Goal: Task Accomplishment & Management: Use online tool/utility

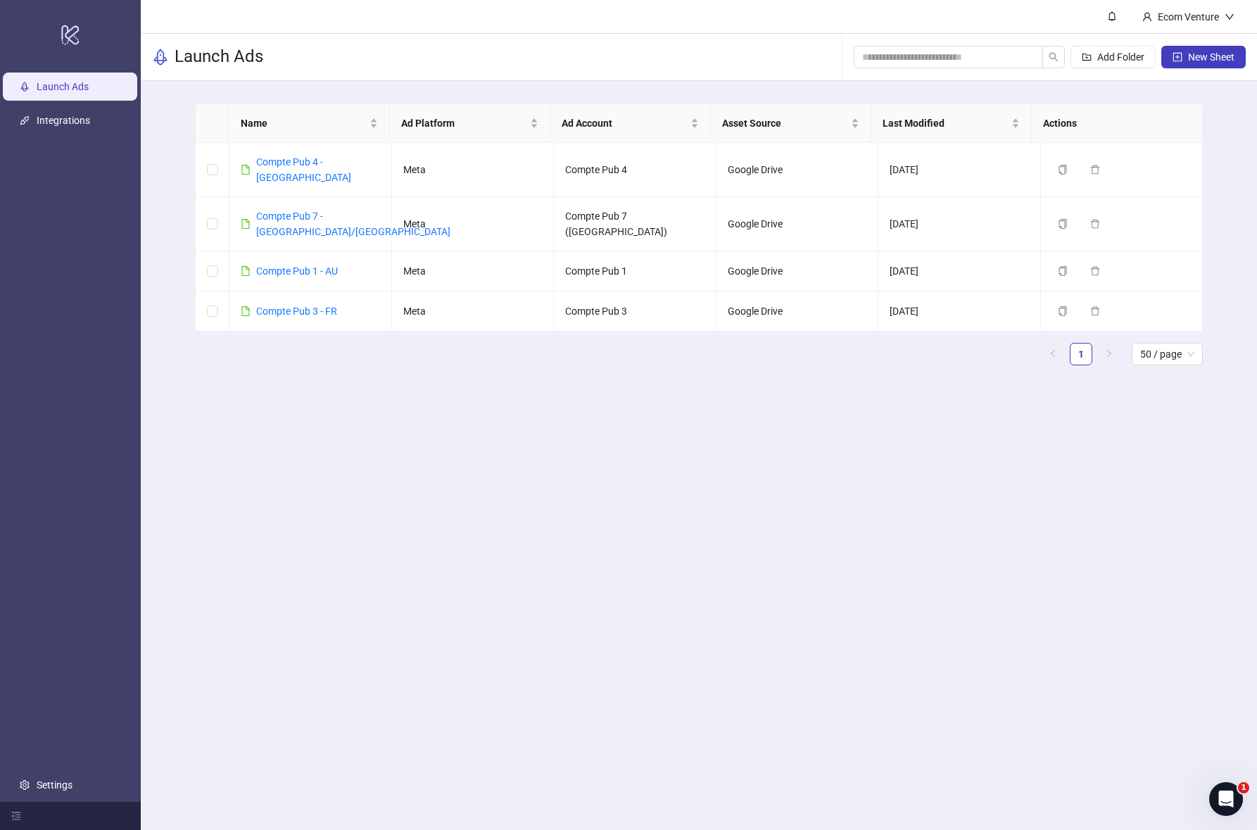
click at [648, 491] on main "Ecom Venture Launch Ads Add Folder New Sheet Name Ad Platform Ad Account Asset …" at bounding box center [699, 415] width 1117 height 830
click at [613, 391] on main "Ecom Venture Launch Ads Add Folder New Sheet Name Ad Platform Ad Account Asset …" at bounding box center [699, 415] width 1117 height 830
click at [49, 781] on link "Settings" at bounding box center [55, 784] width 36 height 11
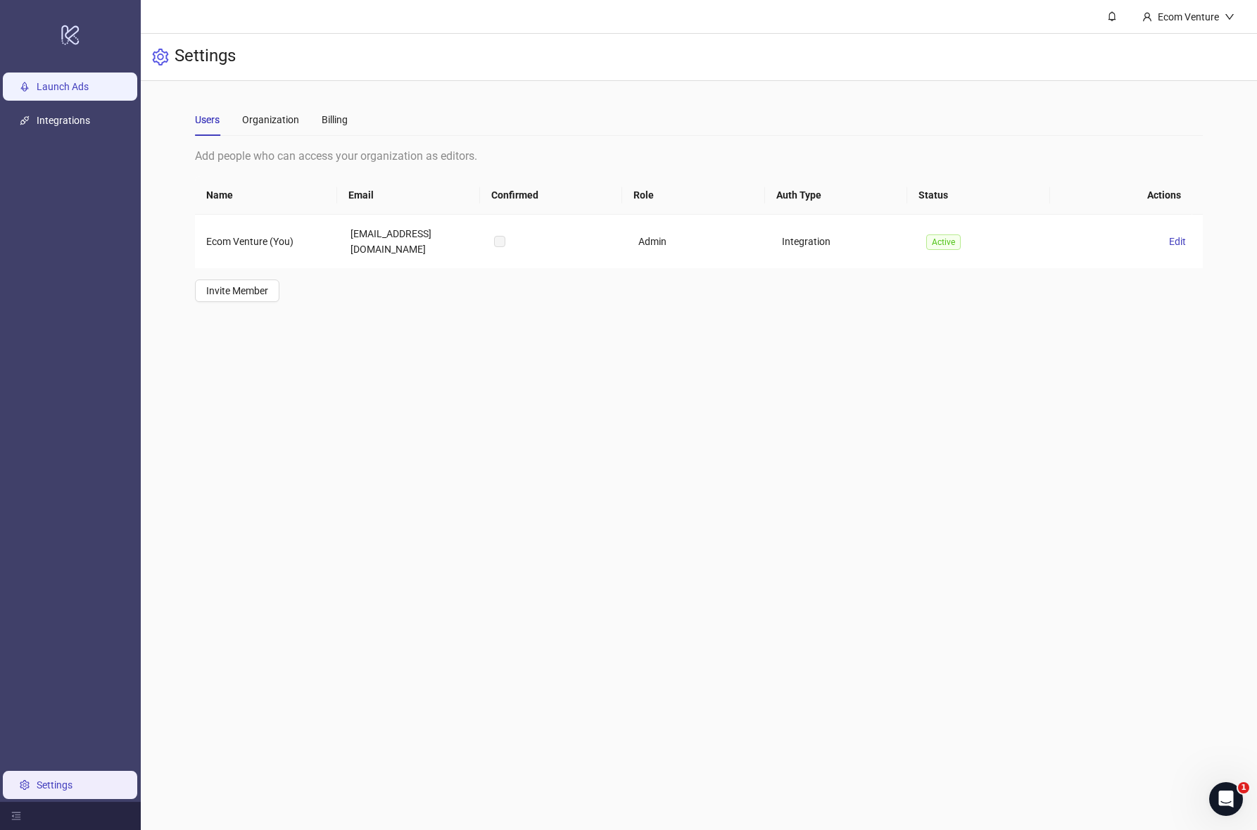
click at [89, 92] on link "Launch Ads" at bounding box center [63, 86] width 52 height 11
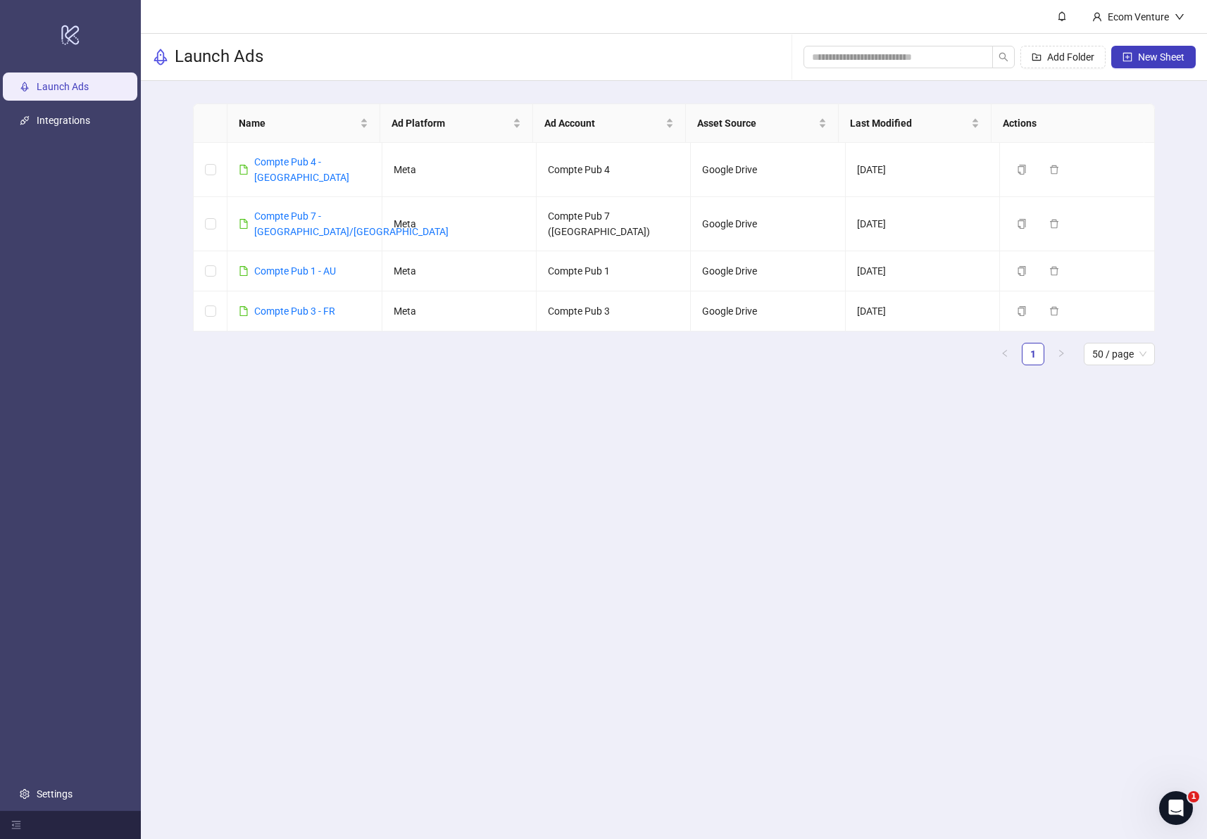
click at [589, 524] on main "Ecom Venture Launch Ads Add Folder New Sheet Name Ad Platform Ad Account Asset …" at bounding box center [674, 419] width 1066 height 839
click at [315, 306] on link "Compte Pub 3 - FR" at bounding box center [294, 311] width 81 height 11
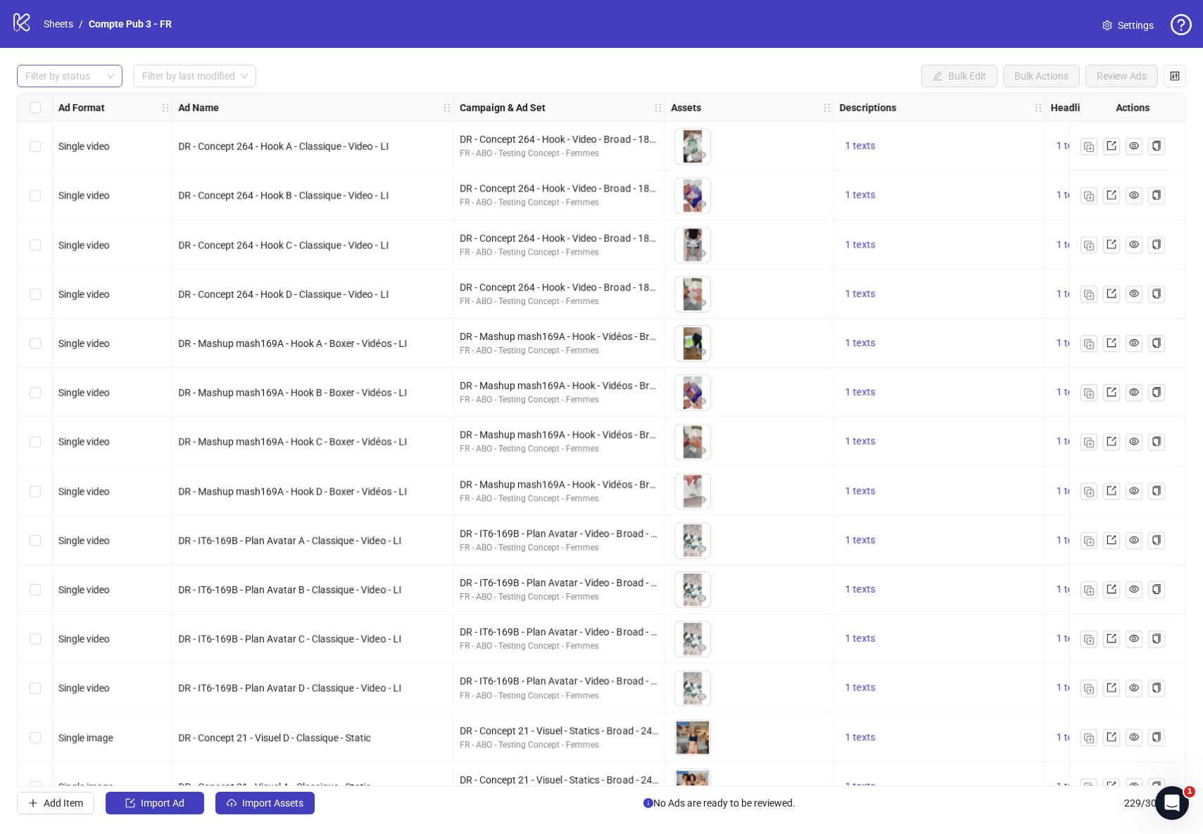
click at [89, 77] on div at bounding box center [62, 76] width 85 height 20
click at [163, 83] on input "search" at bounding box center [188, 75] width 93 height 21
click at [192, 107] on div "[DATE]" at bounding box center [195, 103] width 101 height 15
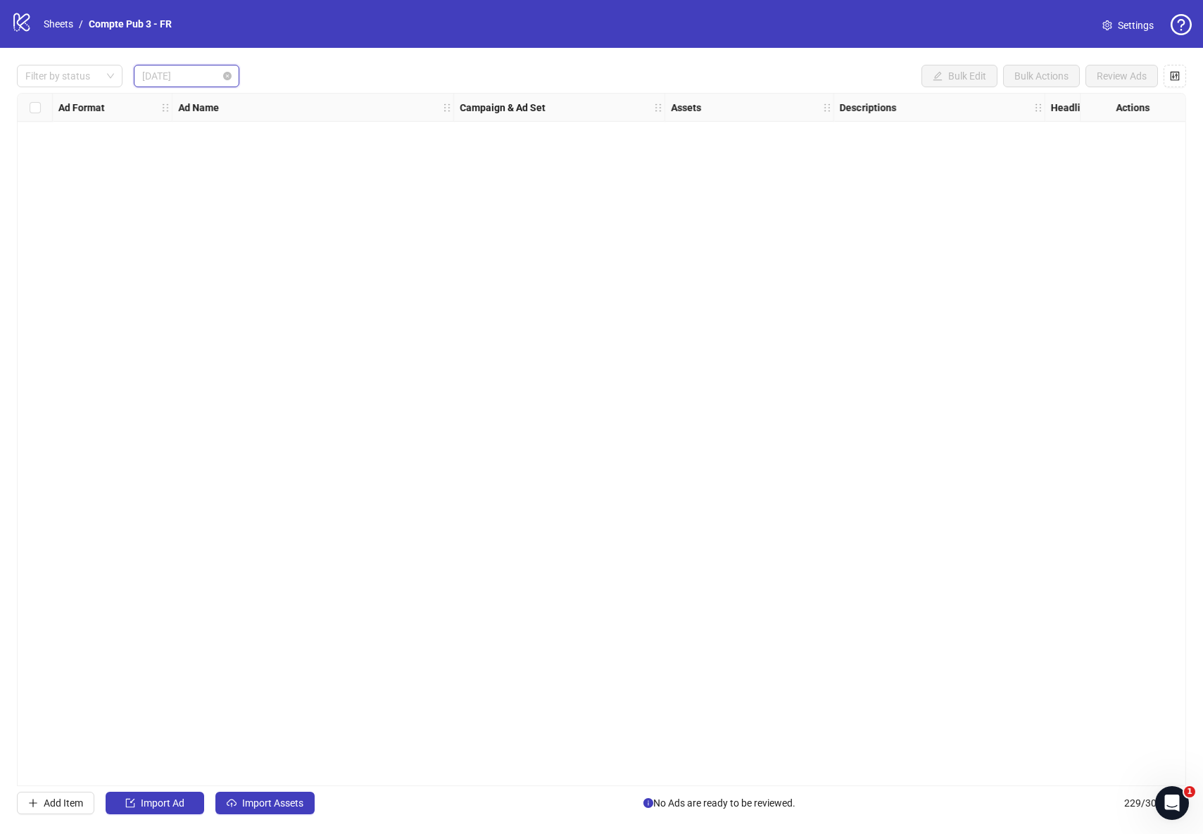
click at [216, 78] on span "[DATE]" at bounding box center [186, 75] width 89 height 21
click at [316, 77] on div "Filter by status Today Bulk Edit Bulk Actions Review Ads" at bounding box center [601, 76] width 1169 height 23
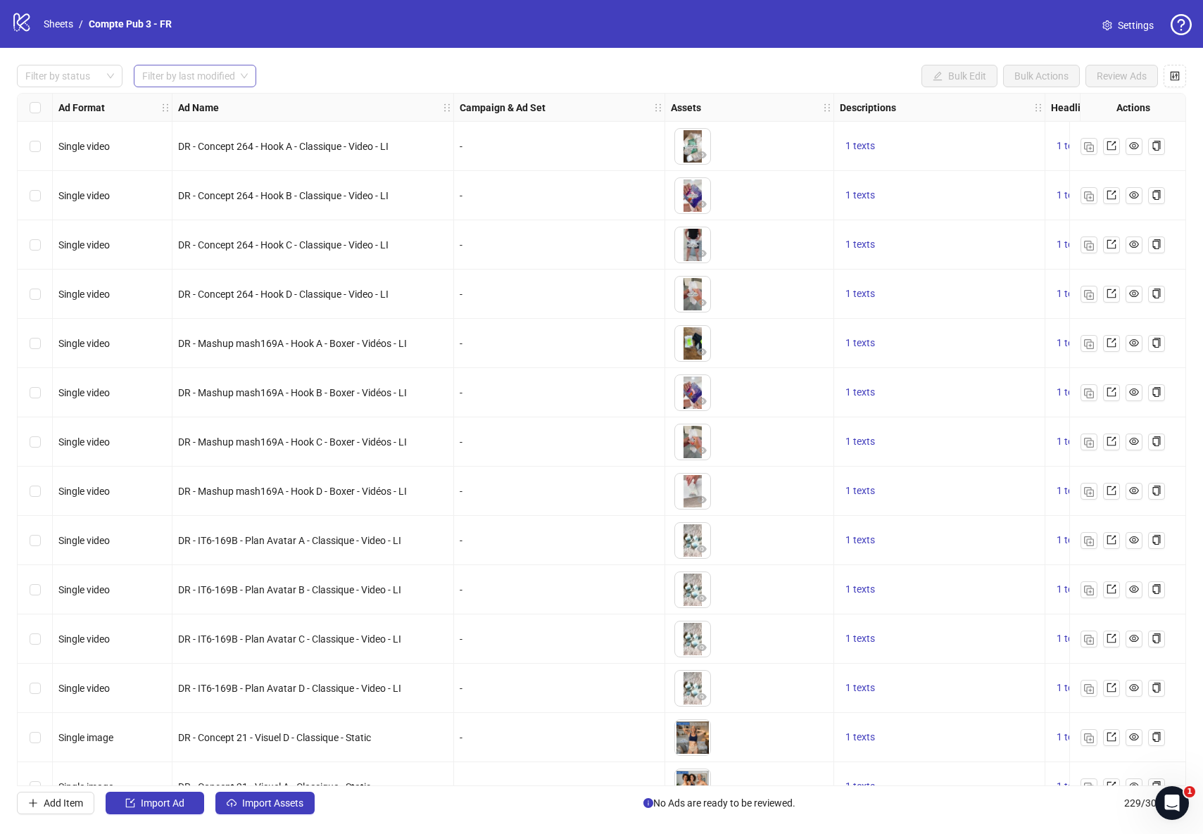
click at [238, 81] on span at bounding box center [195, 75] width 106 height 21
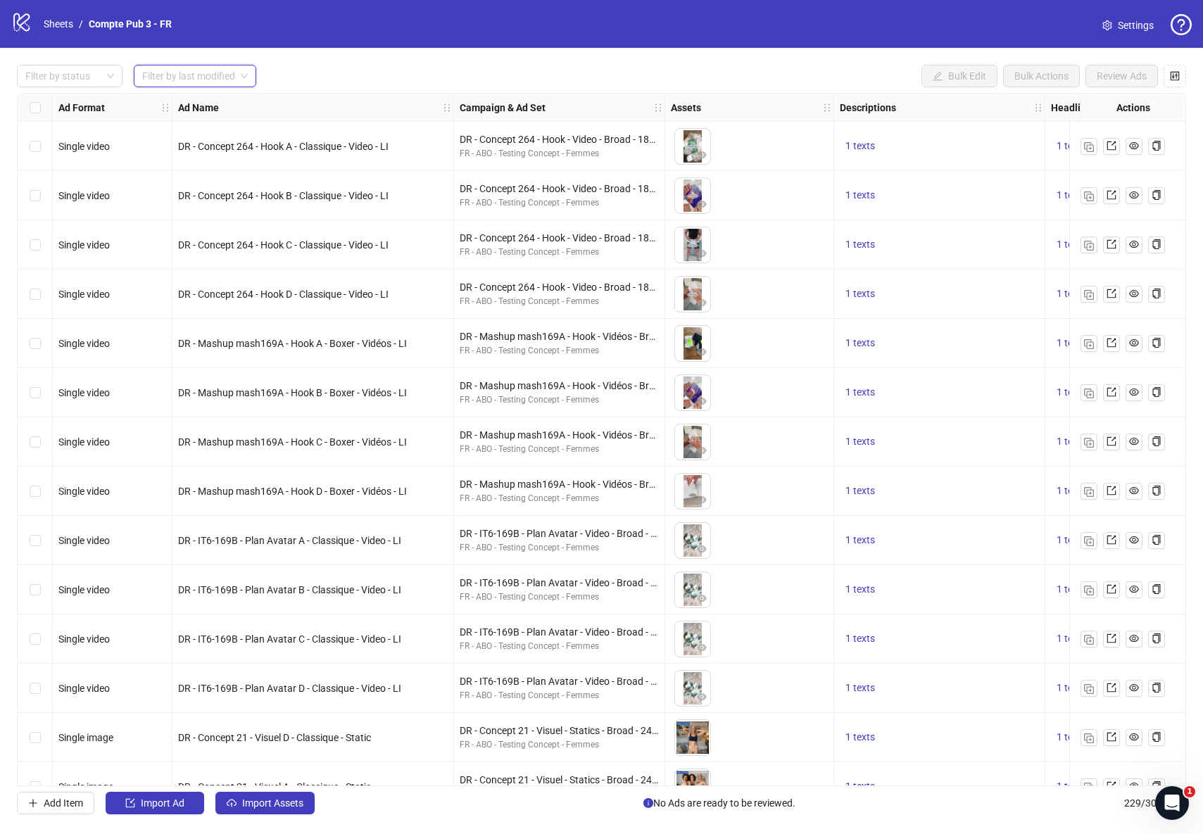
click at [241, 80] on span at bounding box center [195, 75] width 106 height 21
click at [231, 108] on div "[DATE]" at bounding box center [195, 103] width 101 height 15
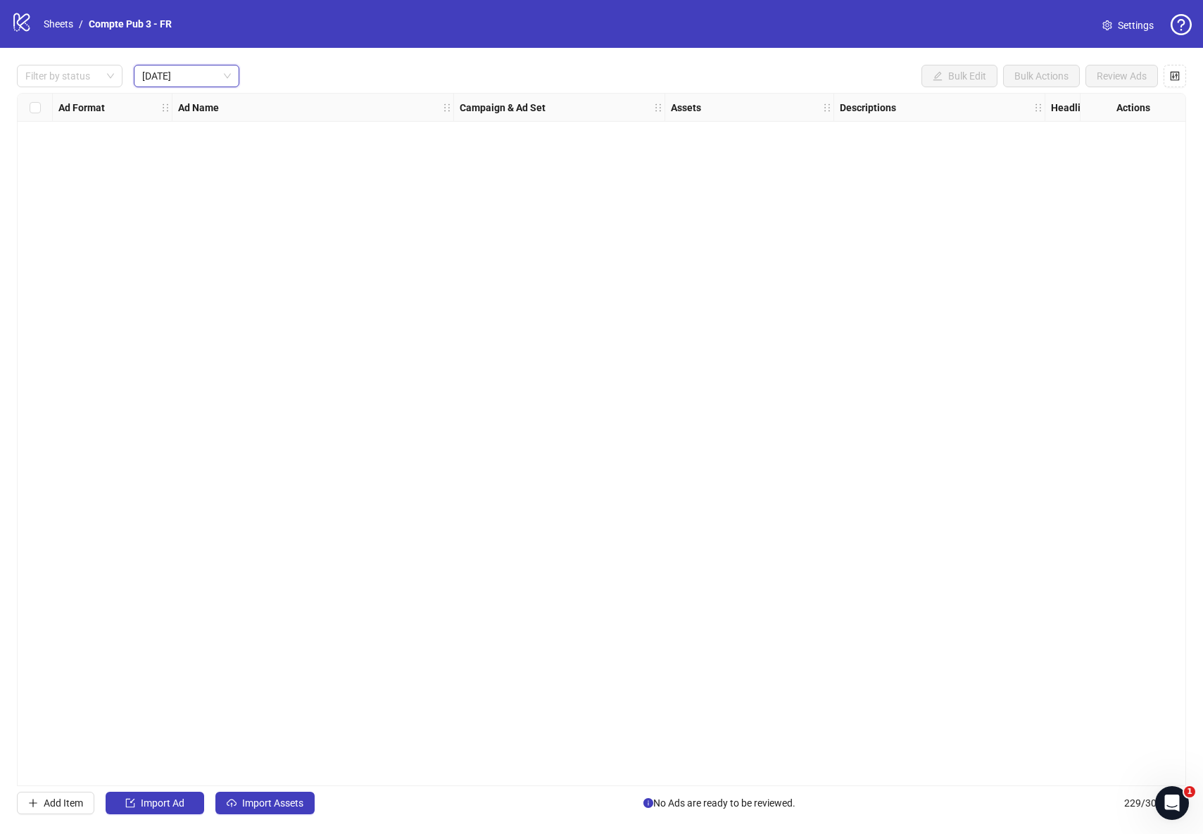
click at [348, 73] on div "Filter by status [DATE] [DATE] Bulk Edit Bulk Actions Review Ads" at bounding box center [601, 76] width 1169 height 23
click at [262, 798] on span "Import Assets" at bounding box center [272, 803] width 61 height 11
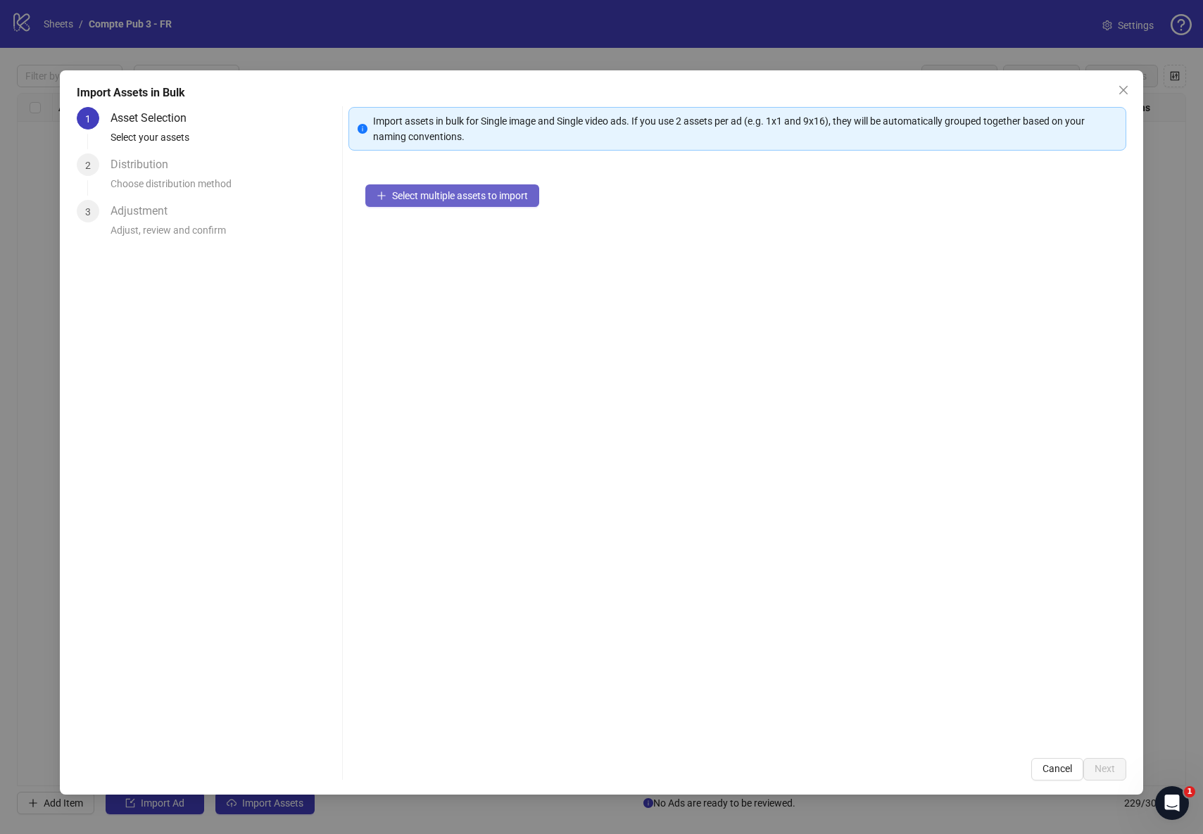
click at [470, 198] on span "Select multiple assets to import" at bounding box center [460, 195] width 136 height 11
click at [1095, 773] on span "Next" at bounding box center [1105, 768] width 20 height 11
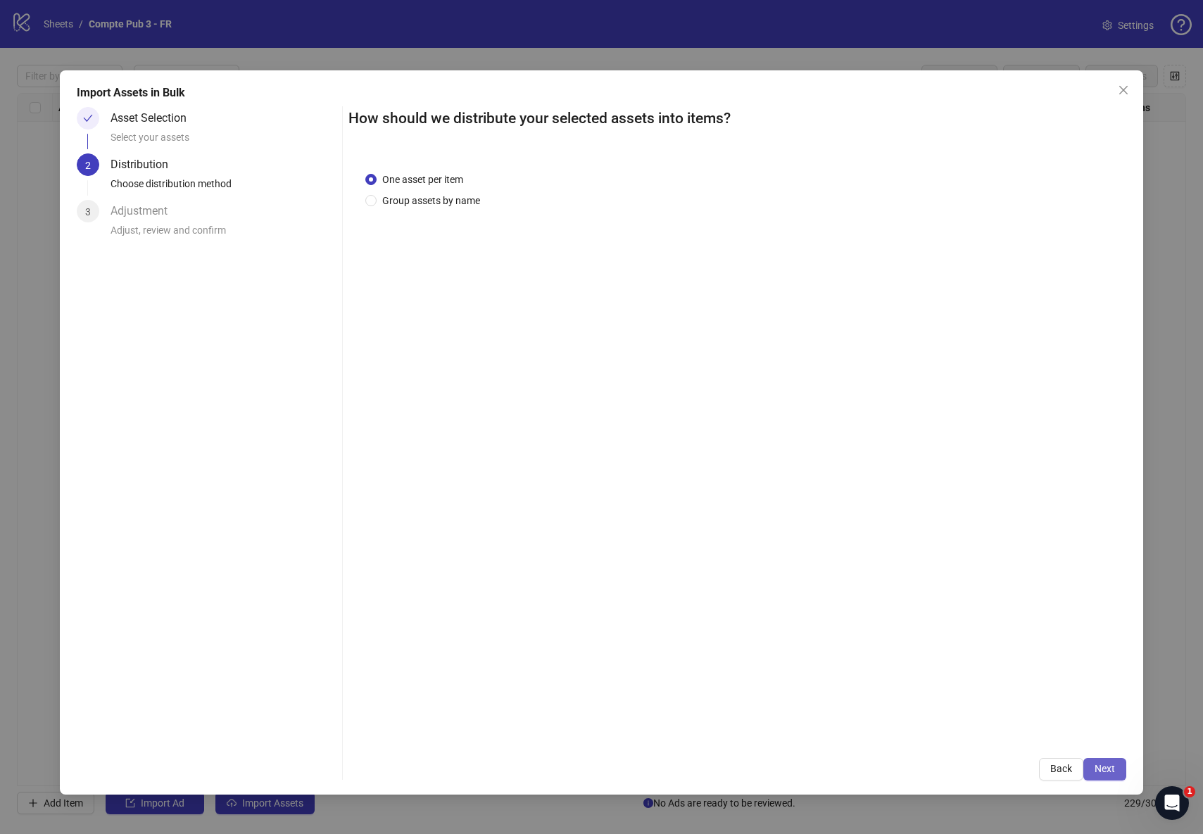
click at [1102, 771] on span "Next" at bounding box center [1105, 768] width 20 height 11
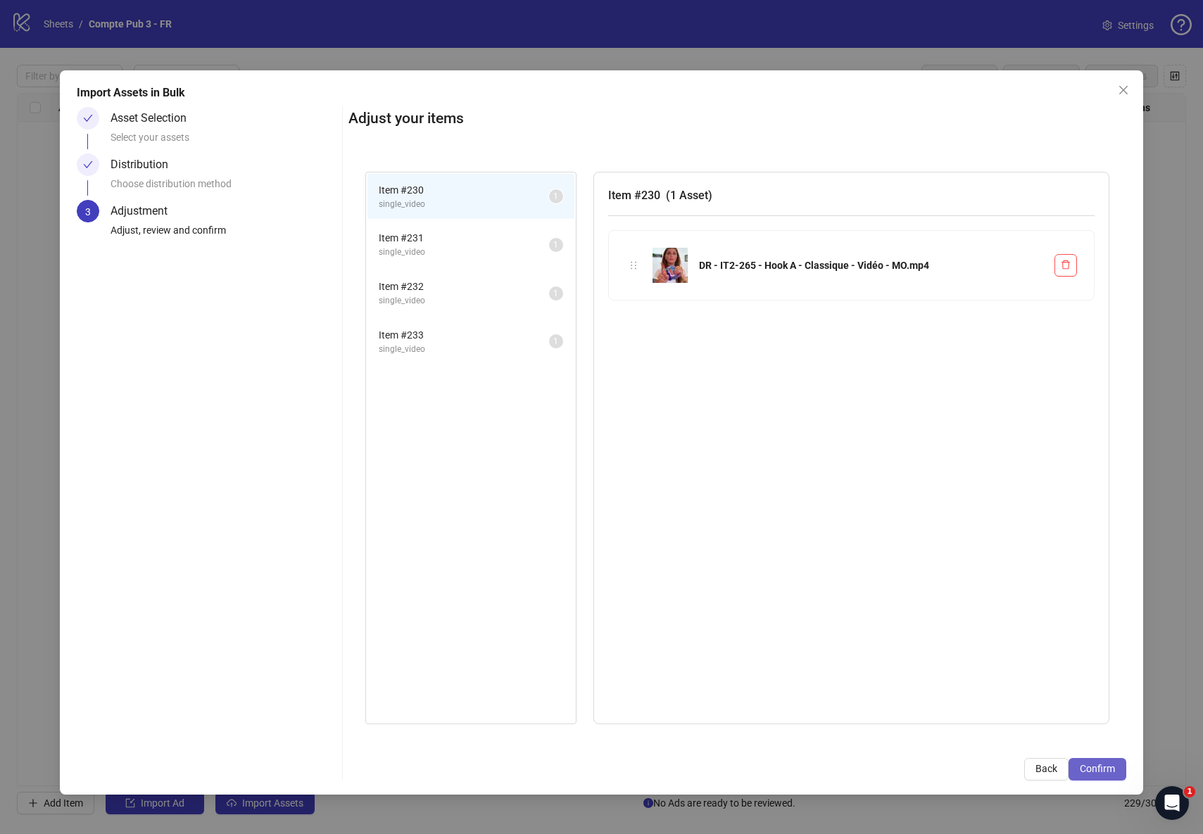
click at [1090, 772] on span "Confirm" at bounding box center [1097, 768] width 35 height 11
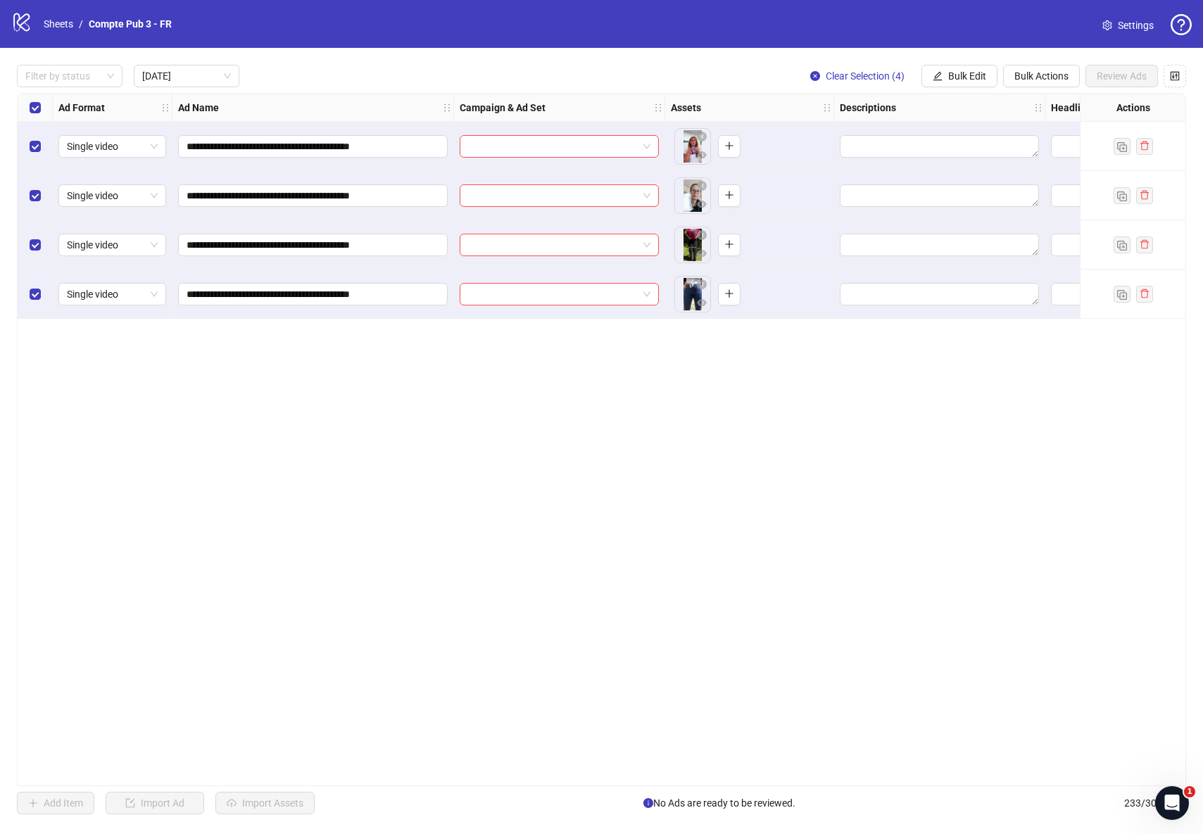
scroll to position [0, 571]
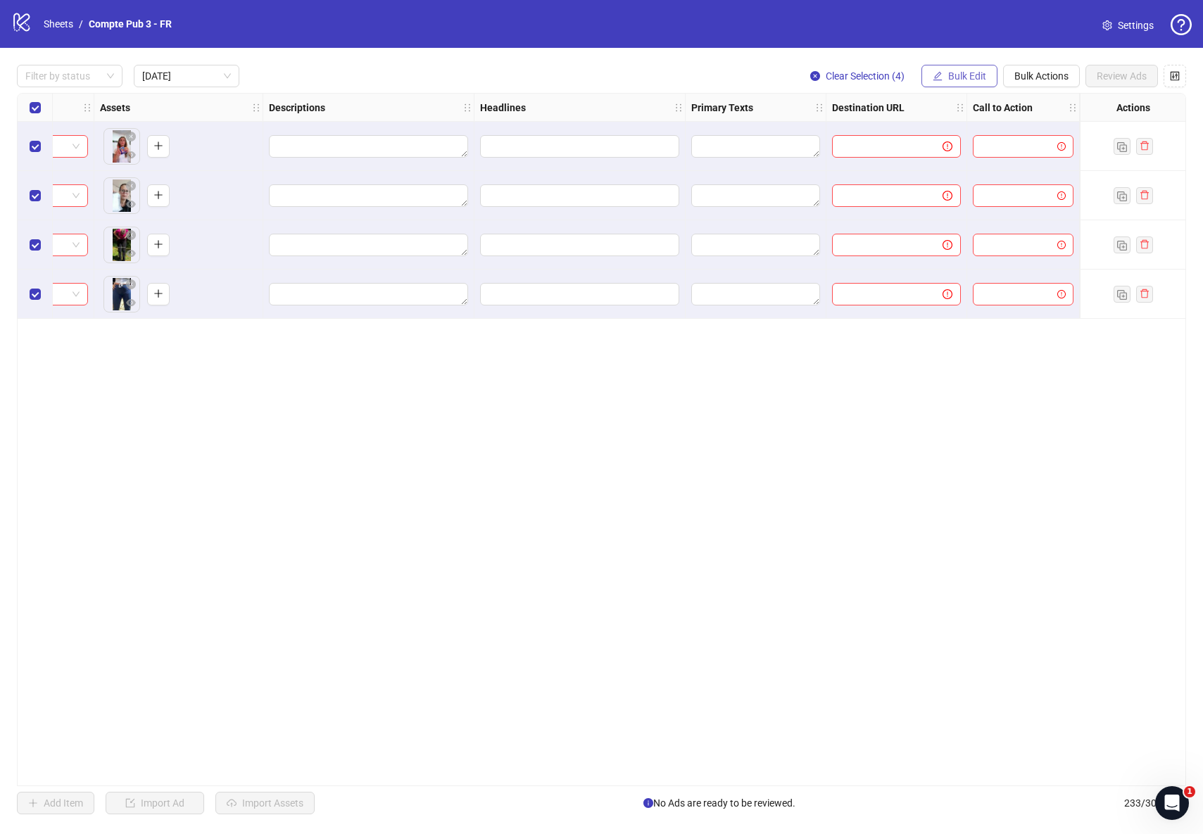
click at [969, 77] on span "Bulk Edit" at bounding box center [967, 75] width 38 height 11
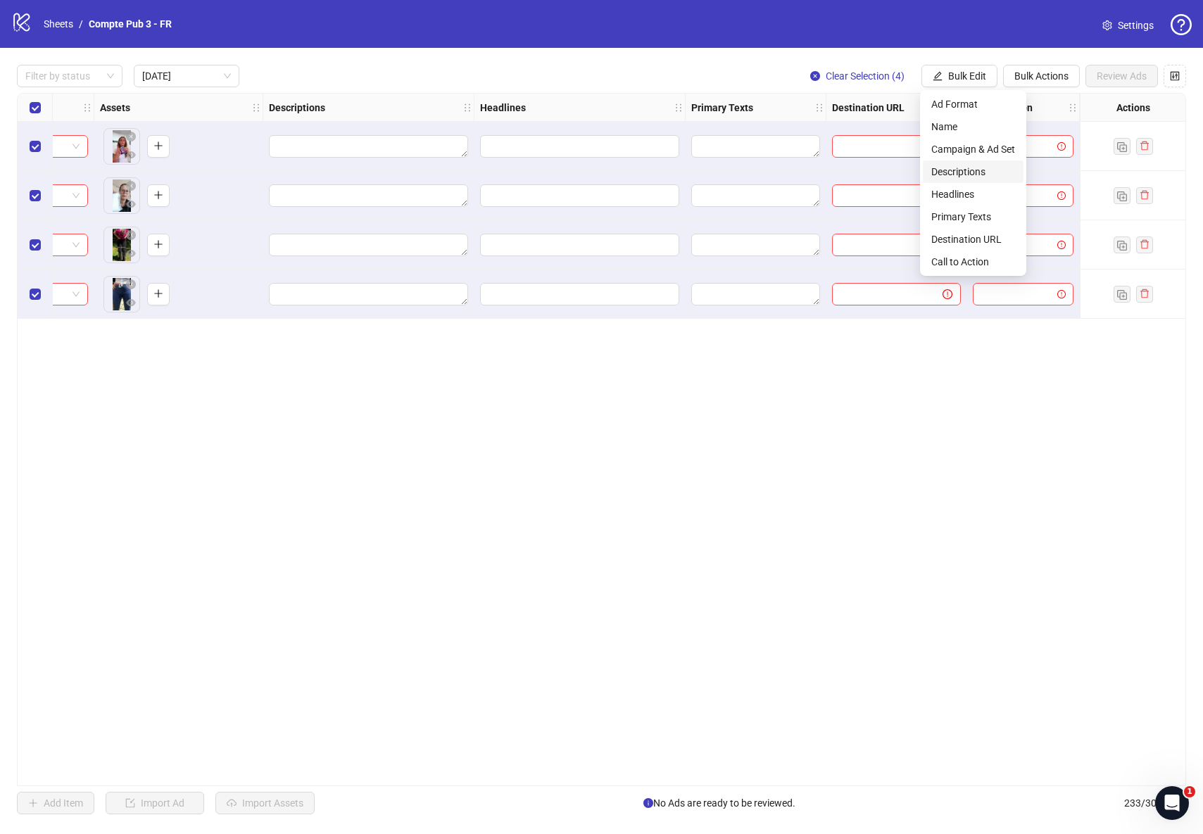
click at [970, 165] on span "Descriptions" at bounding box center [973, 171] width 84 height 15
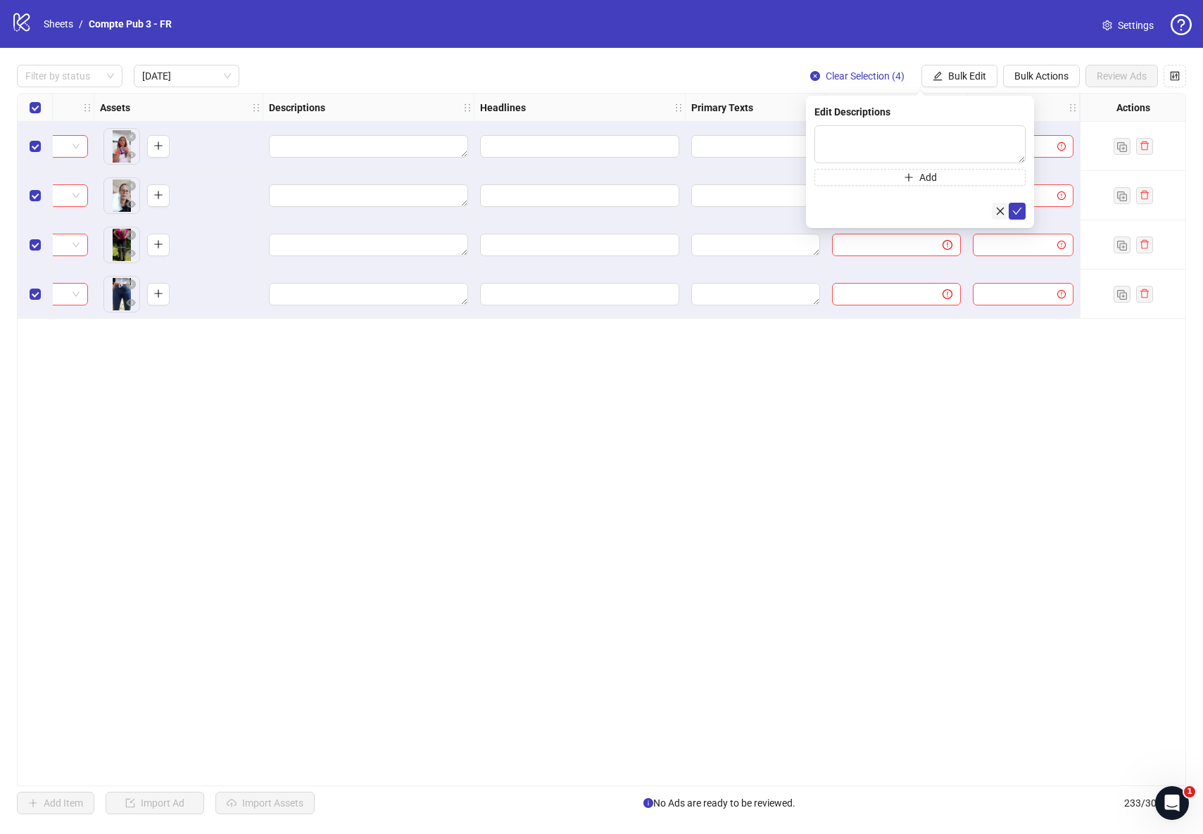
click at [1000, 206] on icon "close" at bounding box center [1000, 211] width 10 height 10
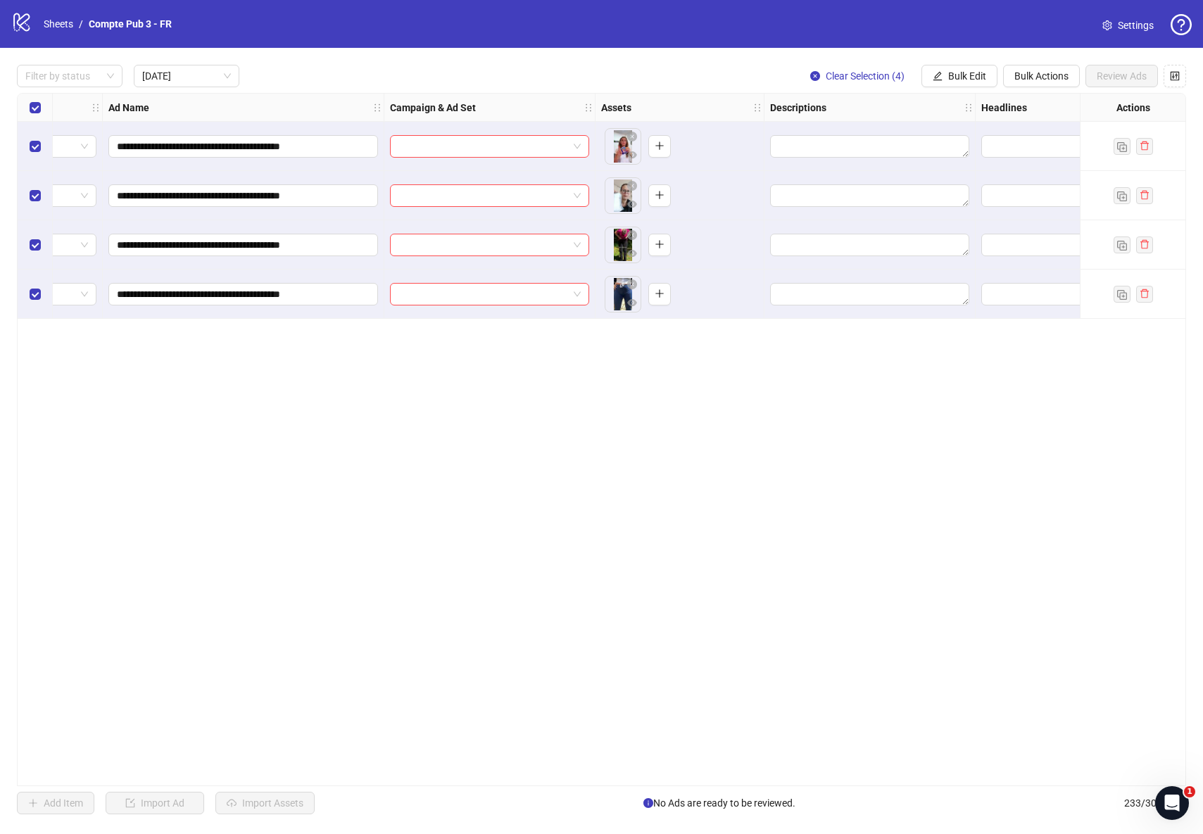
scroll to position [0, 0]
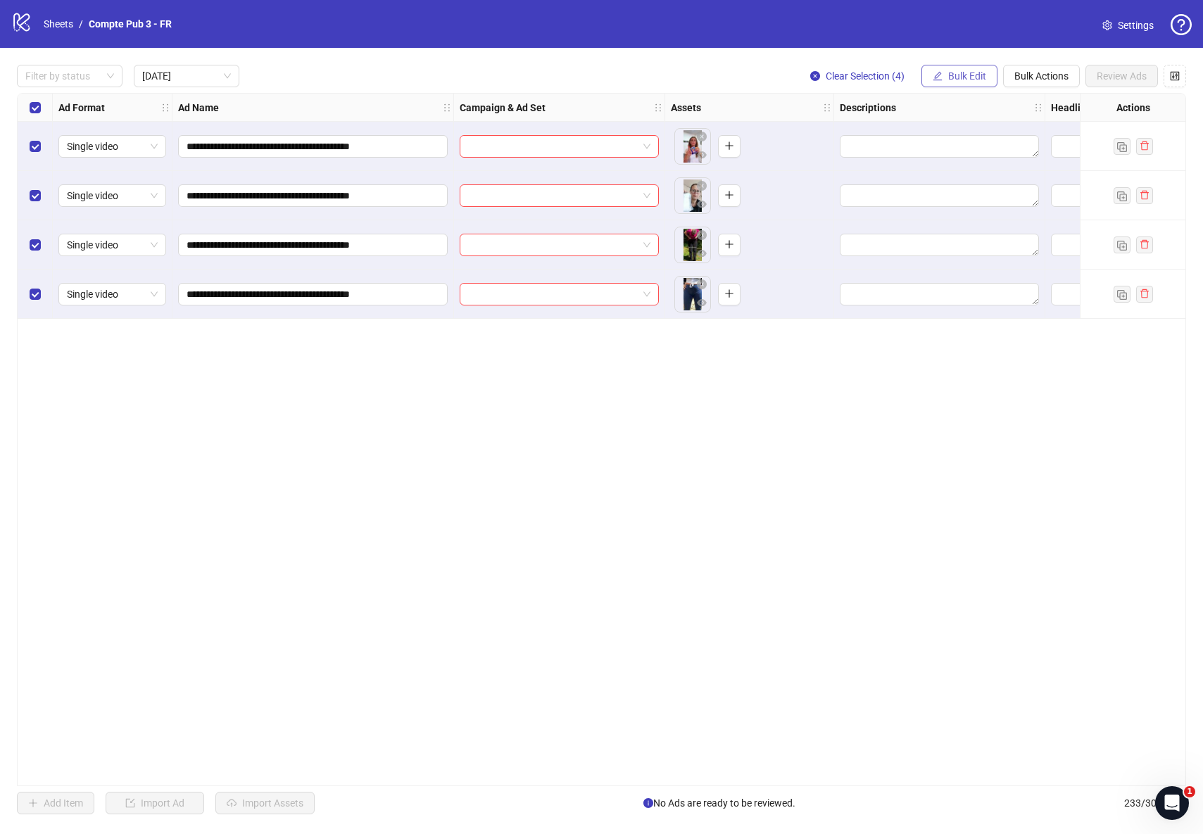
click at [988, 71] on button "Bulk Edit" at bounding box center [960, 76] width 76 height 23
click at [987, 149] on span "Campaign & Ad Set" at bounding box center [973, 149] width 84 height 15
click at [1001, 139] on input "search" at bounding box center [914, 136] width 182 height 21
click at [1005, 137] on span at bounding box center [920, 136] width 194 height 21
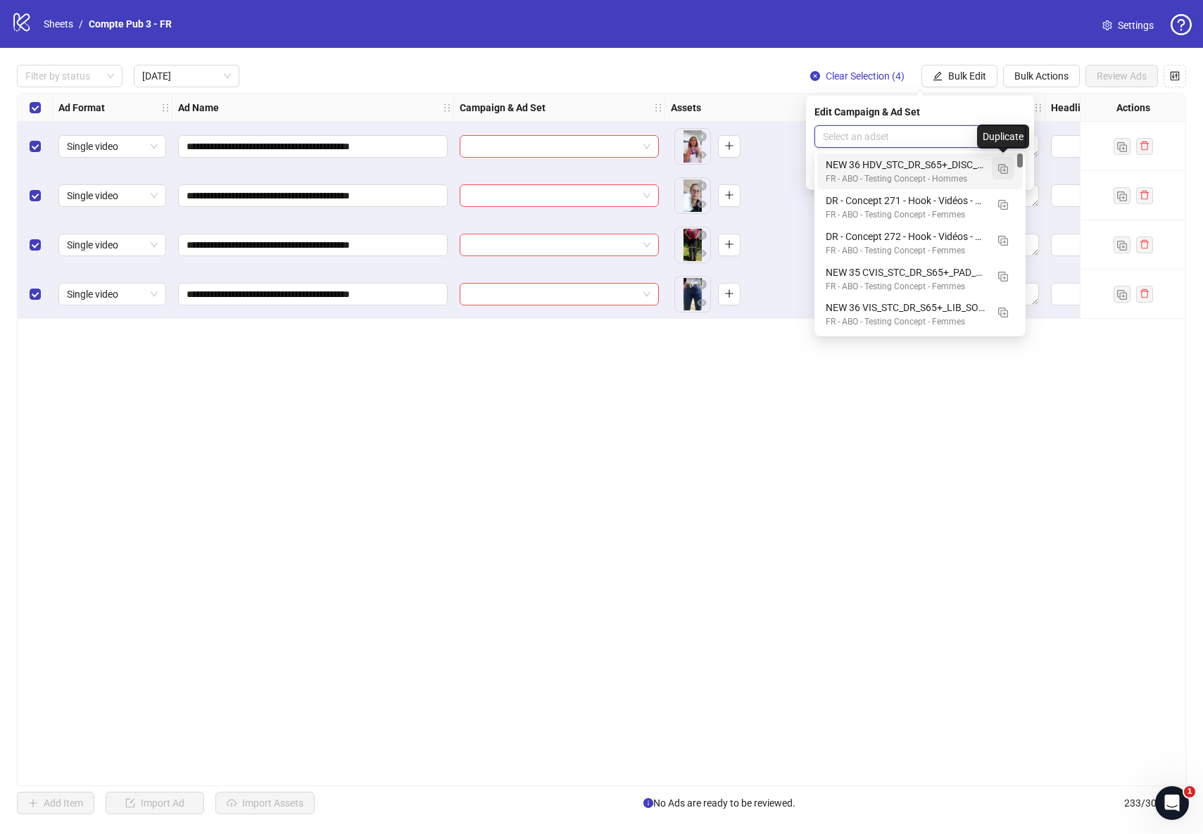
click at [1007, 167] on img "button" at bounding box center [1003, 169] width 10 height 10
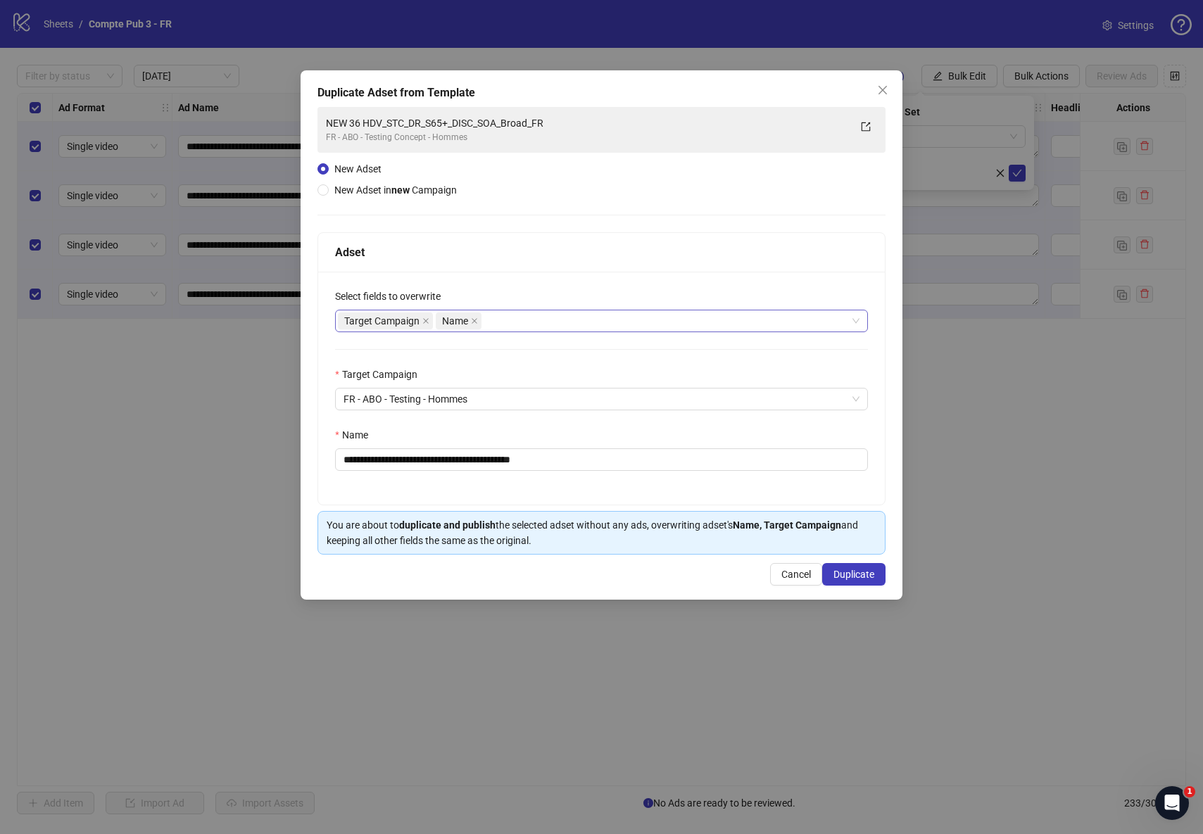
click at [664, 328] on div "Target Campaign Name" at bounding box center [594, 321] width 513 height 20
click at [631, 331] on div "Target Campaign Name" at bounding box center [601, 321] width 533 height 23
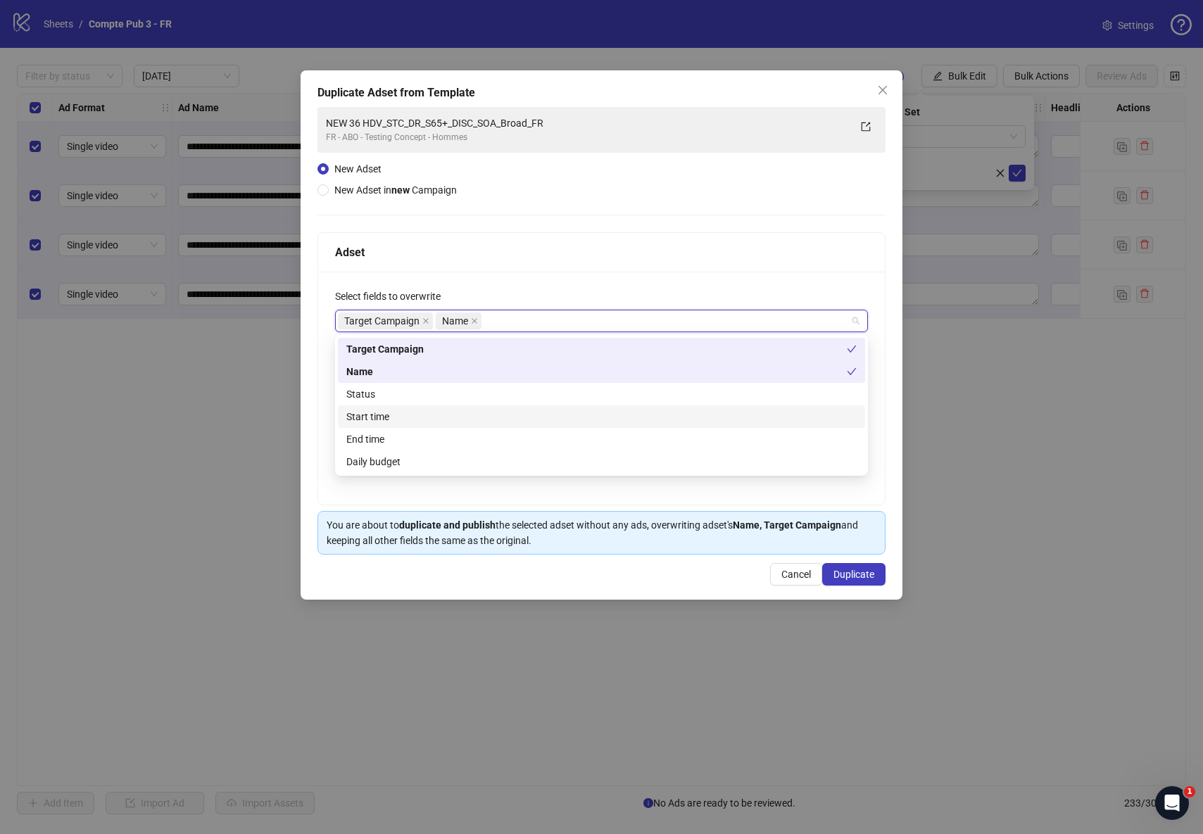
click at [534, 419] on div "Start time" at bounding box center [601, 416] width 510 height 15
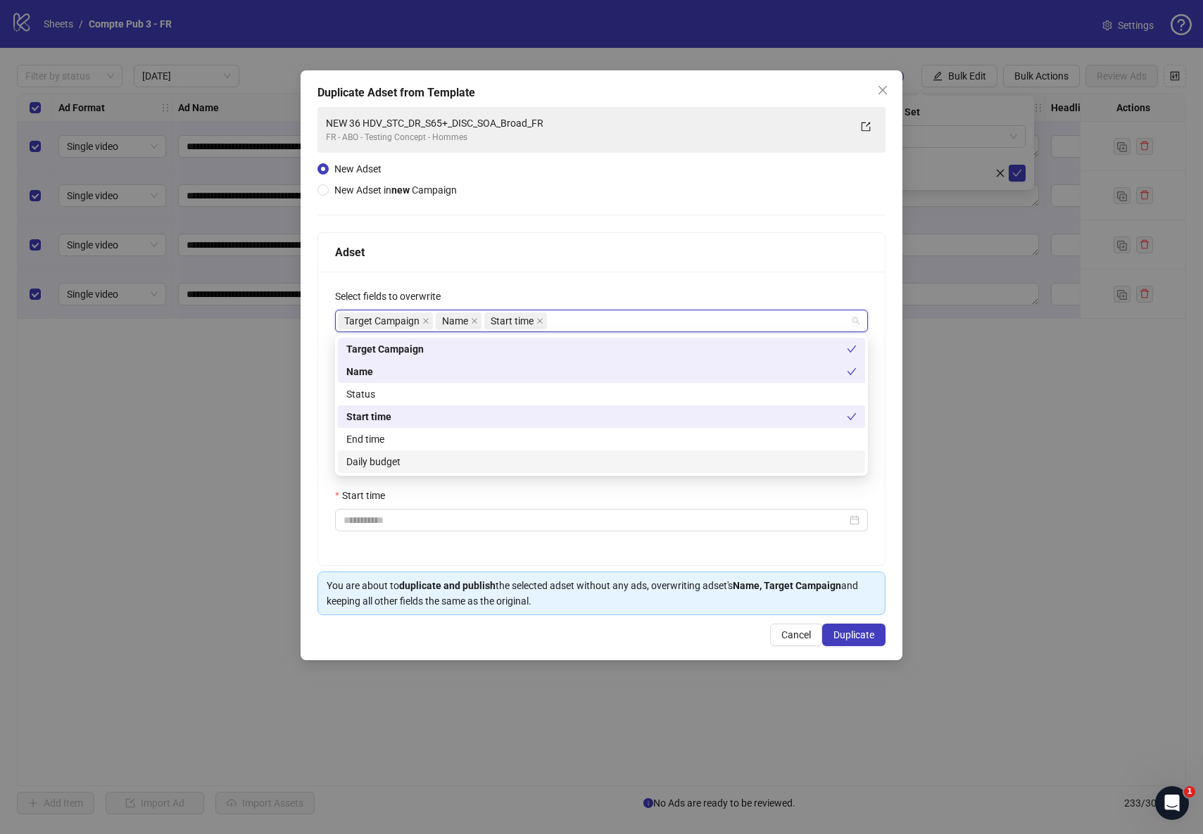
click at [523, 453] on div "Daily budget" at bounding box center [601, 462] width 527 height 23
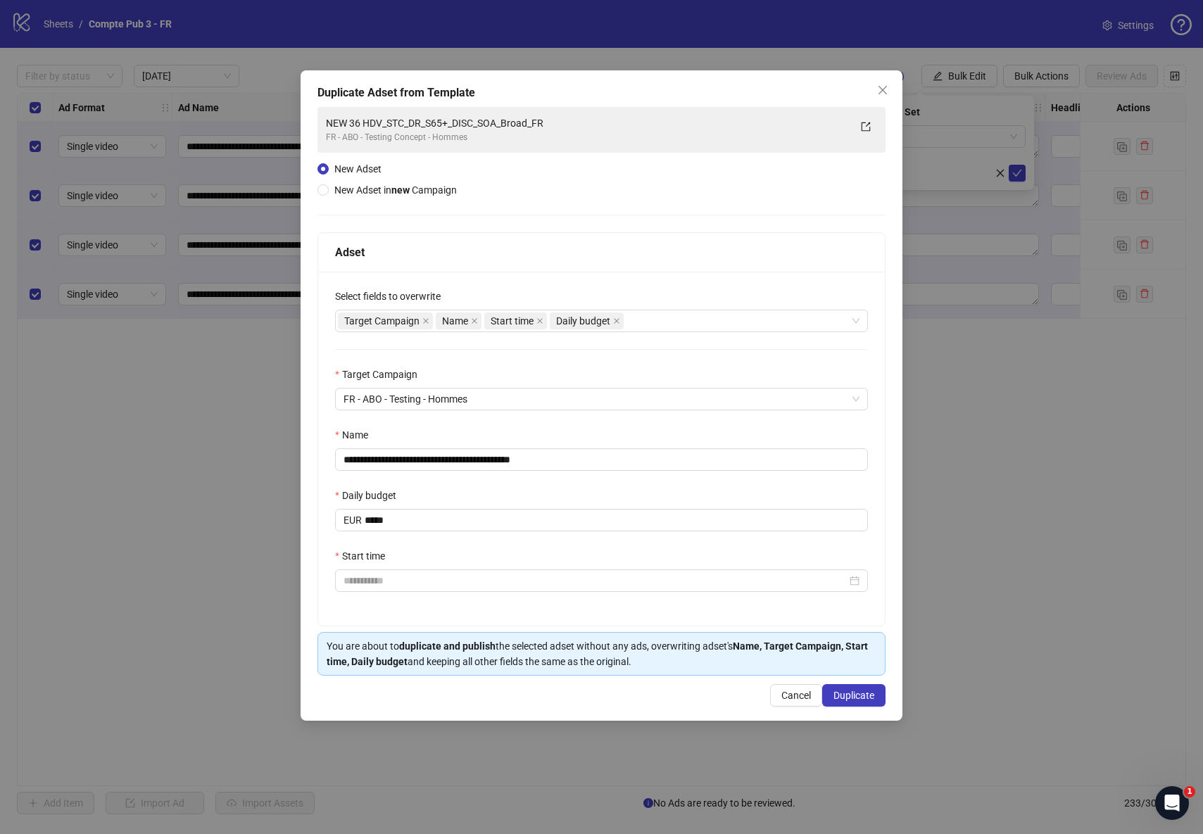
click at [798, 292] on div "Select fields to overwrite" at bounding box center [601, 299] width 533 height 21
click at [624, 575] on input "Start time" at bounding box center [595, 580] width 503 height 15
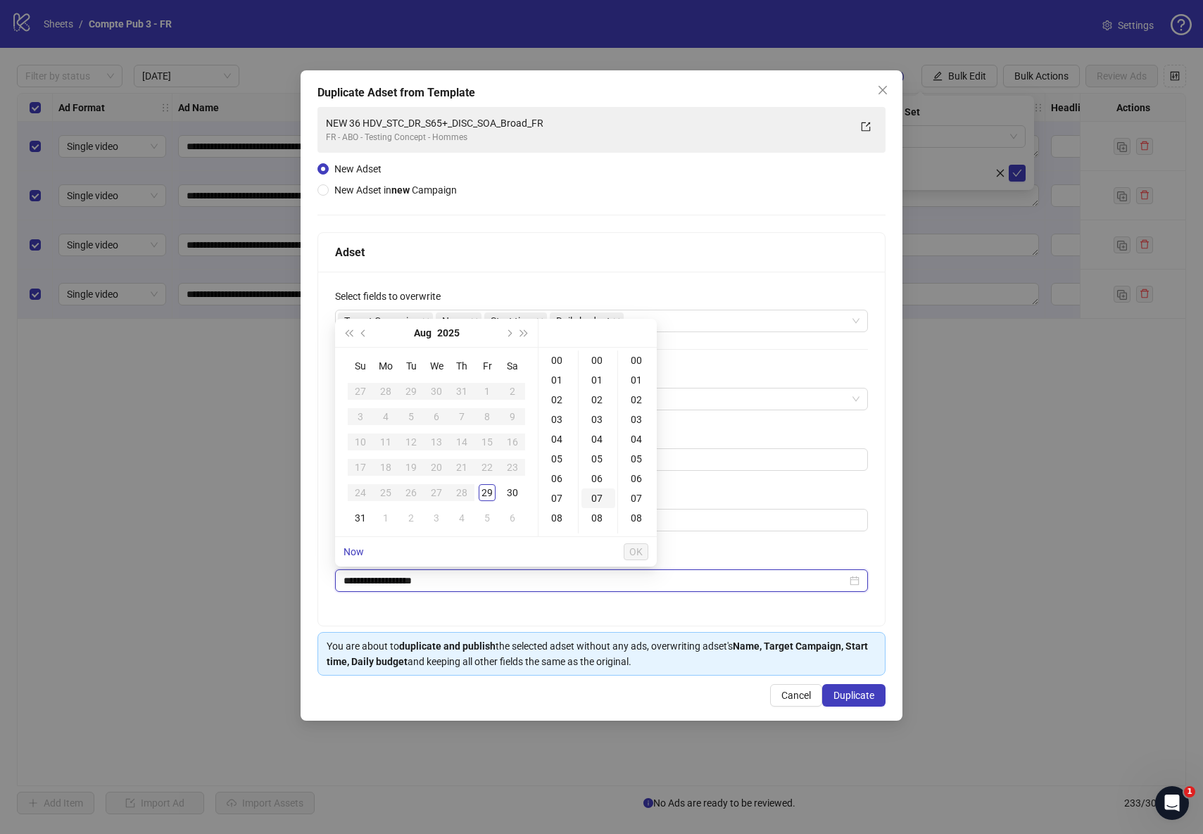
type input "**********"
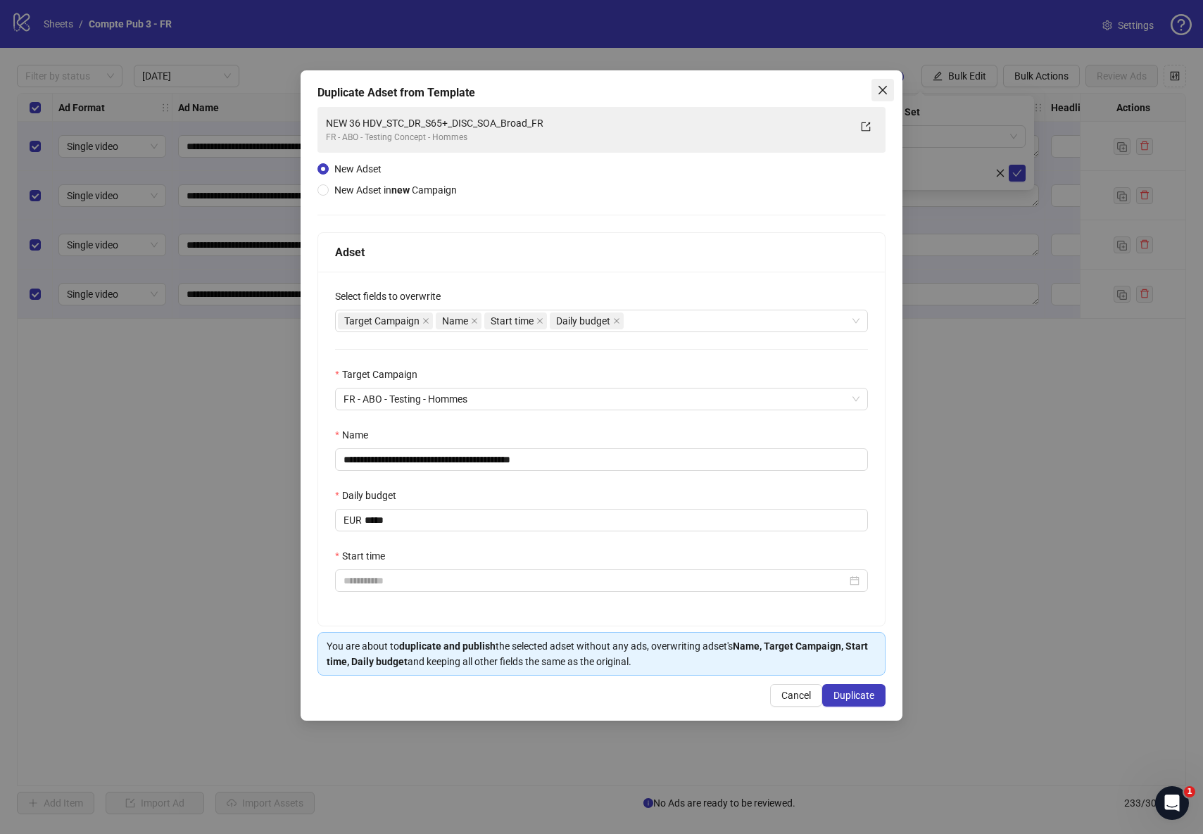
click at [882, 89] on icon "close" at bounding box center [883, 90] width 8 height 8
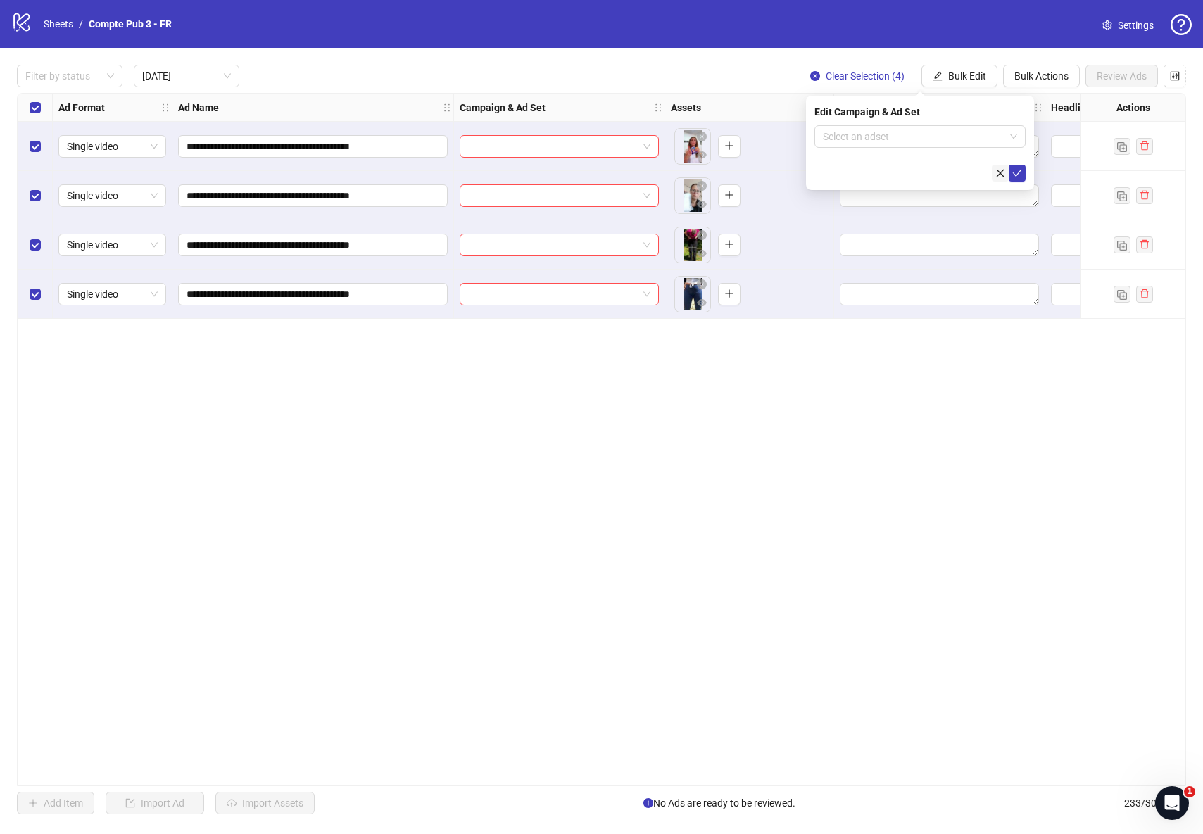
click at [998, 177] on icon "close" at bounding box center [1000, 173] width 10 height 10
click at [1060, 449] on div "**********" at bounding box center [601, 439] width 1169 height 693
click at [589, 467] on div "**********" at bounding box center [601, 439] width 1169 height 693
click at [1019, 76] on span "Bulk Actions" at bounding box center [1041, 75] width 54 height 11
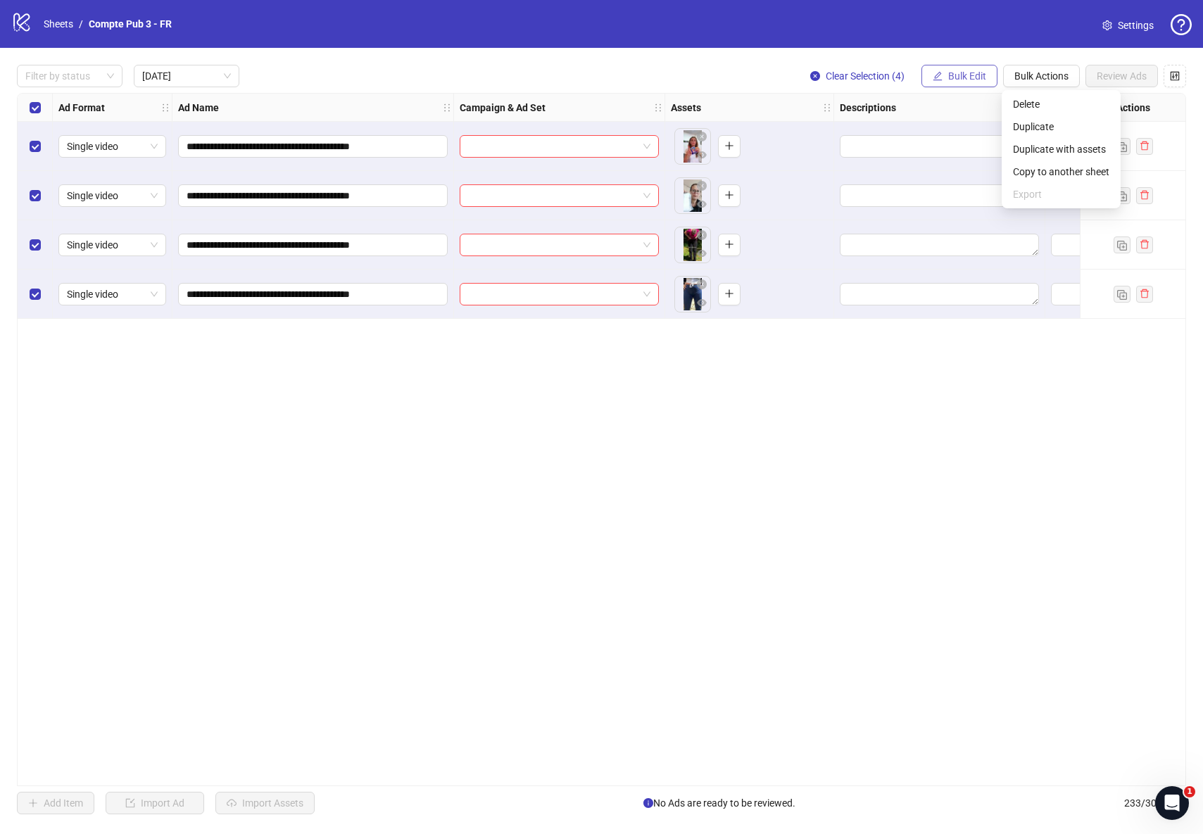
click at [955, 79] on span "Bulk Edit" at bounding box center [967, 75] width 38 height 11
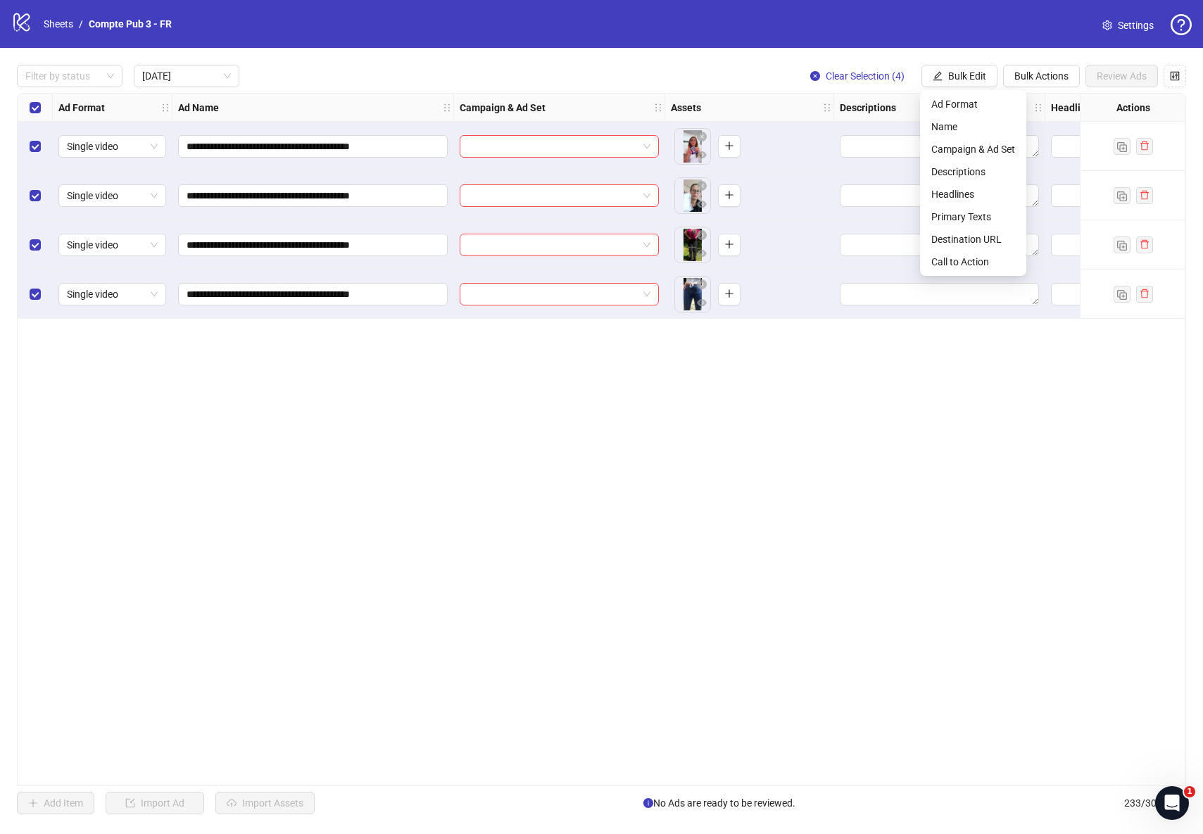
click at [926, 398] on div "**********" at bounding box center [601, 439] width 1169 height 693
click at [1049, 78] on span "Bulk Actions" at bounding box center [1041, 75] width 54 height 11
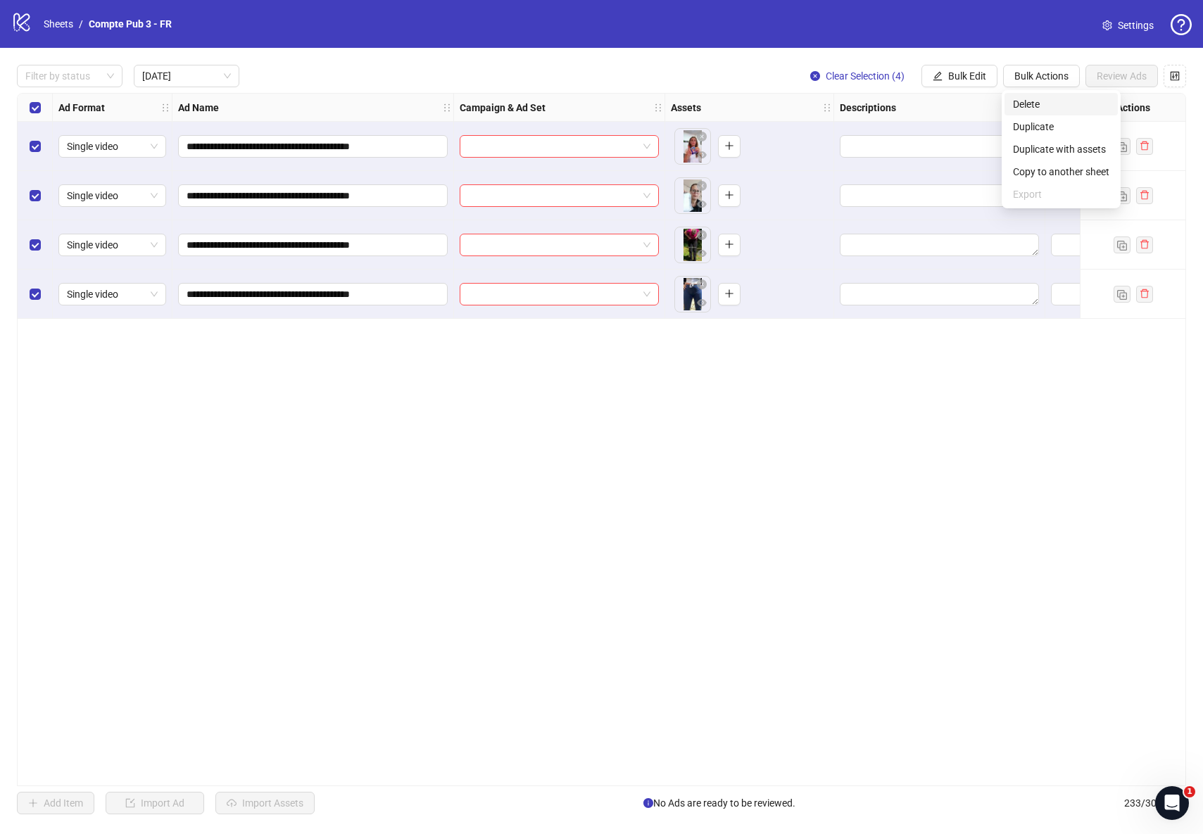
click at [1057, 102] on span "Delete" at bounding box center [1061, 103] width 96 height 15
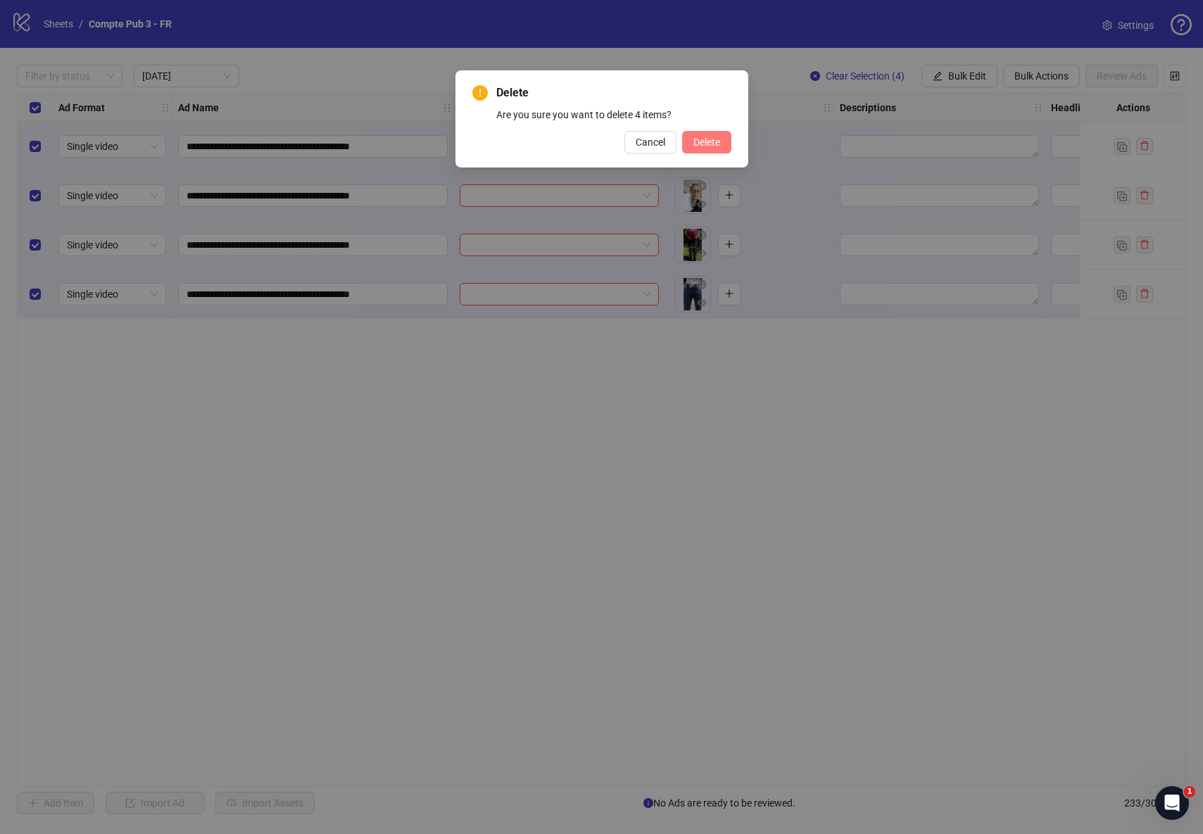
click at [704, 138] on span "Delete" at bounding box center [706, 142] width 27 height 11
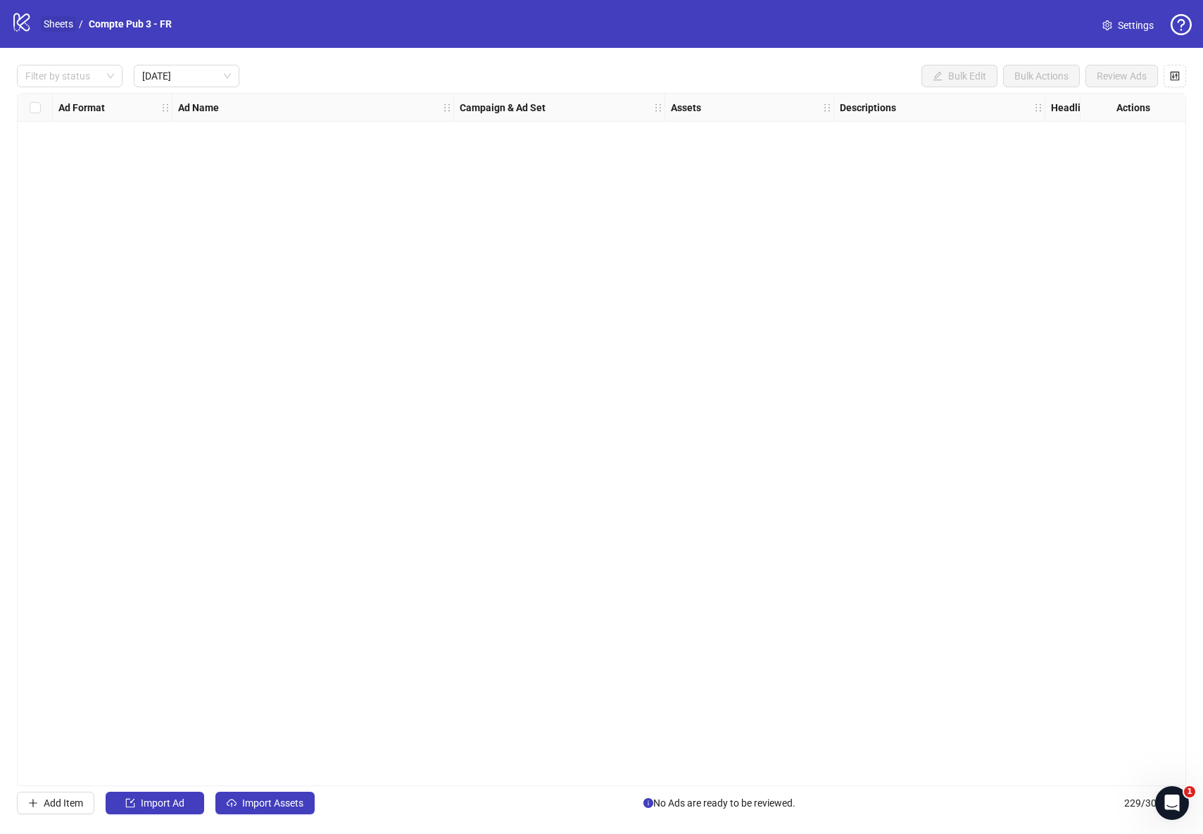
click at [71, 19] on link "Sheets" at bounding box center [58, 23] width 35 height 15
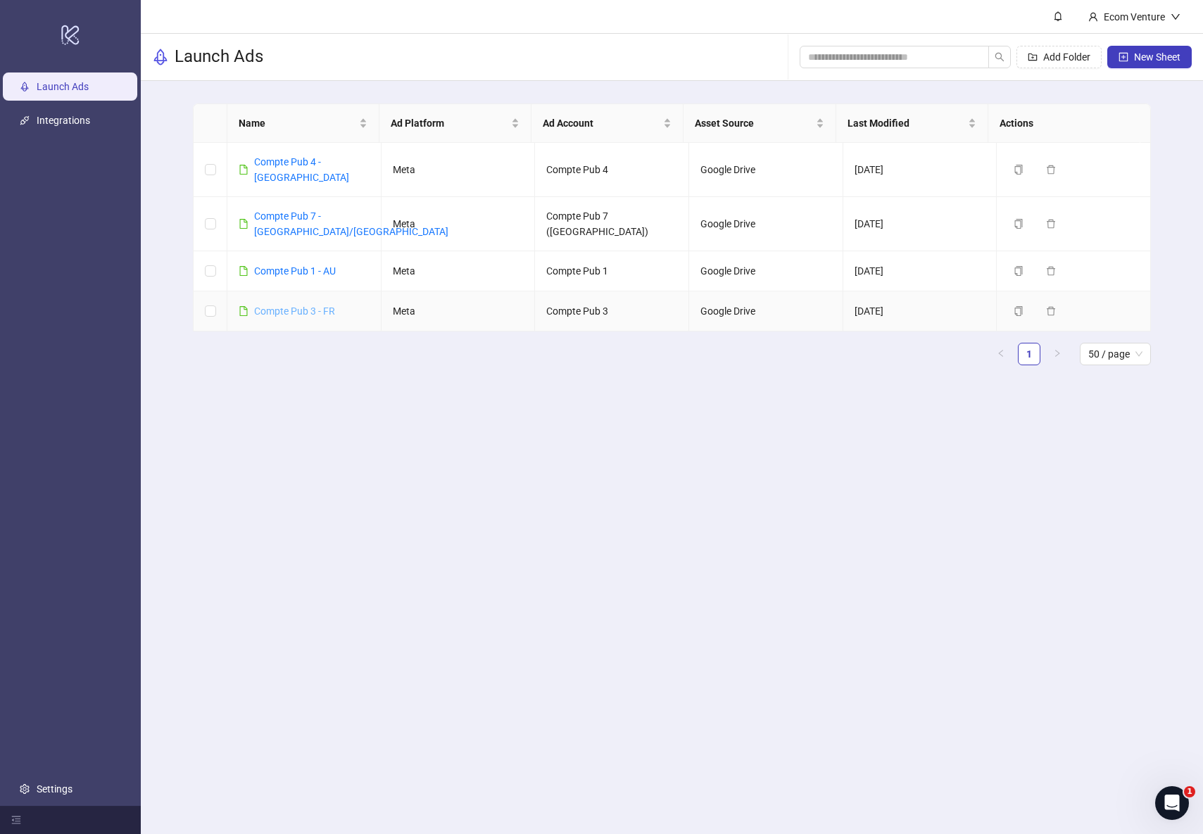
click at [289, 306] on link "Compte Pub 3 - FR" at bounding box center [294, 311] width 81 height 11
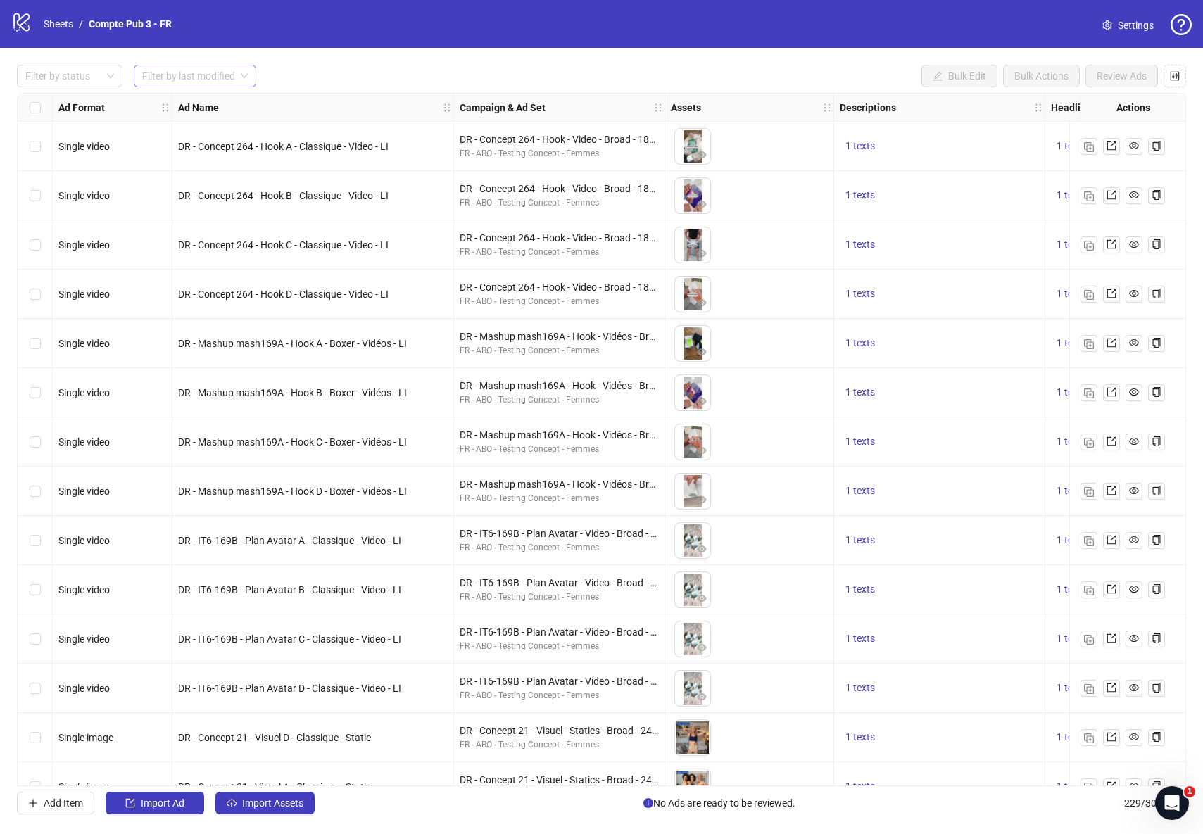
click at [215, 79] on input "search" at bounding box center [188, 75] width 93 height 21
click at [173, 106] on div "[DATE]" at bounding box center [195, 103] width 101 height 15
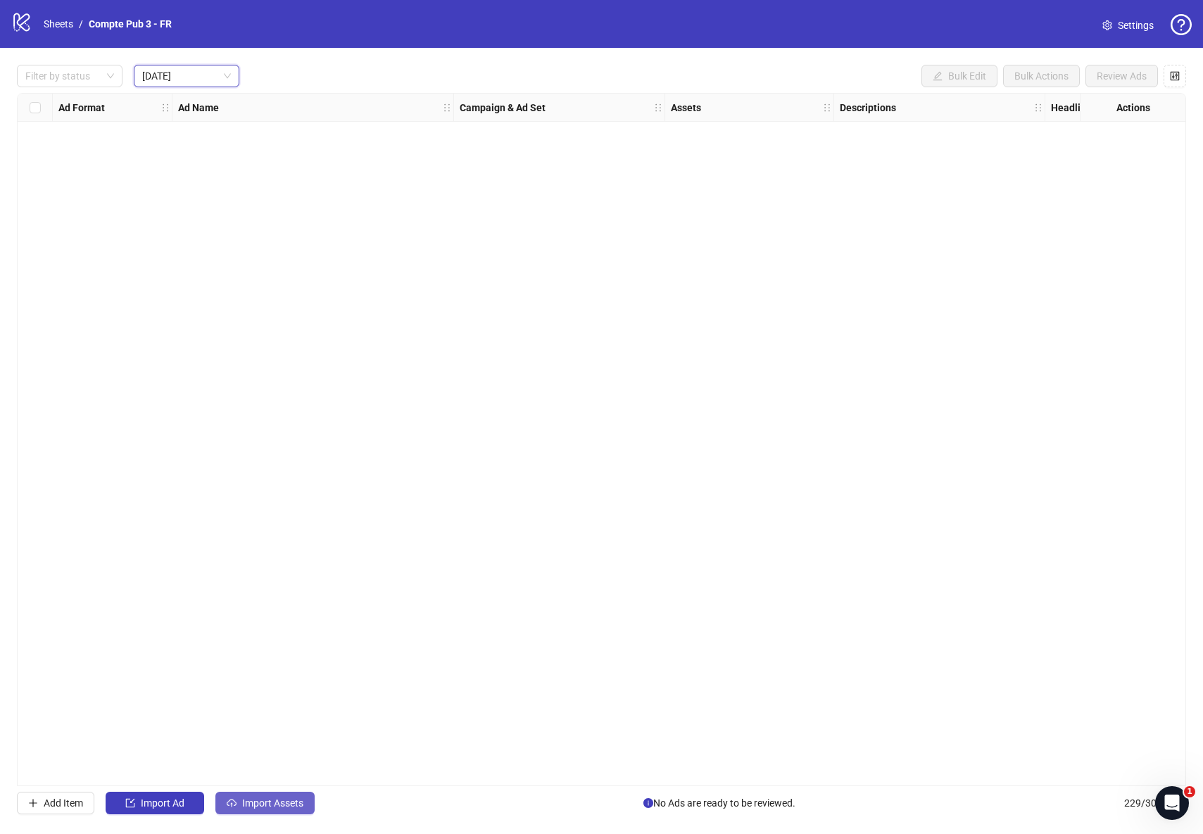
click at [295, 805] on span "Import Assets" at bounding box center [272, 803] width 61 height 11
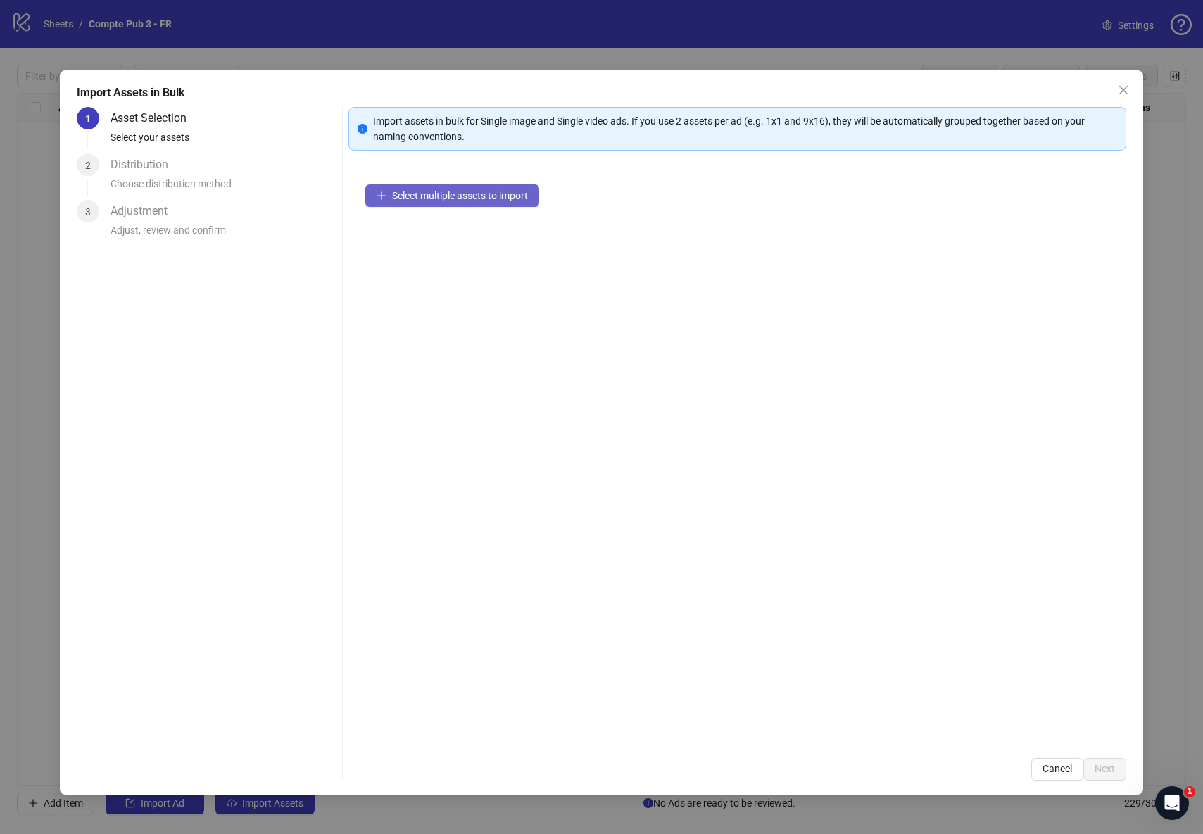
click at [482, 189] on button "Select multiple assets to import" at bounding box center [452, 195] width 174 height 23
click at [453, 248] on button "Add more assets" at bounding box center [420, 241] width 111 height 23
click at [1114, 765] on span "Next" at bounding box center [1105, 768] width 20 height 11
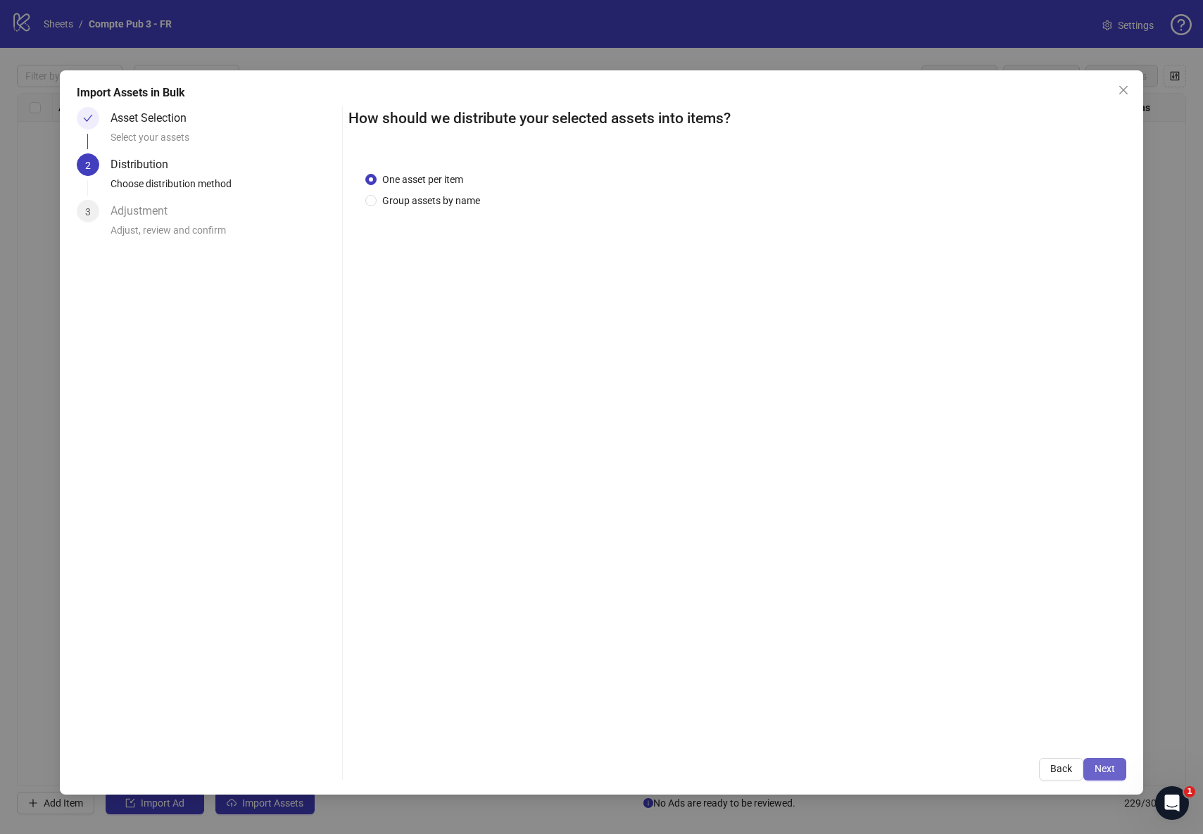
click at [1121, 760] on button "Next" at bounding box center [1104, 769] width 43 height 23
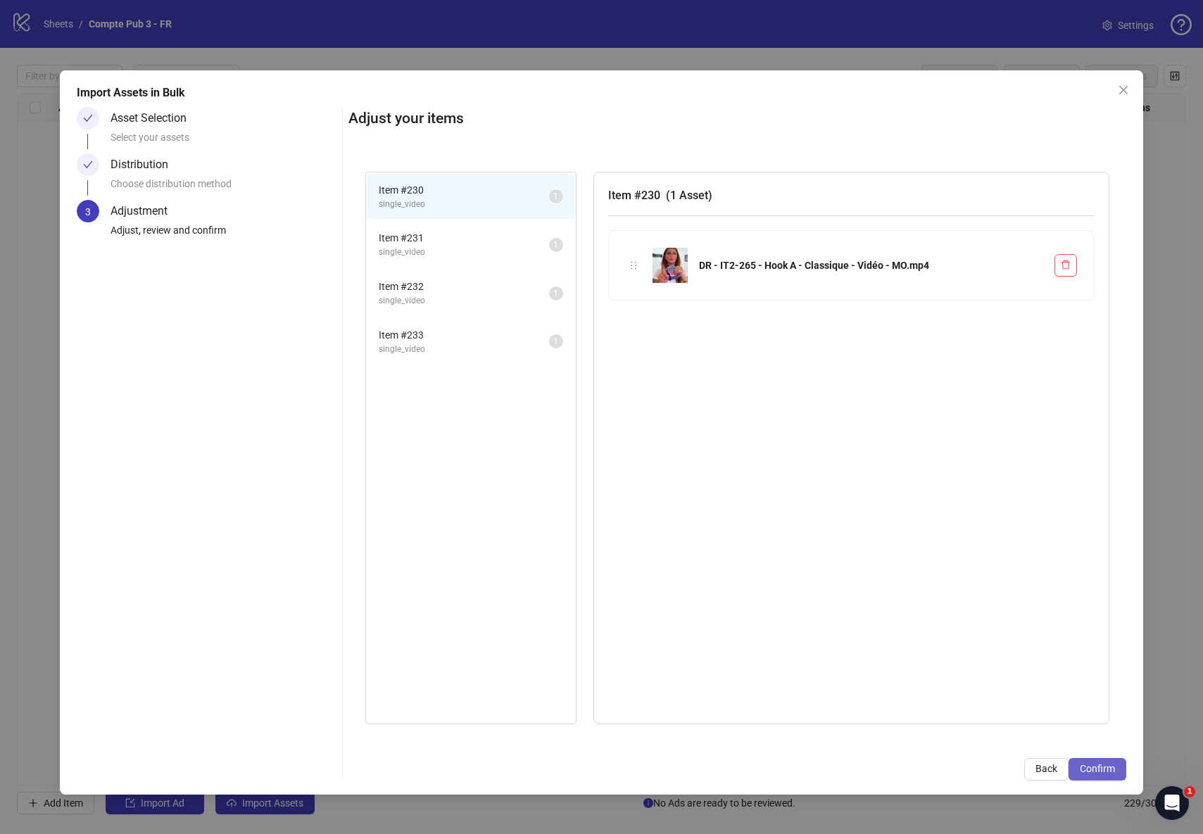
click at [1116, 762] on button "Confirm" at bounding box center [1098, 769] width 58 height 23
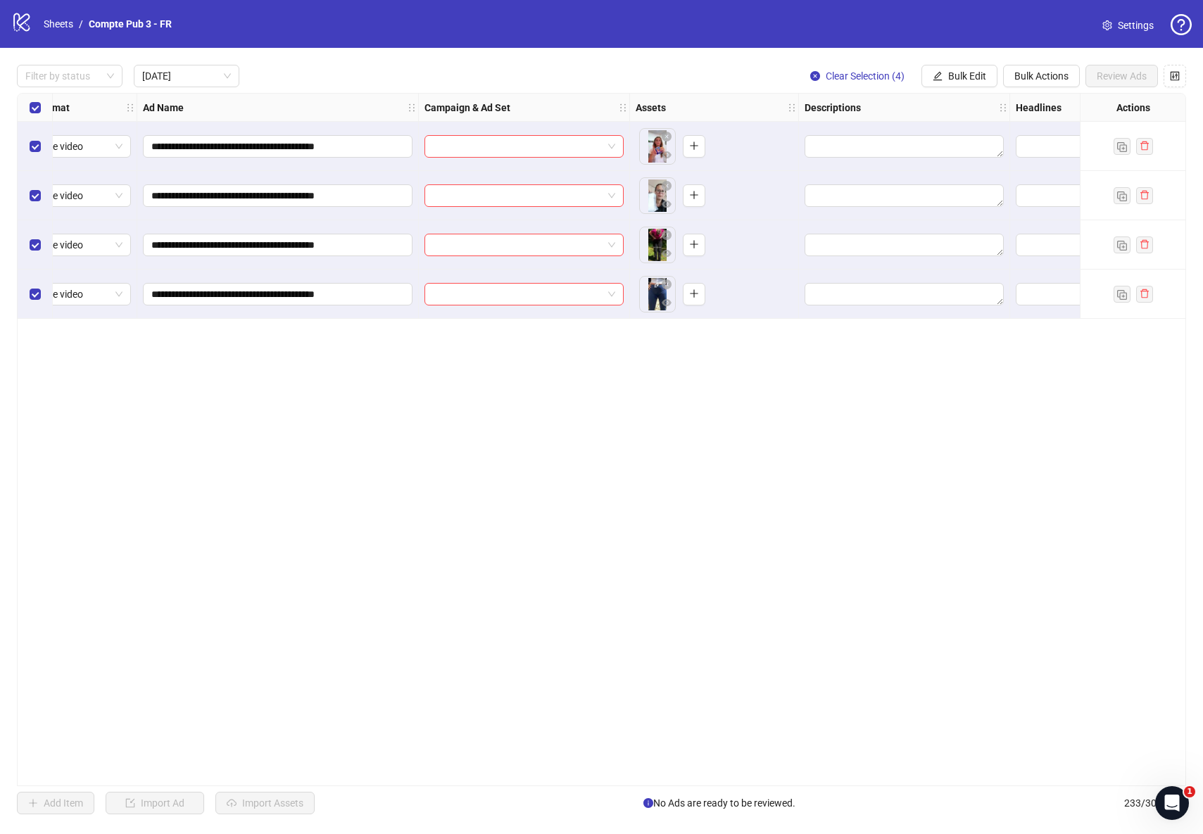
scroll to position [0, 571]
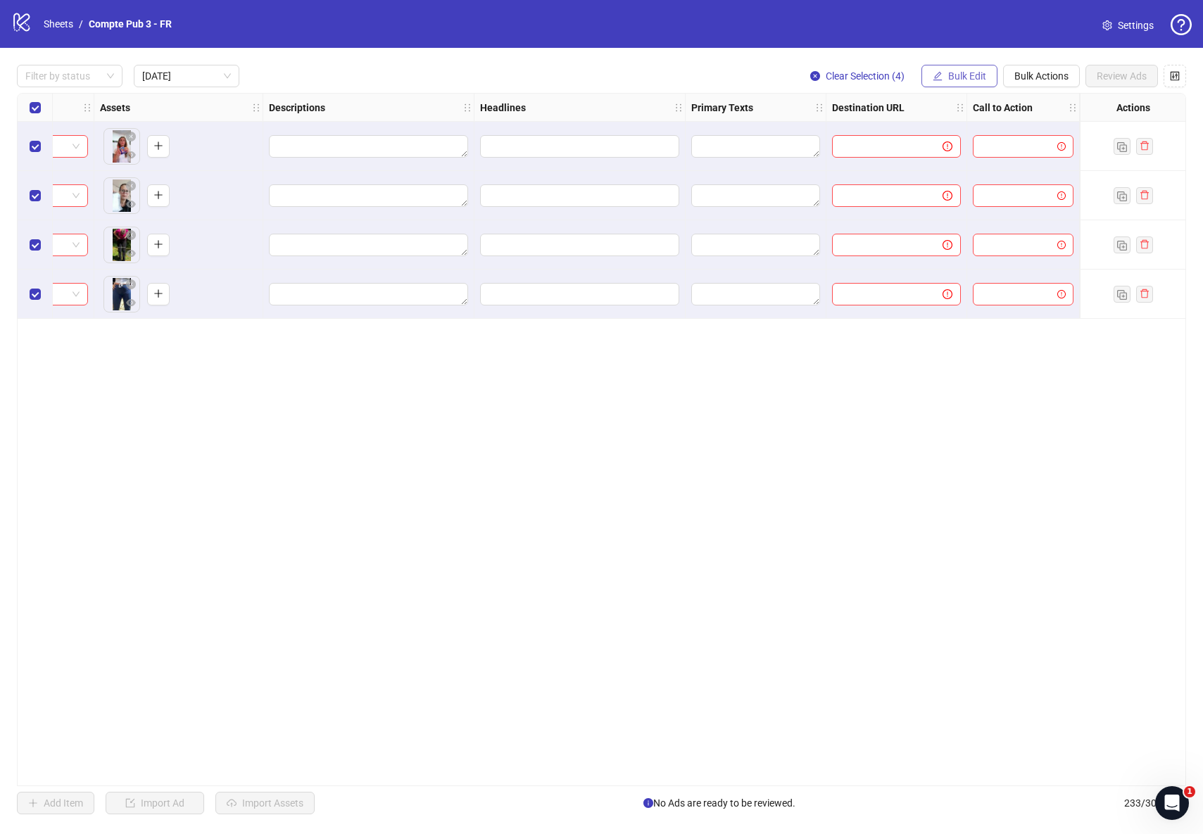
click at [945, 84] on button "Bulk Edit" at bounding box center [960, 76] width 76 height 23
click at [926, 426] on div "**********" at bounding box center [601, 439] width 1169 height 693
click at [978, 77] on span "Bulk Edit" at bounding box center [967, 75] width 38 height 11
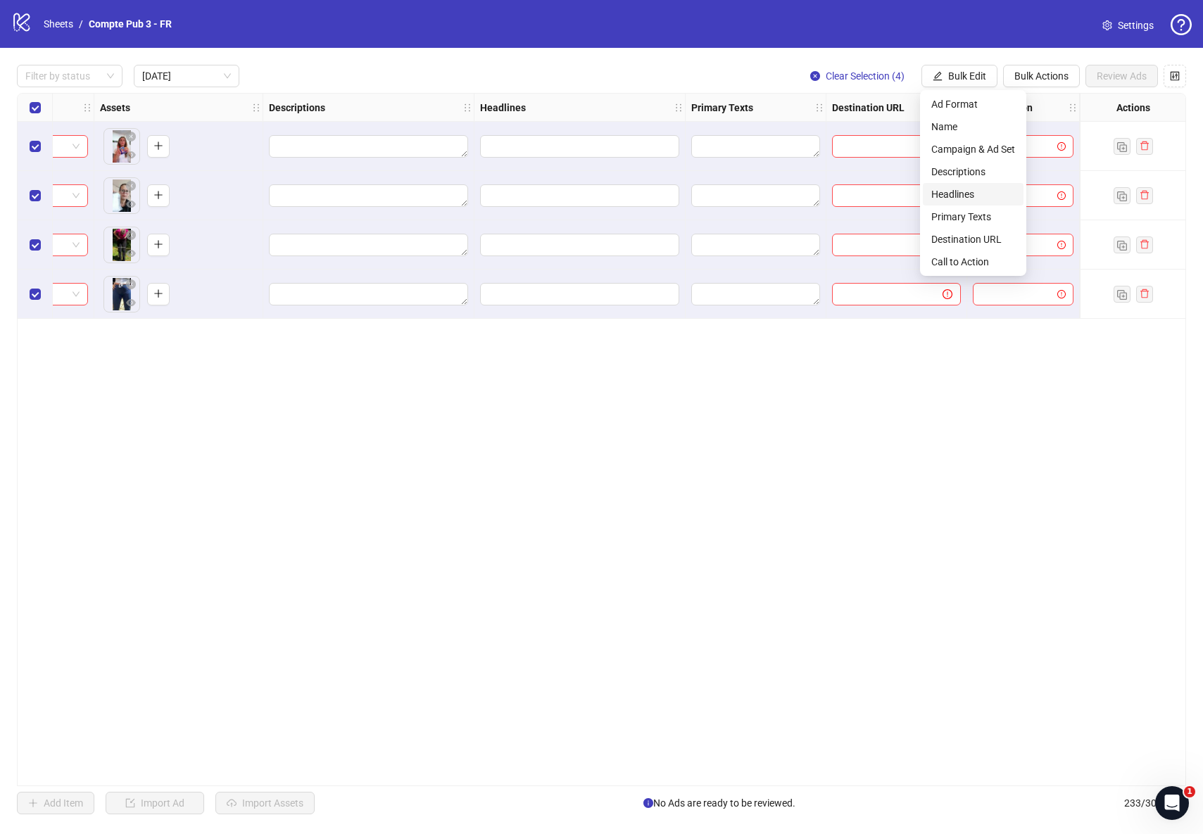
click at [993, 197] on span "Headlines" at bounding box center [973, 194] width 84 height 15
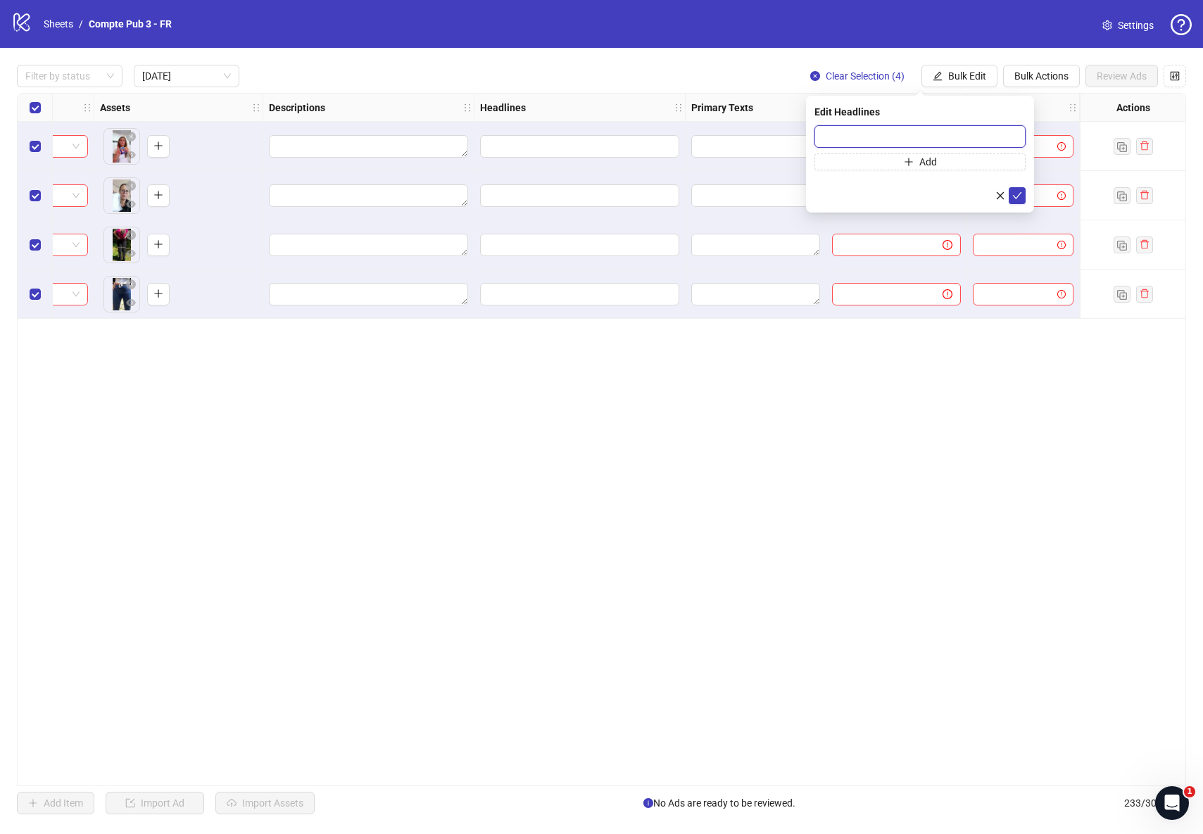
click at [836, 137] on input "text" at bounding box center [920, 136] width 211 height 23
paste input "**********"
type input "**********"
click at [1020, 195] on icon "check" at bounding box center [1017, 196] width 10 height 10
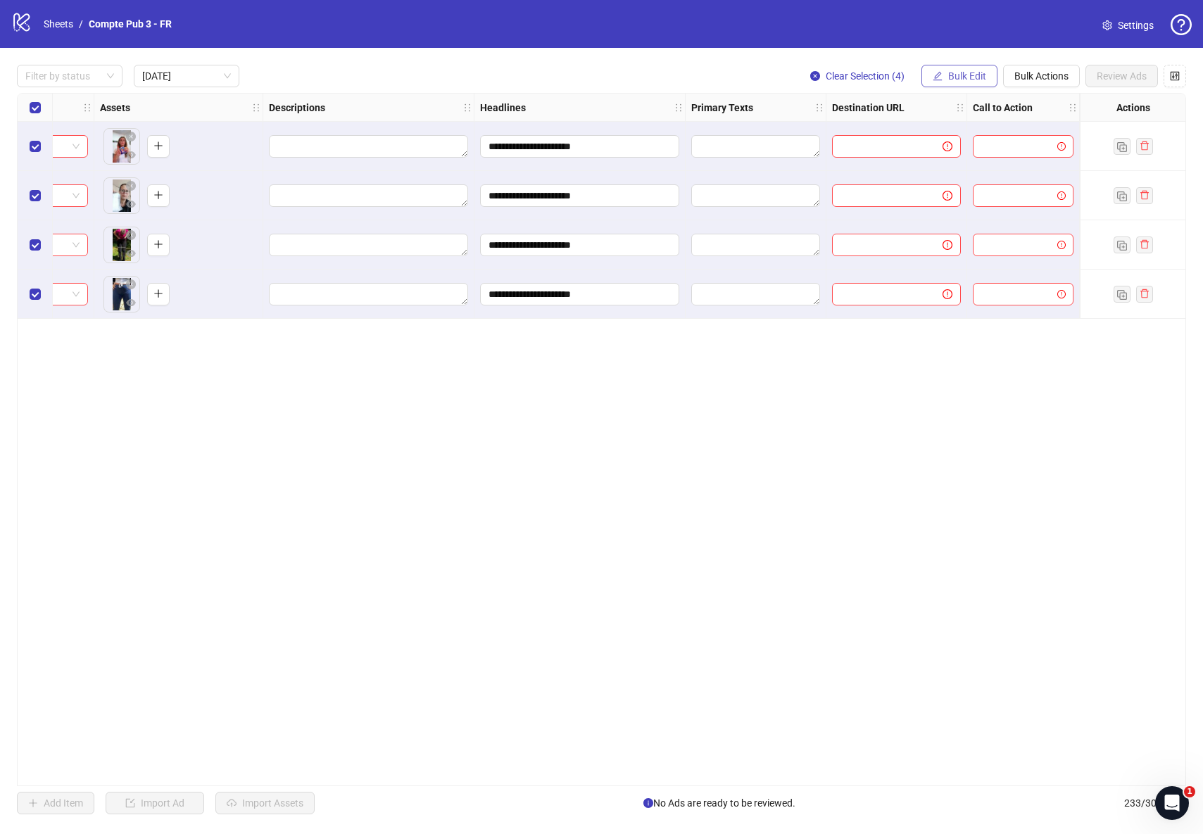
click at [961, 75] on span "Bulk Edit" at bounding box center [967, 75] width 38 height 11
click at [967, 216] on span "Primary Texts" at bounding box center [973, 216] width 84 height 15
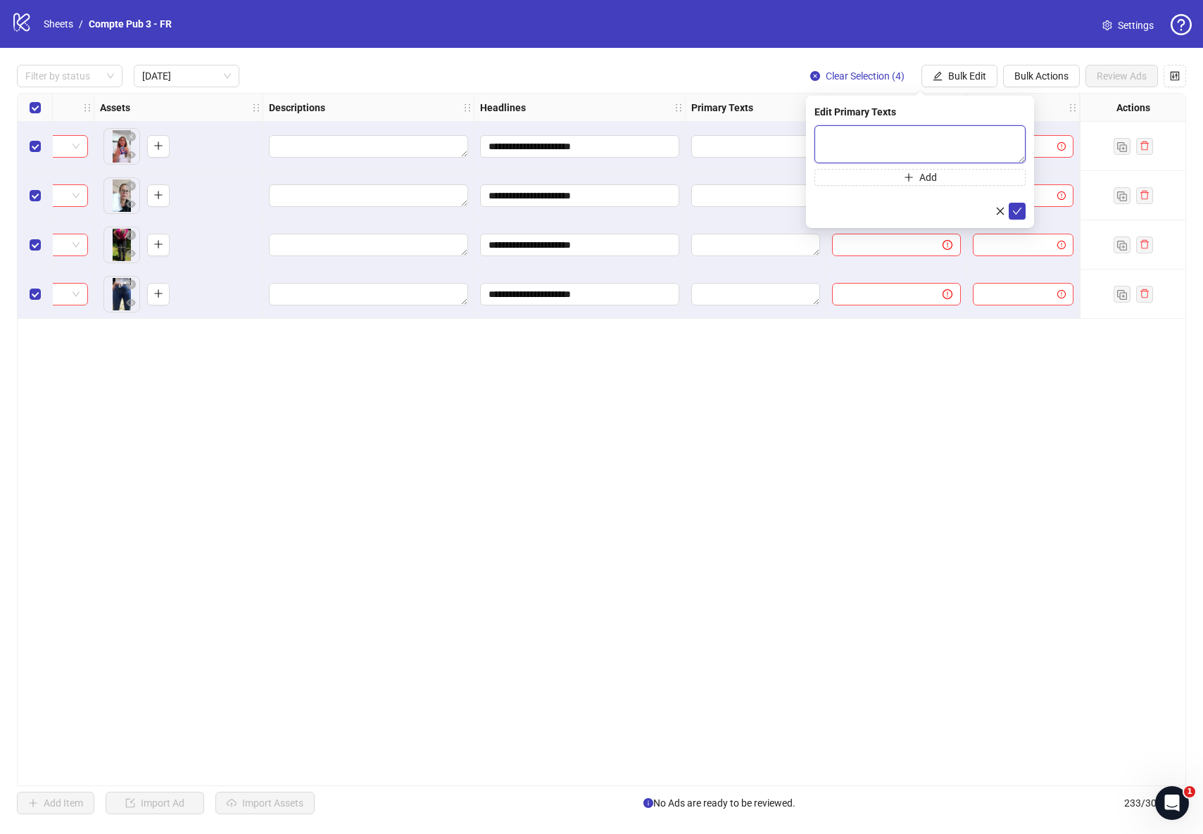
click at [831, 134] on textarea at bounding box center [920, 144] width 211 height 38
paste textarea "**********"
type textarea "**********"
click at [1021, 209] on icon "check" at bounding box center [1017, 211] width 10 height 10
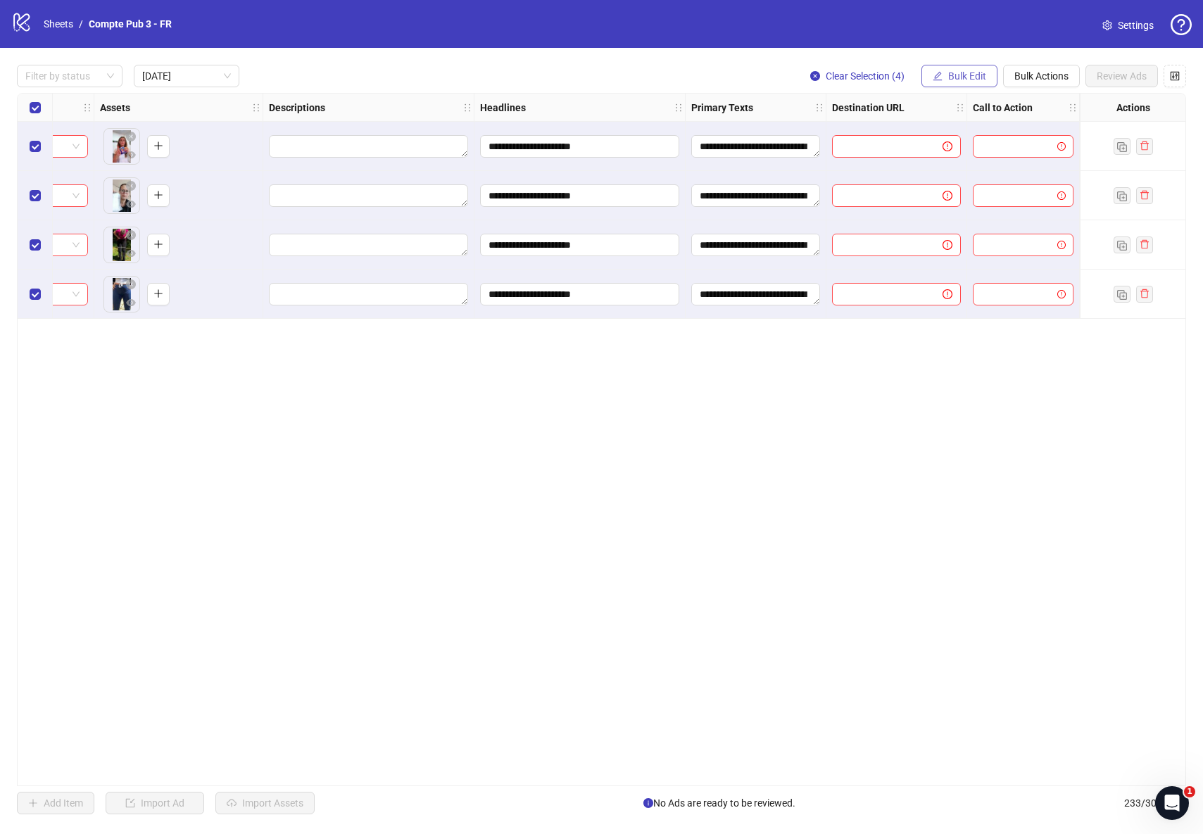
click at [977, 72] on span "Bulk Edit" at bounding box center [967, 75] width 38 height 11
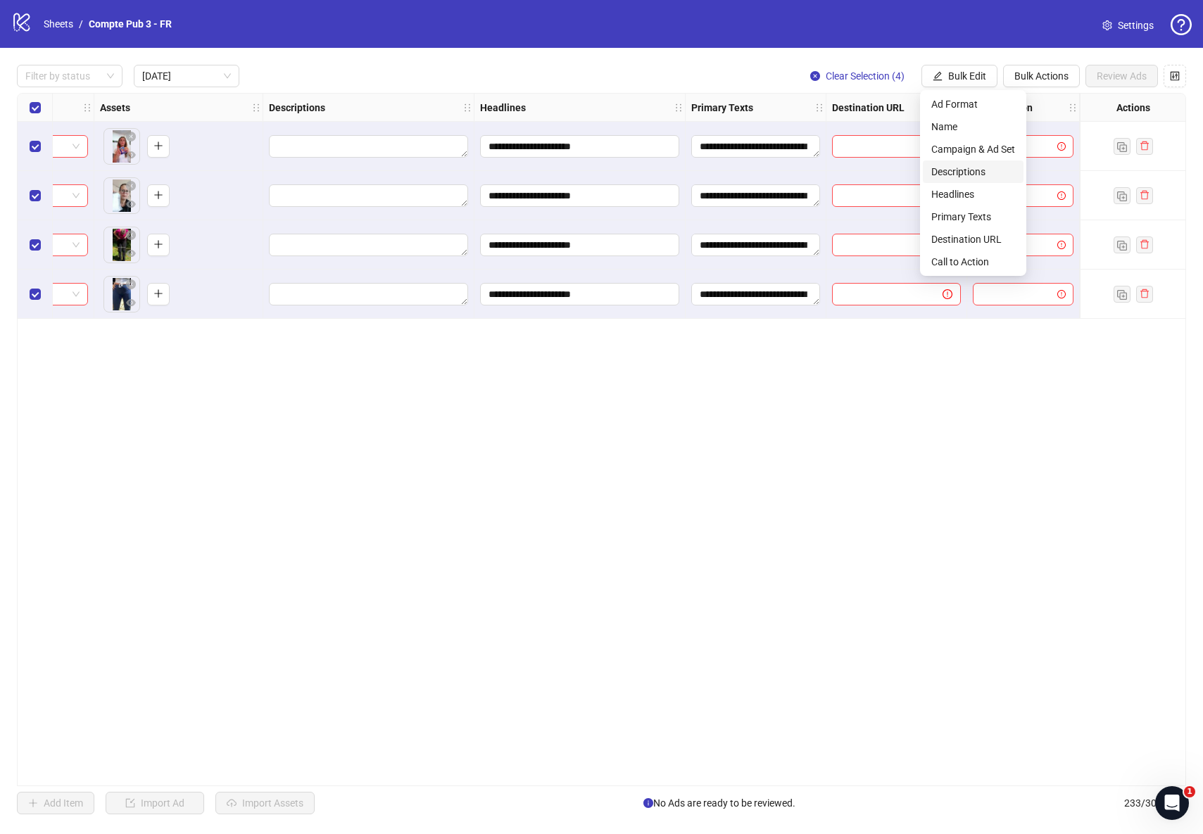
click at [991, 170] on span "Descriptions" at bounding box center [973, 171] width 84 height 15
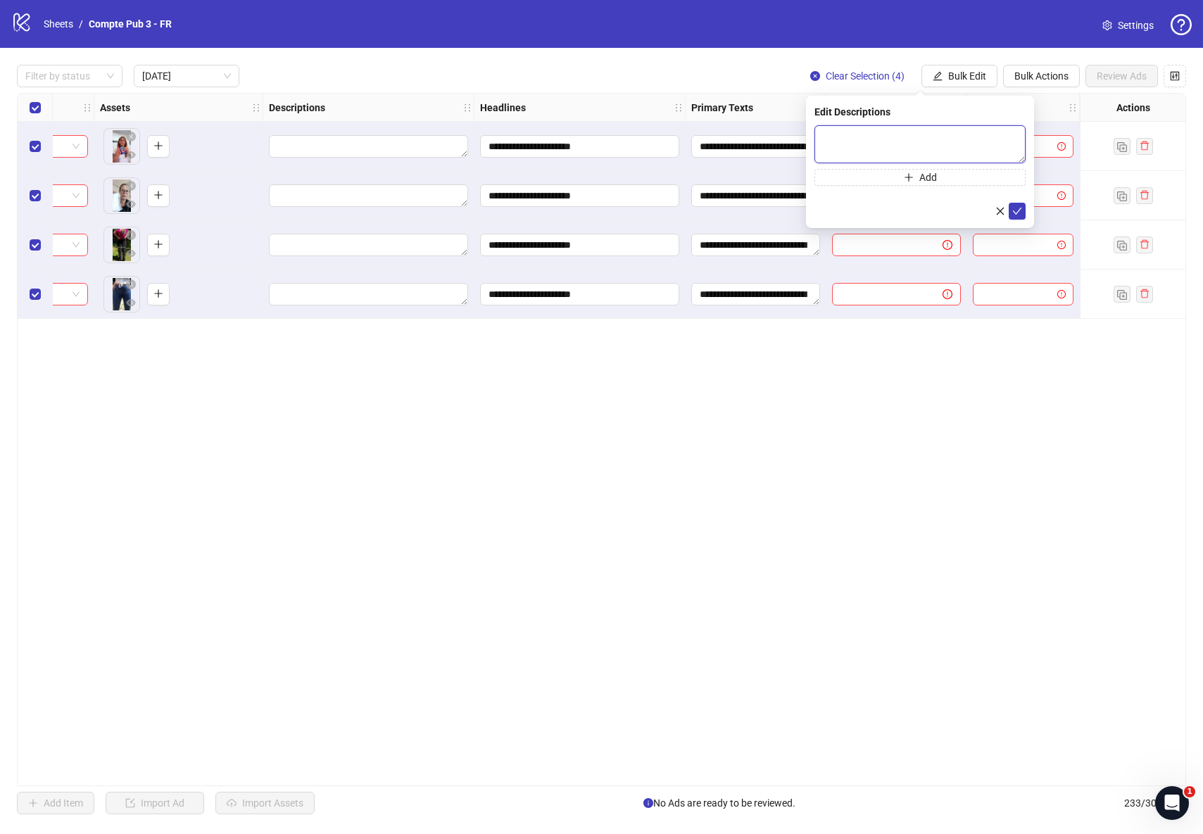
click at [861, 136] on textarea at bounding box center [920, 144] width 211 height 38
paste textarea "**********"
type textarea "**********"
click at [1016, 208] on icon "check" at bounding box center [1017, 211] width 10 height 10
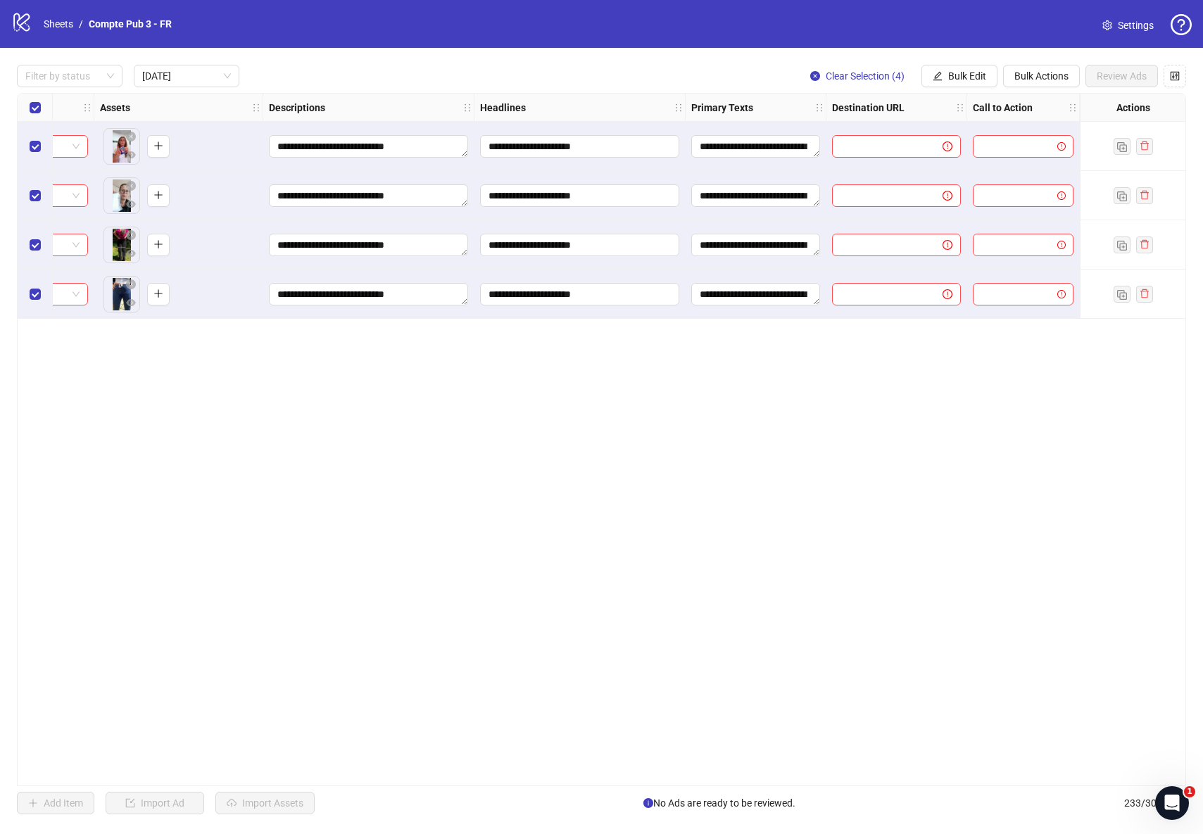
click at [1027, 486] on div "**********" at bounding box center [601, 439] width 1169 height 693
click at [983, 75] on span "Bulk Edit" at bounding box center [967, 75] width 38 height 11
click at [974, 262] on span "Call to Action" at bounding box center [973, 261] width 84 height 15
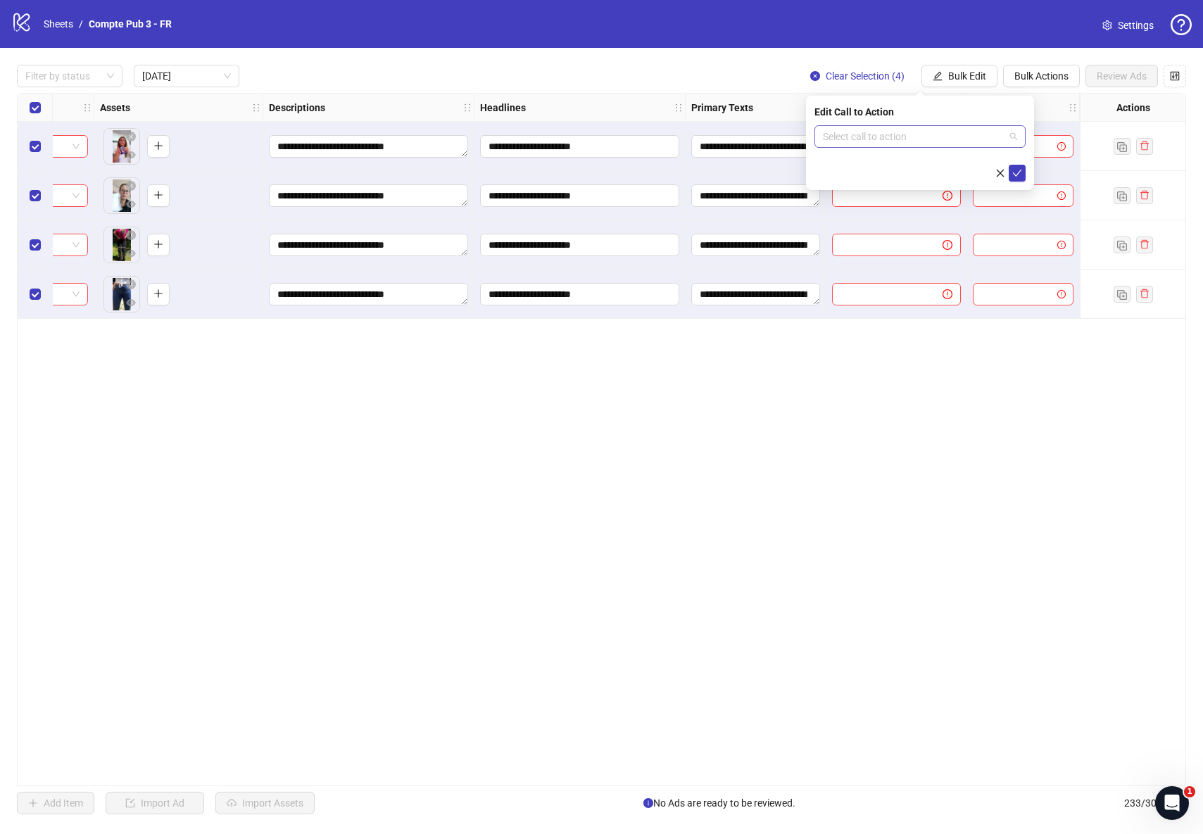
click at [886, 128] on input "search" at bounding box center [914, 136] width 182 height 21
type input "****"
click at [900, 163] on div "Shop now" at bounding box center [920, 164] width 189 height 15
click at [1013, 174] on icon "check" at bounding box center [1017, 173] width 10 height 10
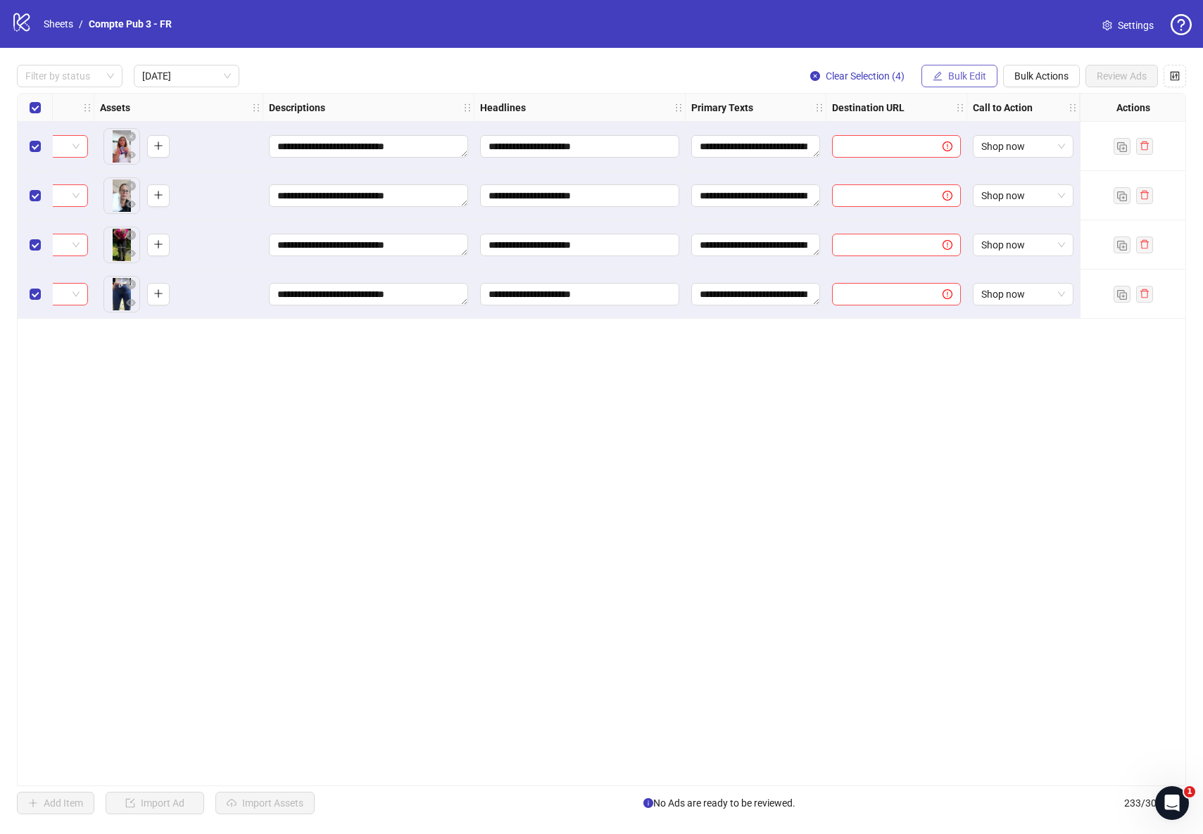
click at [983, 67] on button "Bulk Edit" at bounding box center [960, 76] width 76 height 23
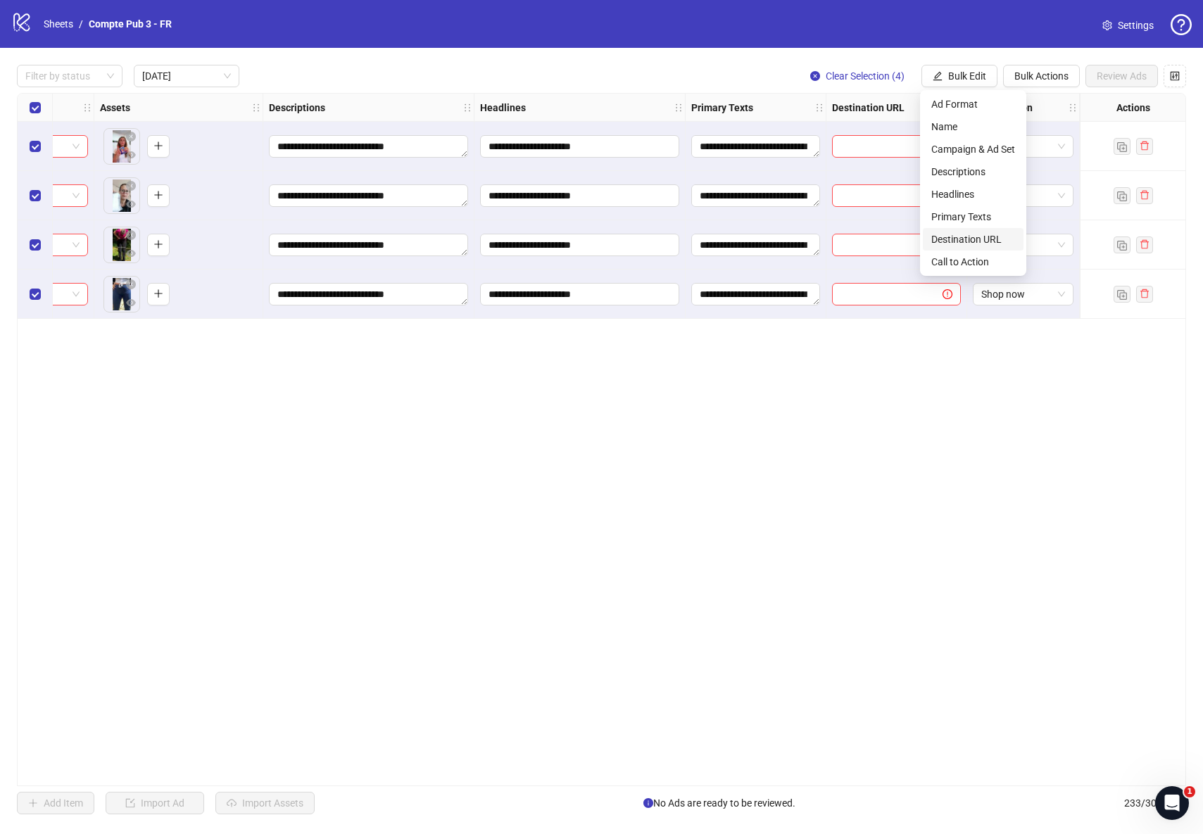
click at [983, 240] on span "Destination URL" at bounding box center [973, 239] width 84 height 15
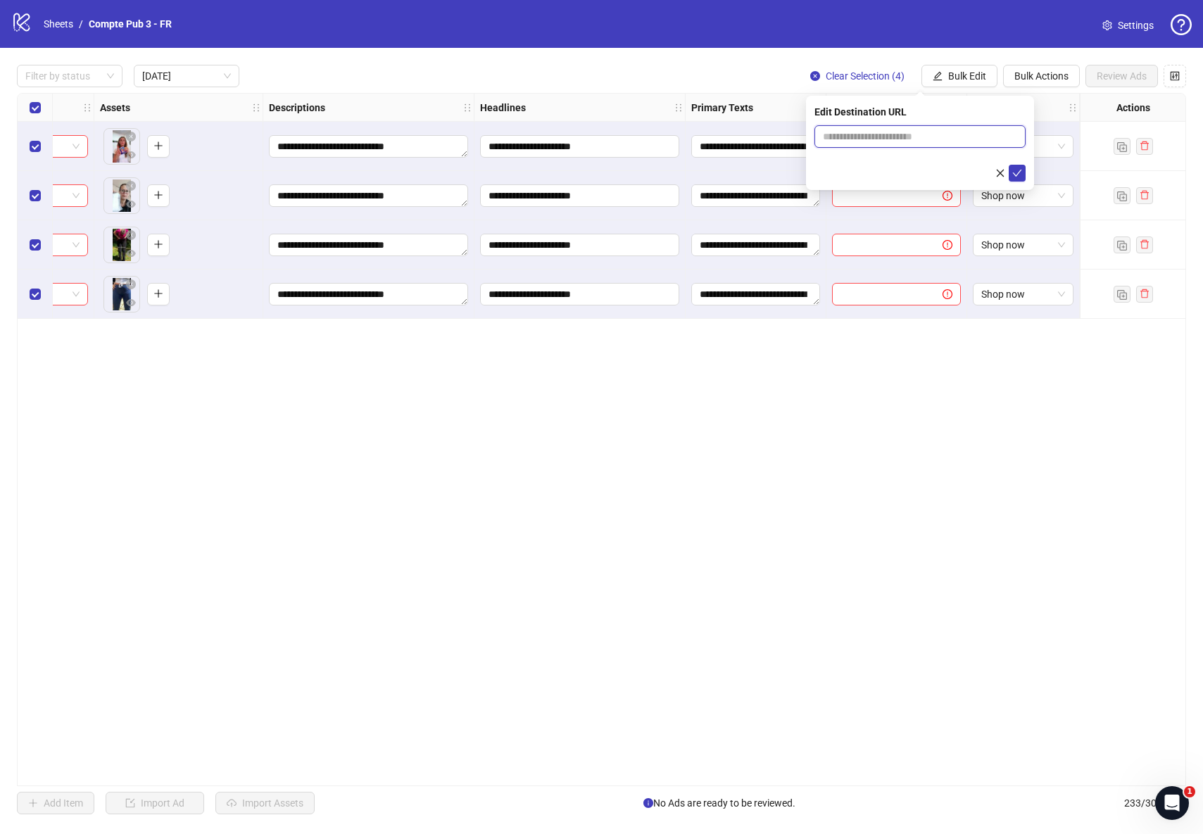
click at [891, 141] on input "text" at bounding box center [914, 136] width 183 height 15
paste input "**********"
type input "**********"
click at [1026, 175] on div "**********" at bounding box center [920, 143] width 228 height 94
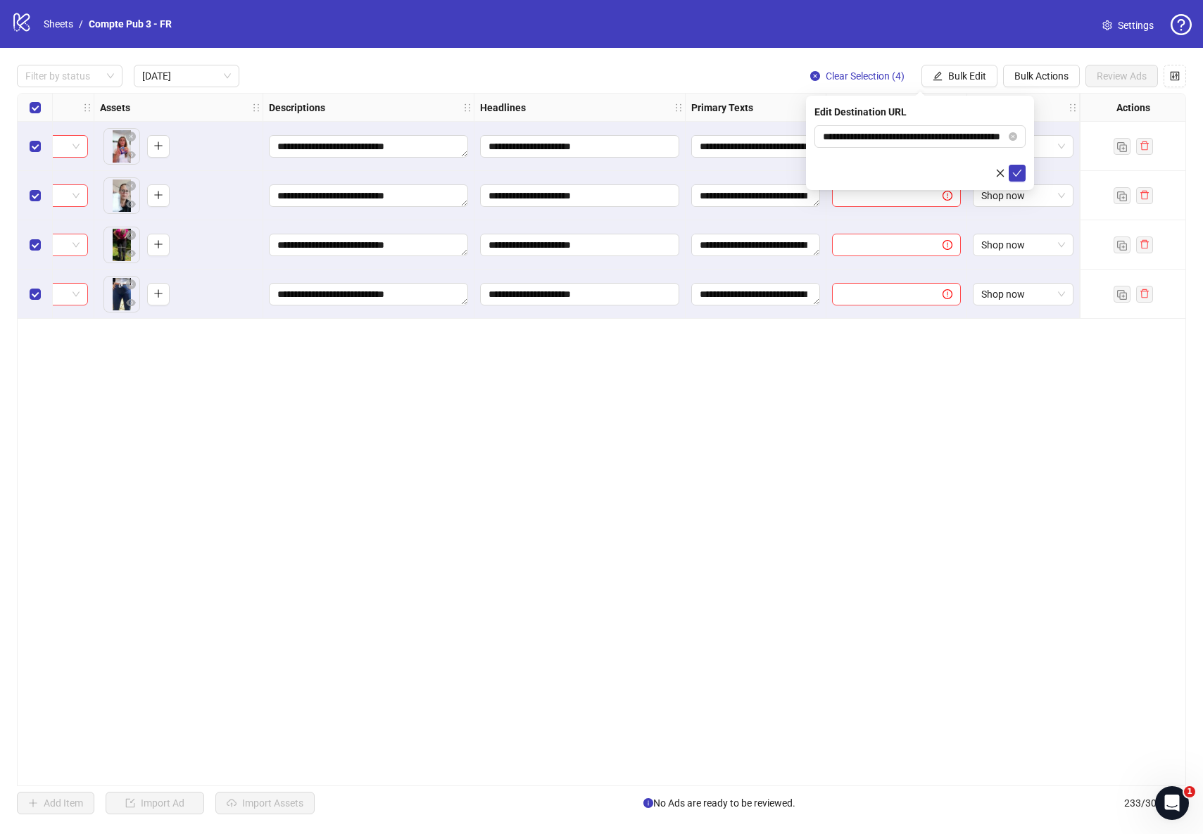
scroll to position [0, 0]
click at [1022, 174] on icon "check" at bounding box center [1017, 173] width 10 height 10
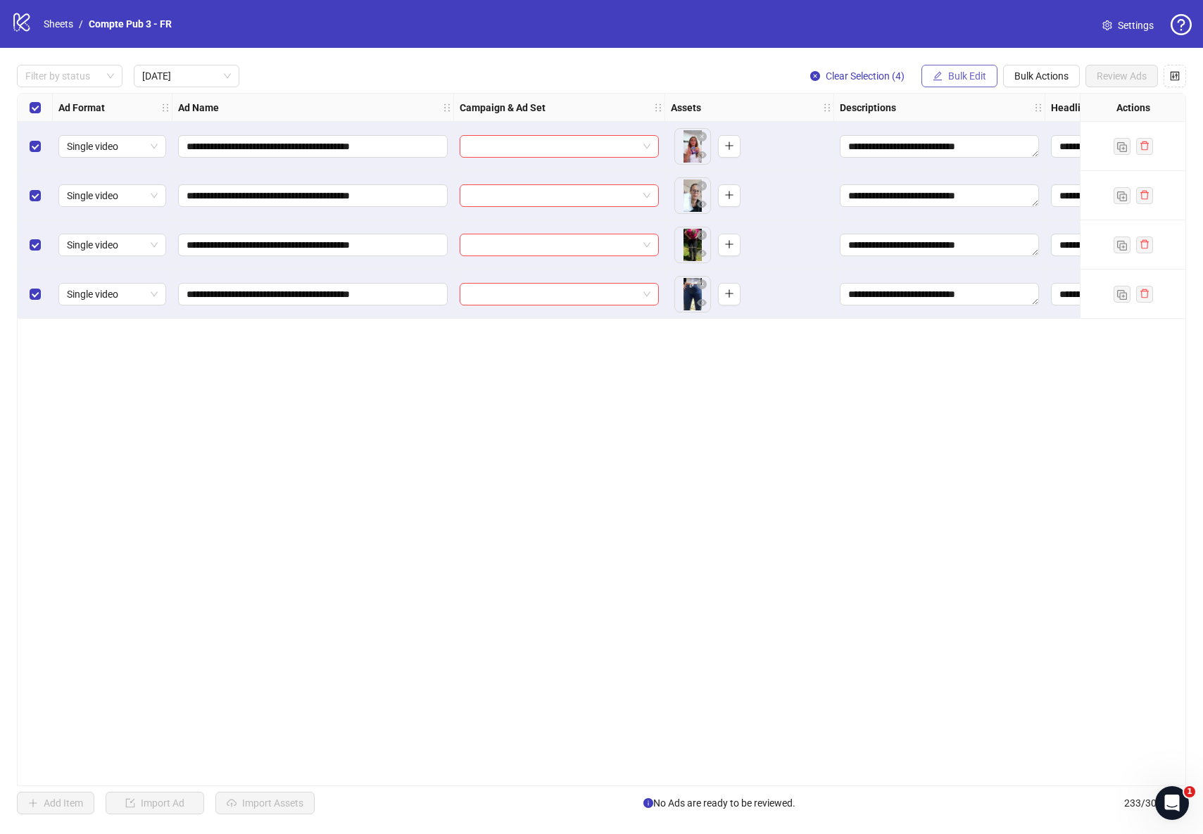
click at [969, 72] on span "Bulk Edit" at bounding box center [967, 75] width 38 height 11
click at [974, 153] on span "Campaign & Ad Set" at bounding box center [973, 149] width 84 height 15
click at [853, 127] on input "search" at bounding box center [914, 136] width 182 height 21
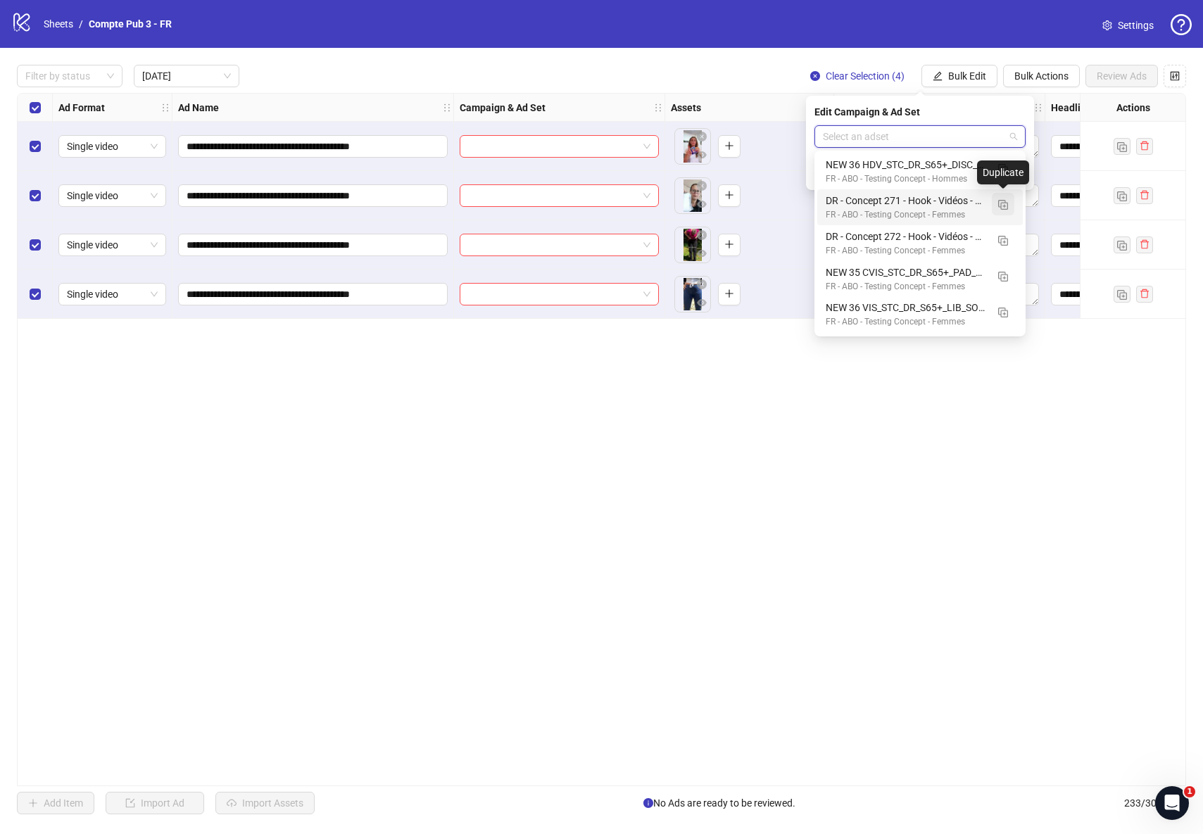
click at [1002, 207] on img "button" at bounding box center [1003, 205] width 10 height 10
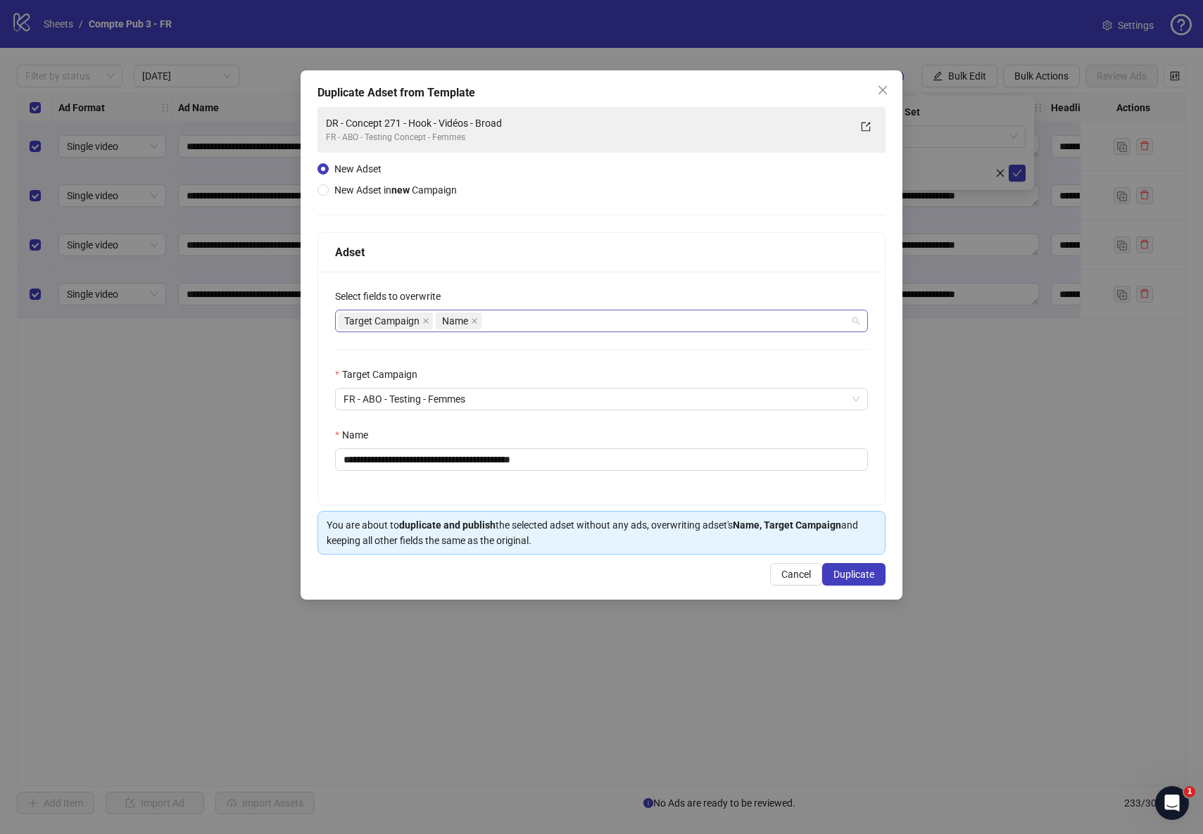
click at [674, 322] on div "Target Campaign Name" at bounding box center [594, 321] width 513 height 20
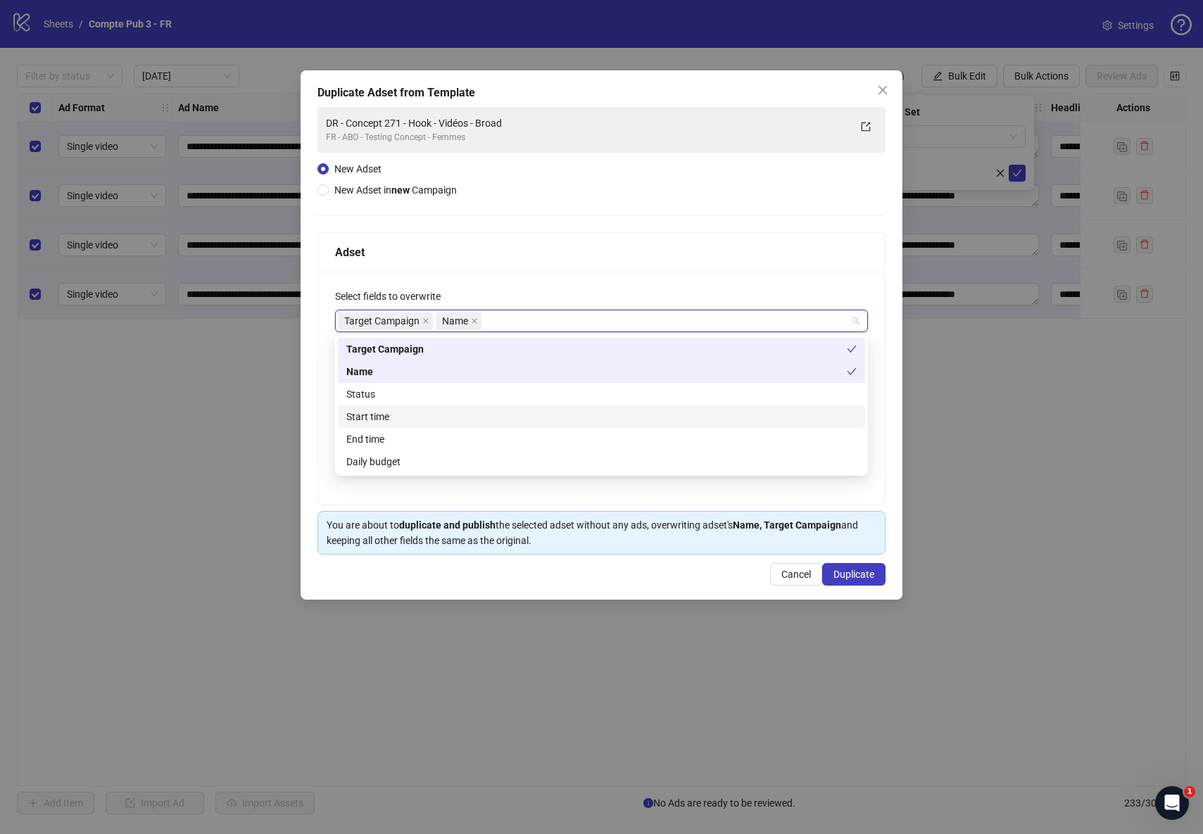
click at [410, 410] on div "Start time" at bounding box center [601, 416] width 510 height 15
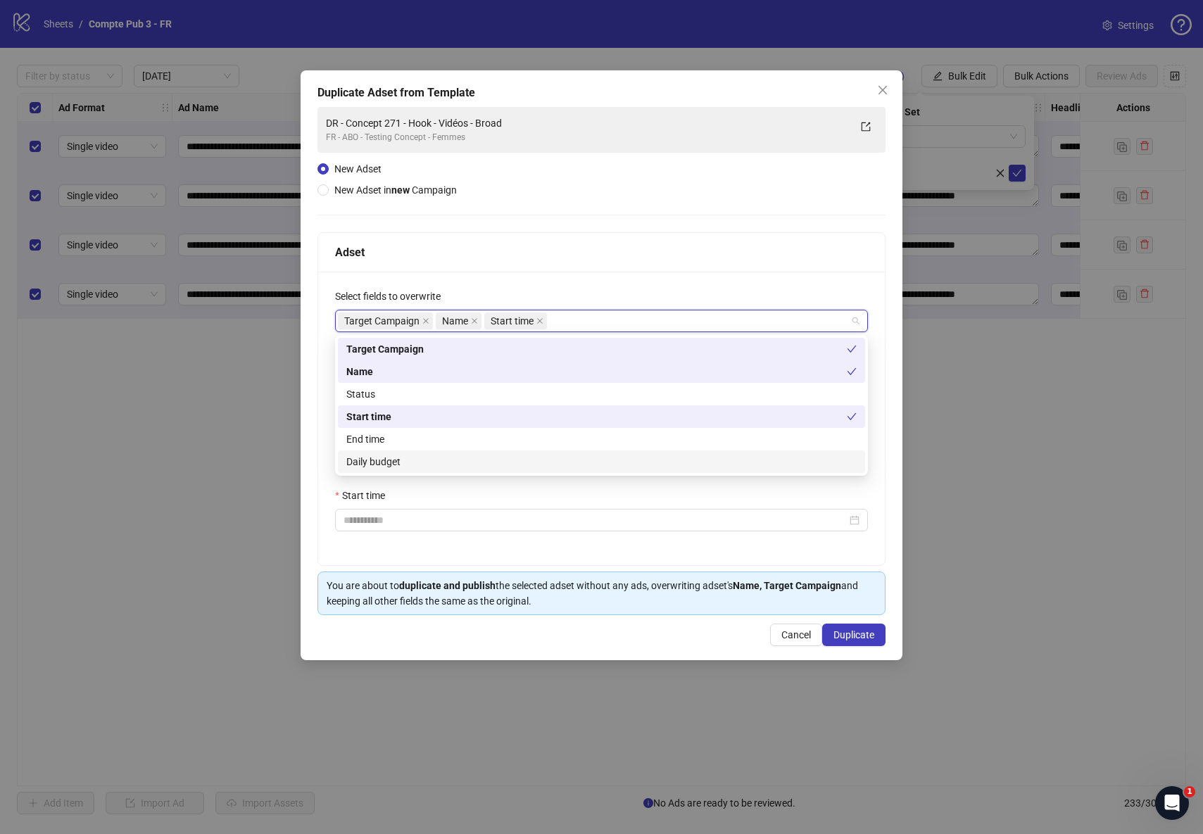
click at [417, 461] on div "Daily budget" at bounding box center [601, 461] width 510 height 15
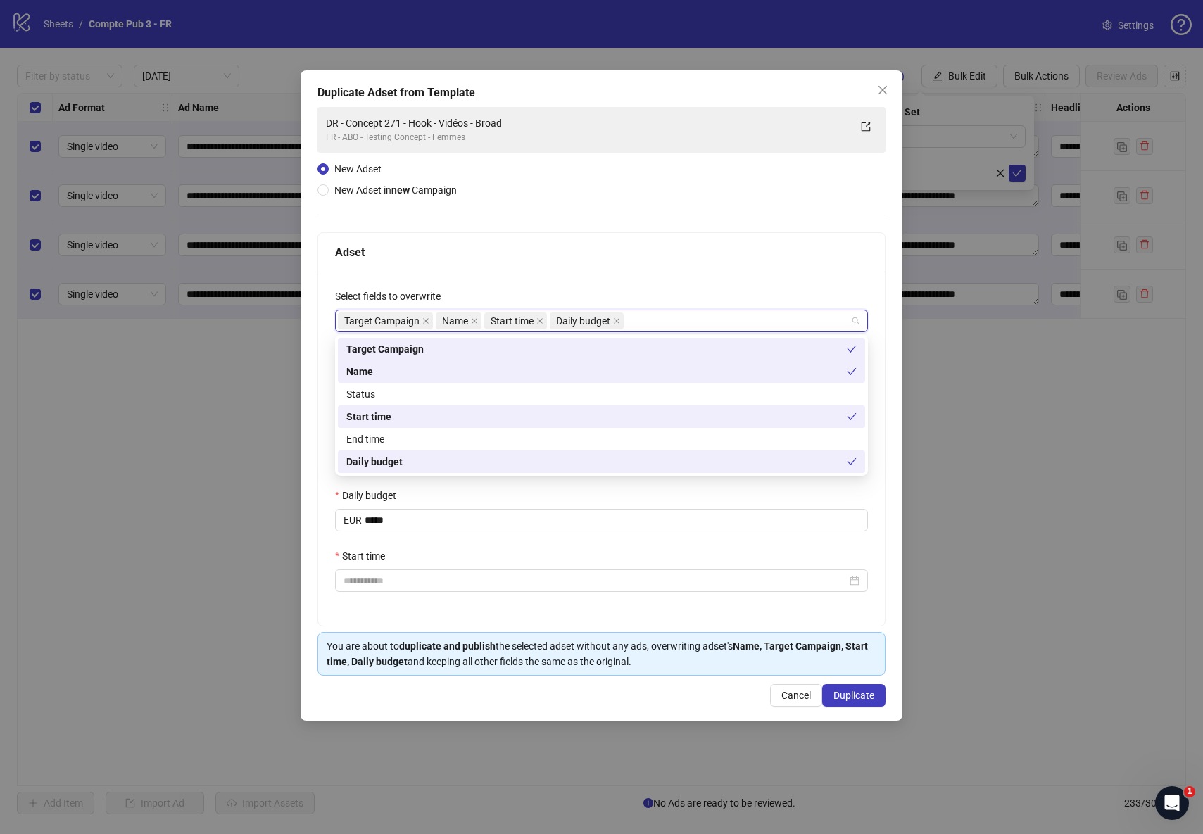
click at [729, 282] on div "**********" at bounding box center [601, 449] width 567 height 354
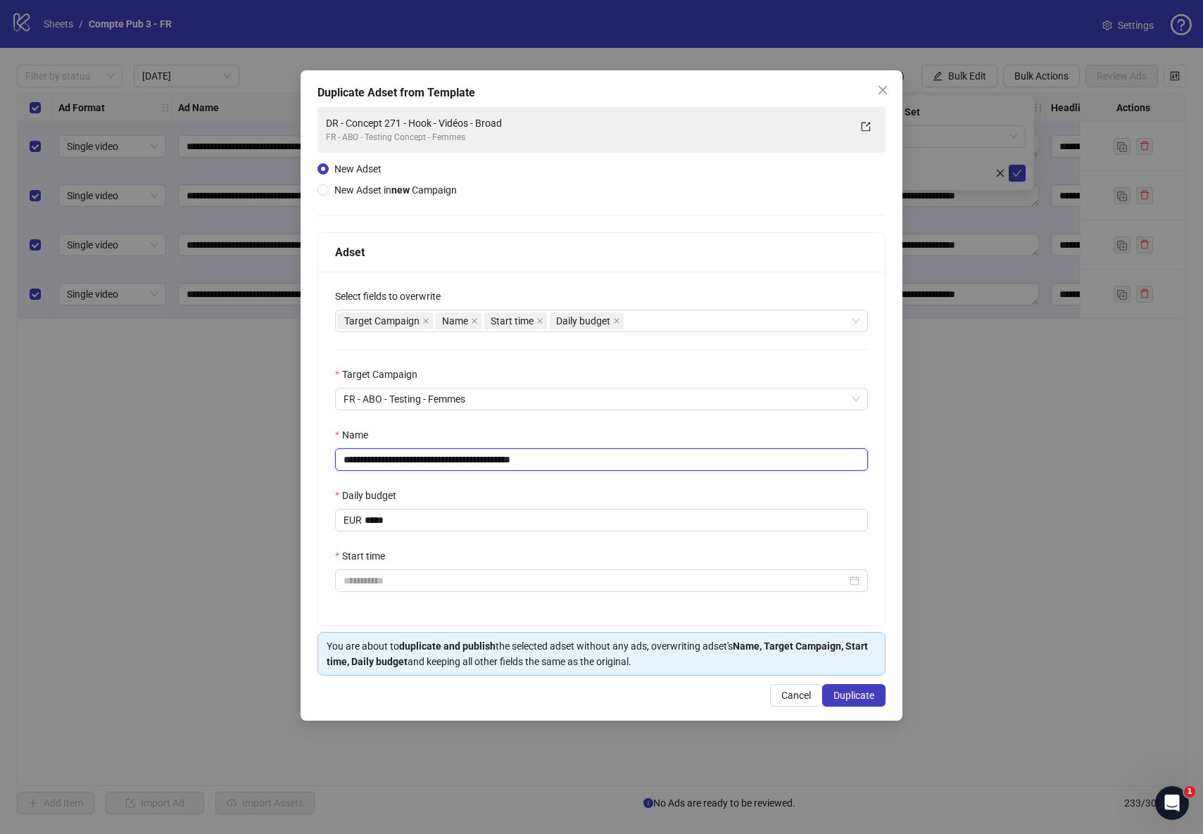
click at [598, 458] on input "**********" at bounding box center [601, 459] width 533 height 23
paste input "text"
type input "**********"
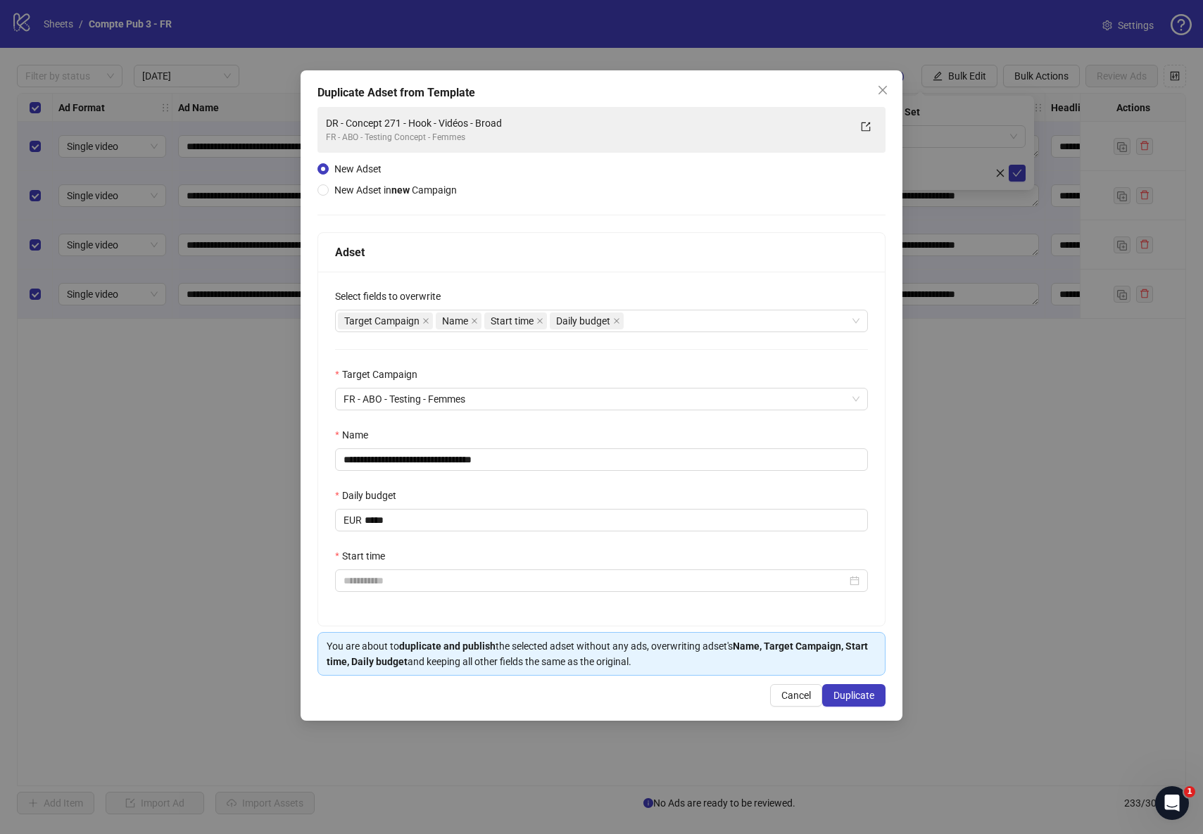
click at [641, 436] on div "Name" at bounding box center [601, 437] width 533 height 21
click at [418, 523] on input "*****" at bounding box center [616, 520] width 503 height 21
click at [572, 484] on div "**********" at bounding box center [601, 449] width 567 height 354
click at [425, 584] on input "Start time" at bounding box center [595, 580] width 503 height 15
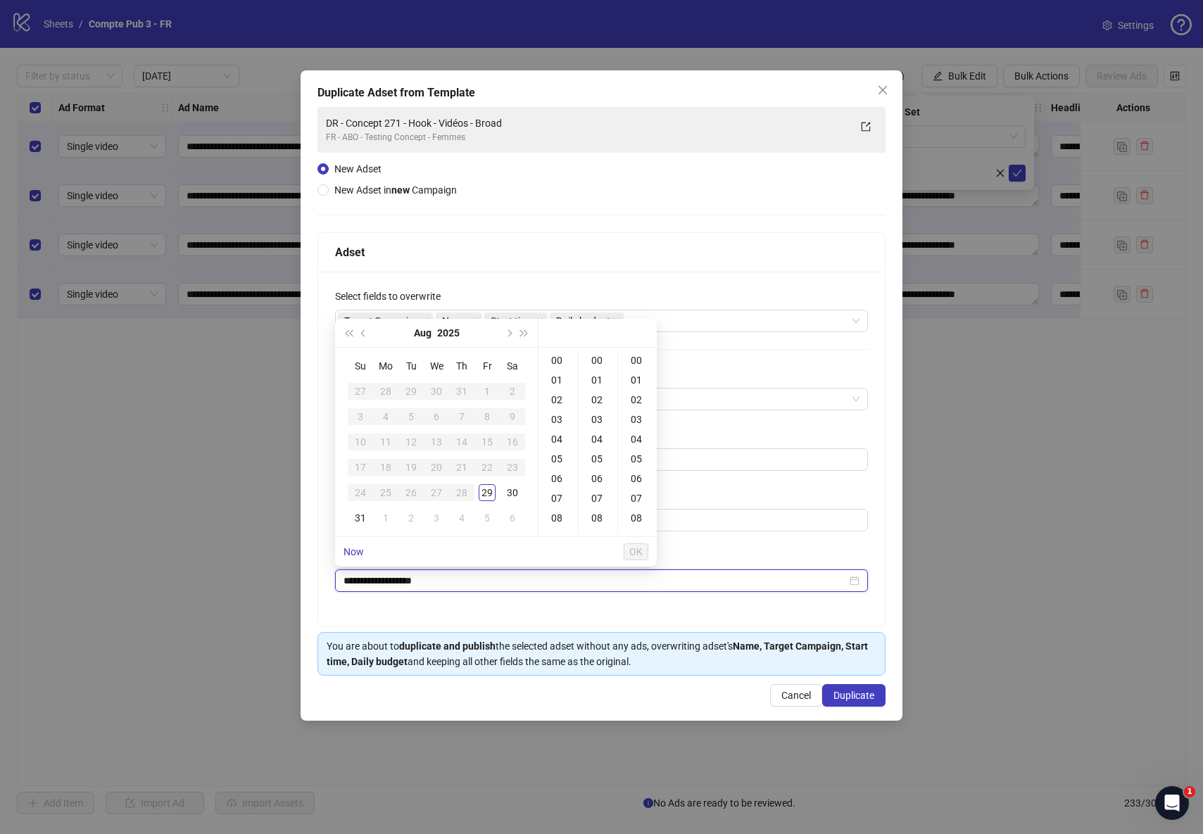
type input "**********"
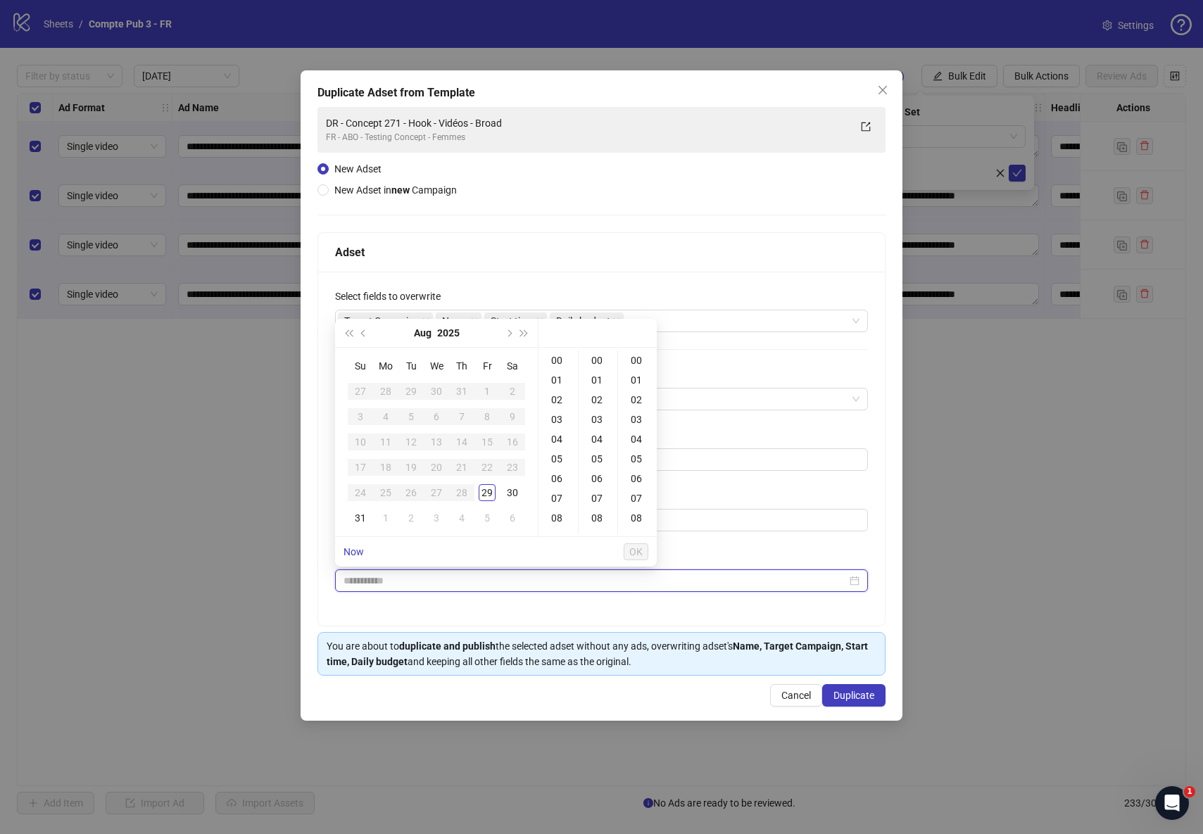
type input "**********"
click at [361, 515] on div "31" at bounding box center [360, 518] width 17 height 17
click at [560, 436] on div "04" at bounding box center [558, 439] width 34 height 20
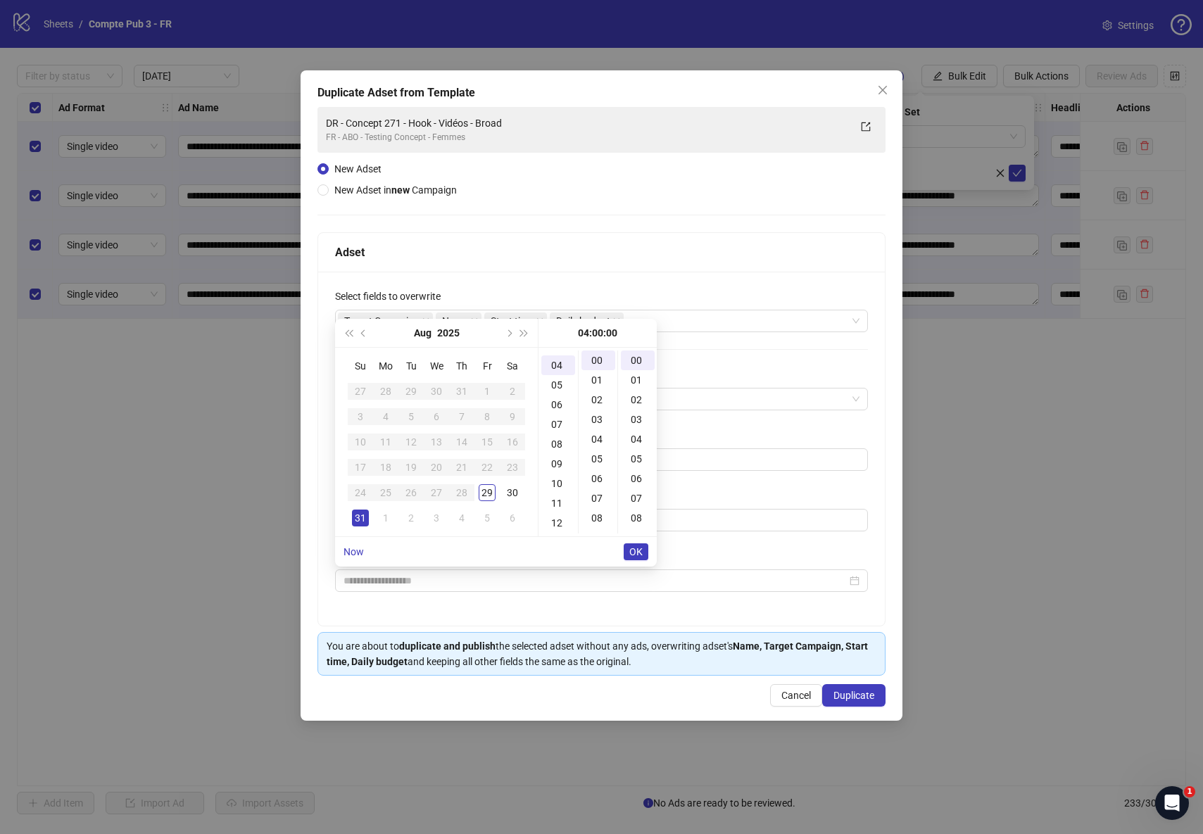
scroll to position [79, 0]
type input "**********"
click at [641, 550] on span "OK" at bounding box center [635, 551] width 13 height 11
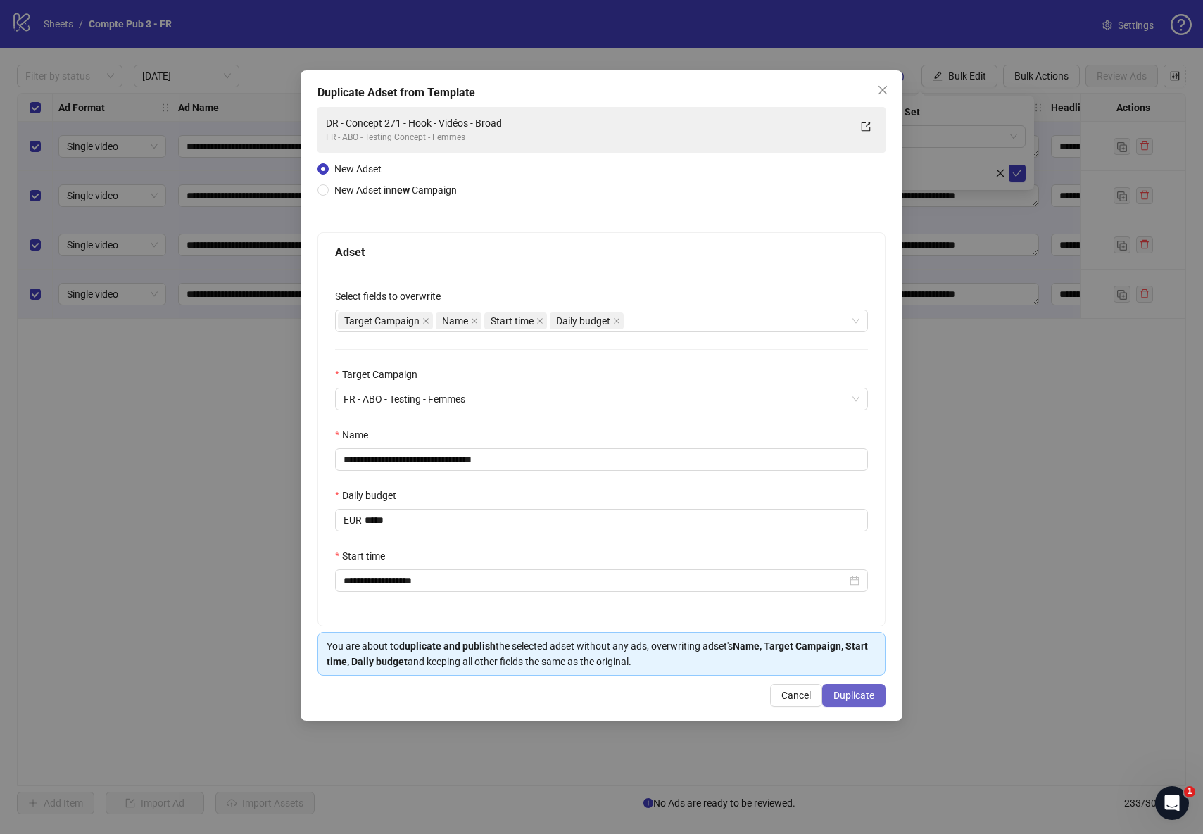
click at [874, 685] on button "Duplicate" at bounding box center [853, 695] width 63 height 23
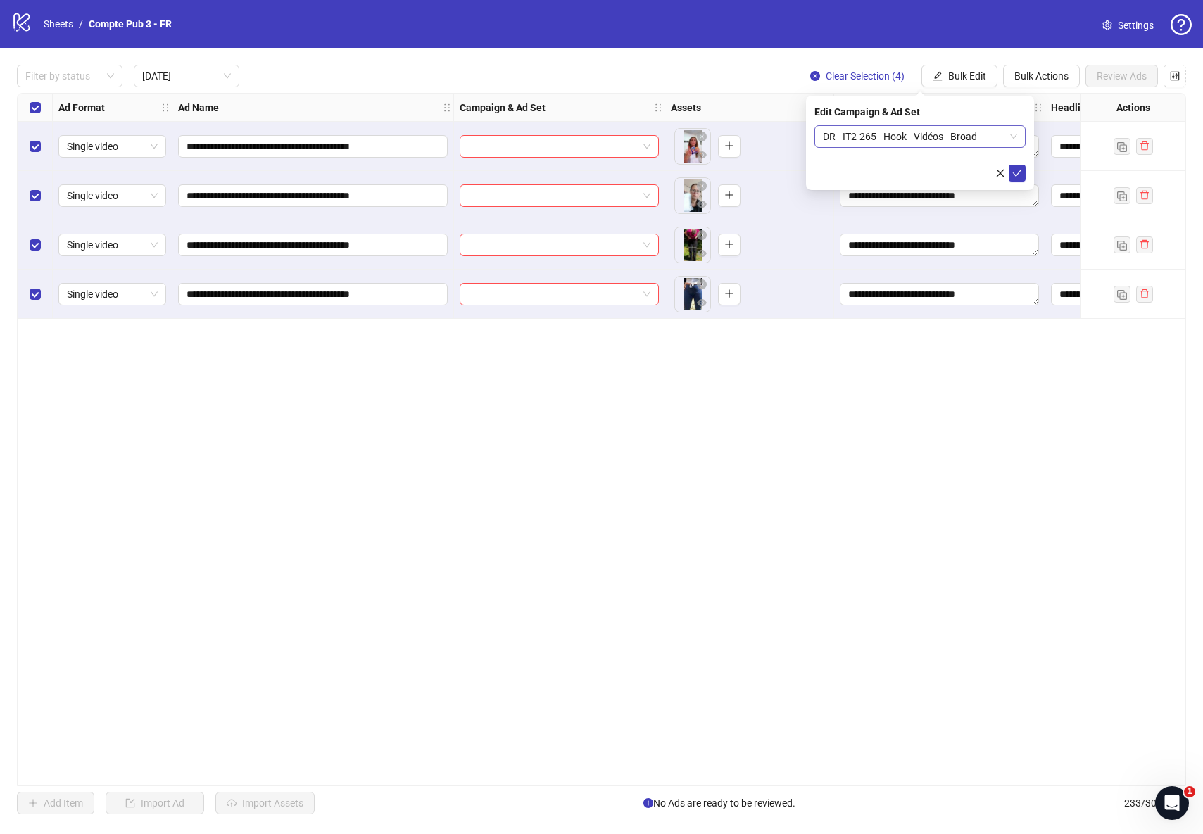
click at [1007, 130] on span "DR - IT2-265 - Hook - Vidéos - Broad" at bounding box center [920, 136] width 194 height 21
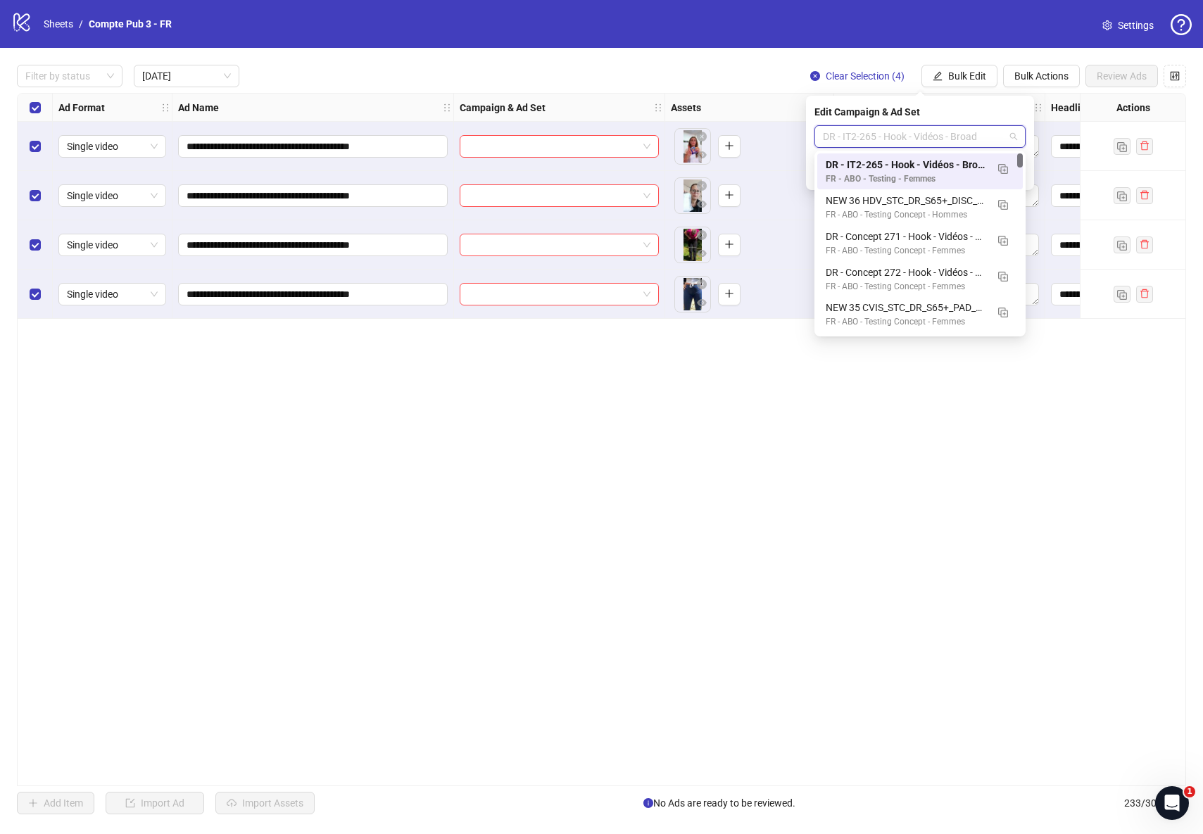
click at [998, 105] on div "Edit Campaign & Ad Set" at bounding box center [920, 111] width 211 height 15
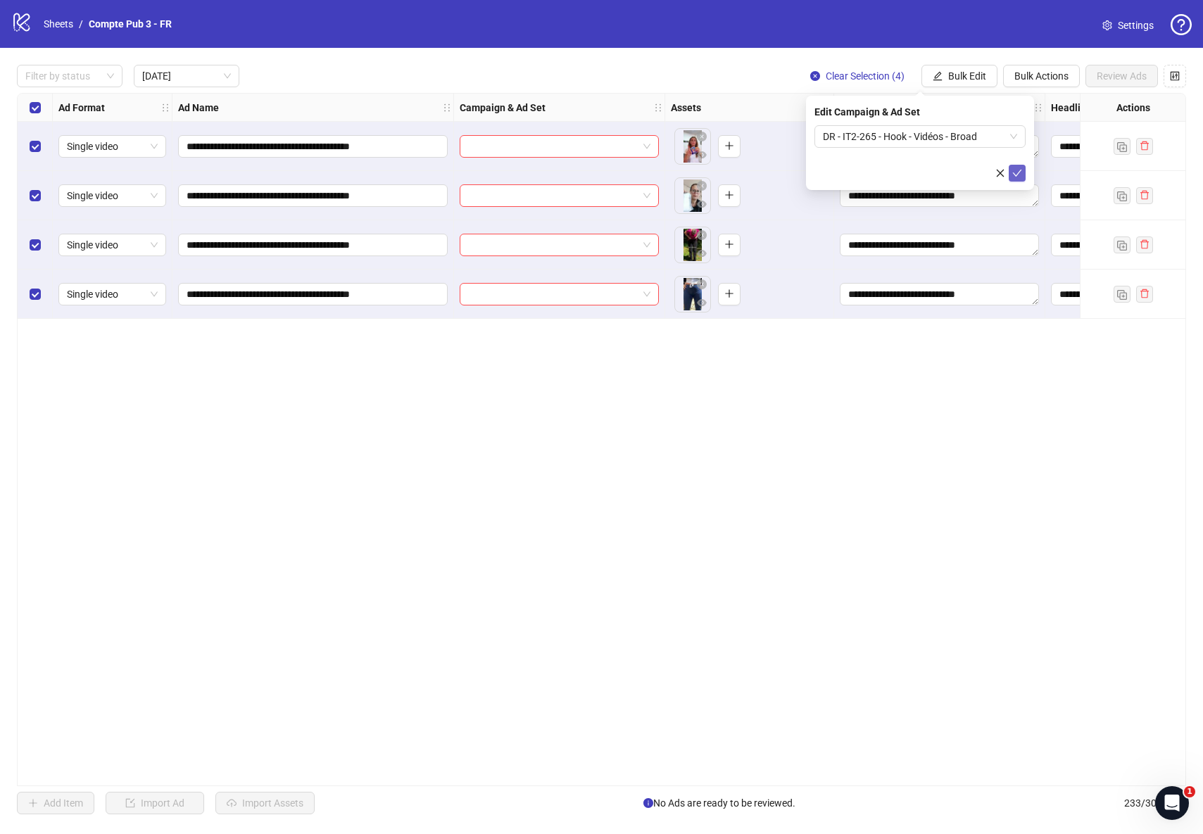
click at [1017, 172] on icon "check" at bounding box center [1017, 173] width 10 height 10
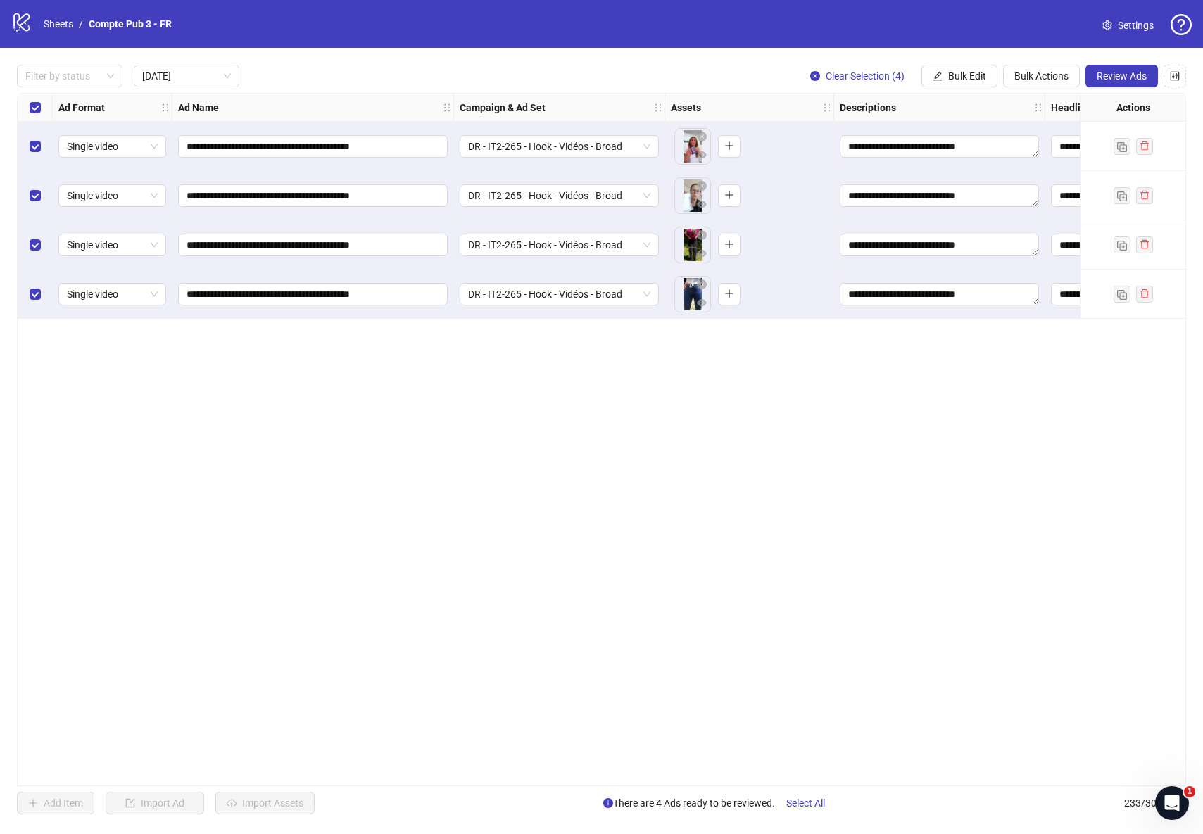
click at [42, 105] on div "Select all rows" at bounding box center [35, 108] width 35 height 28
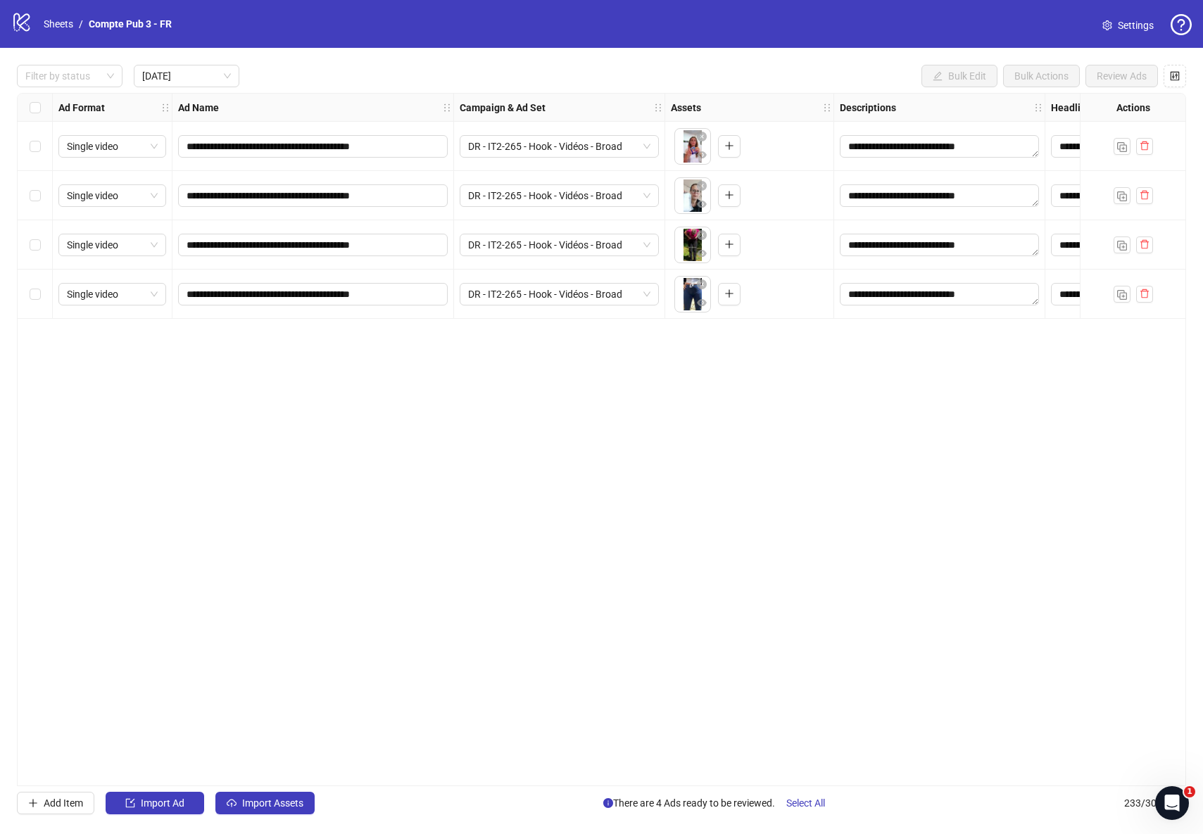
click at [45, 337] on div "**********" at bounding box center [601, 439] width 1169 height 693
click at [40, 142] on div "Select row 1" at bounding box center [35, 146] width 35 height 49
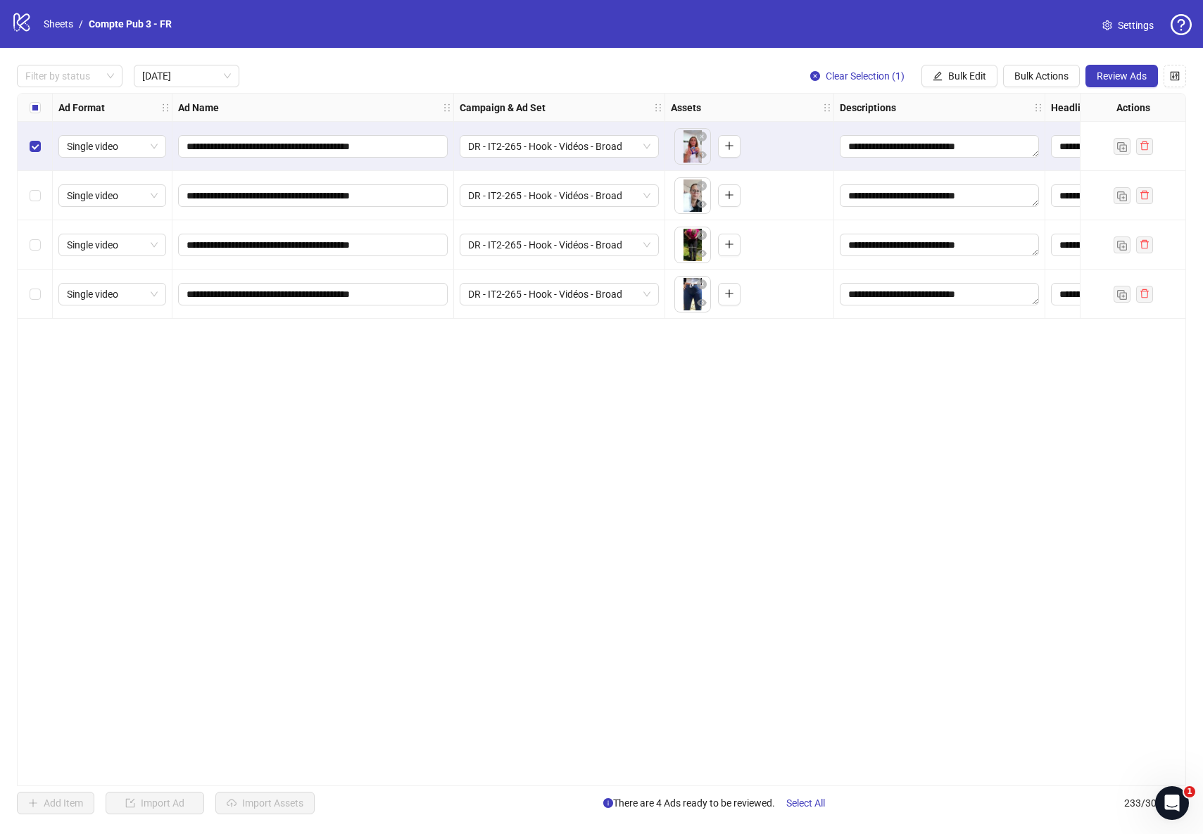
click at [34, 210] on div "Select row 2" at bounding box center [35, 195] width 35 height 49
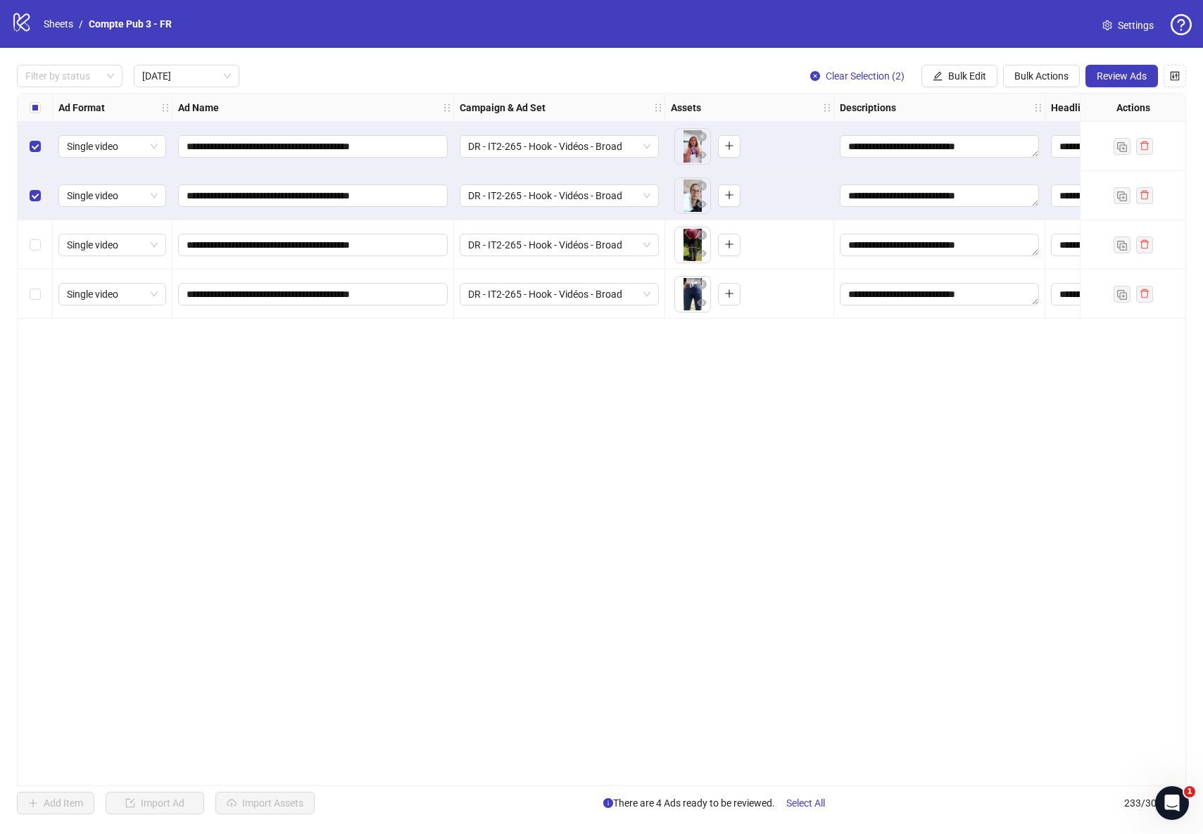
click at [39, 262] on div "Select row 3" at bounding box center [35, 244] width 35 height 49
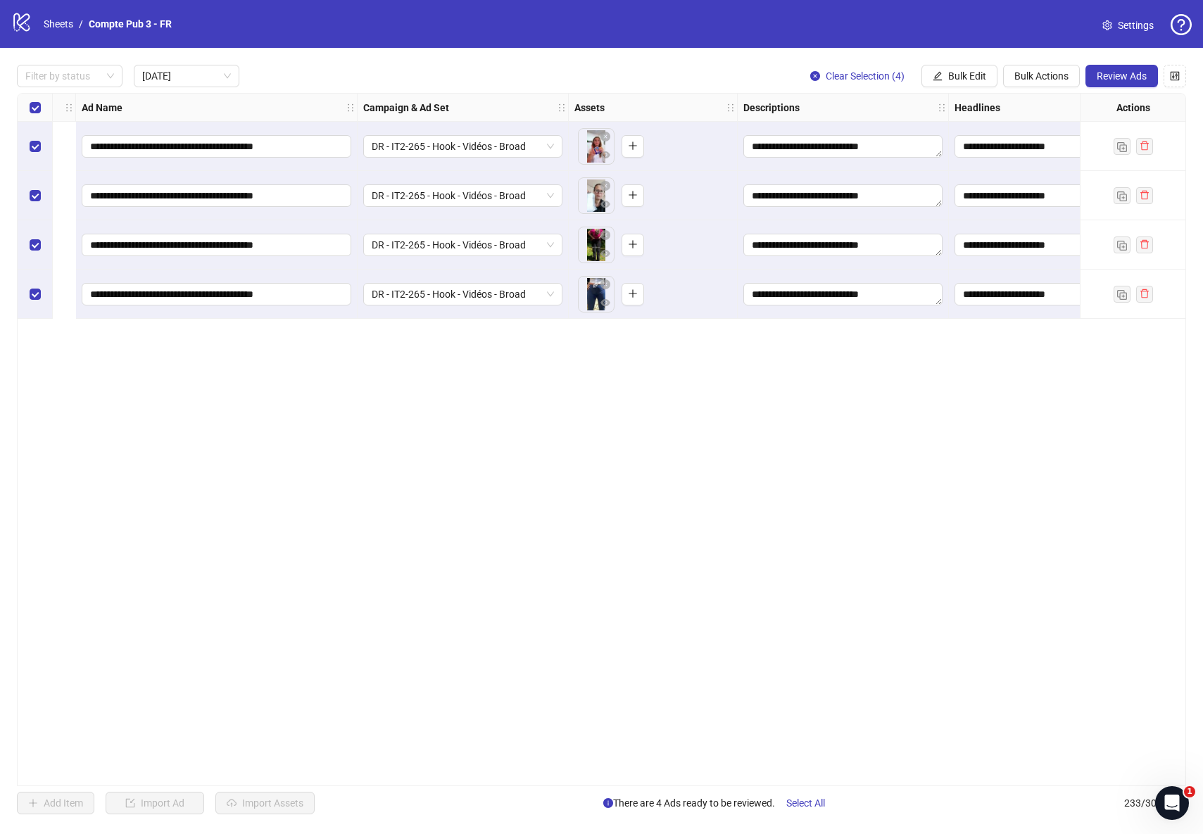
scroll to position [0, 571]
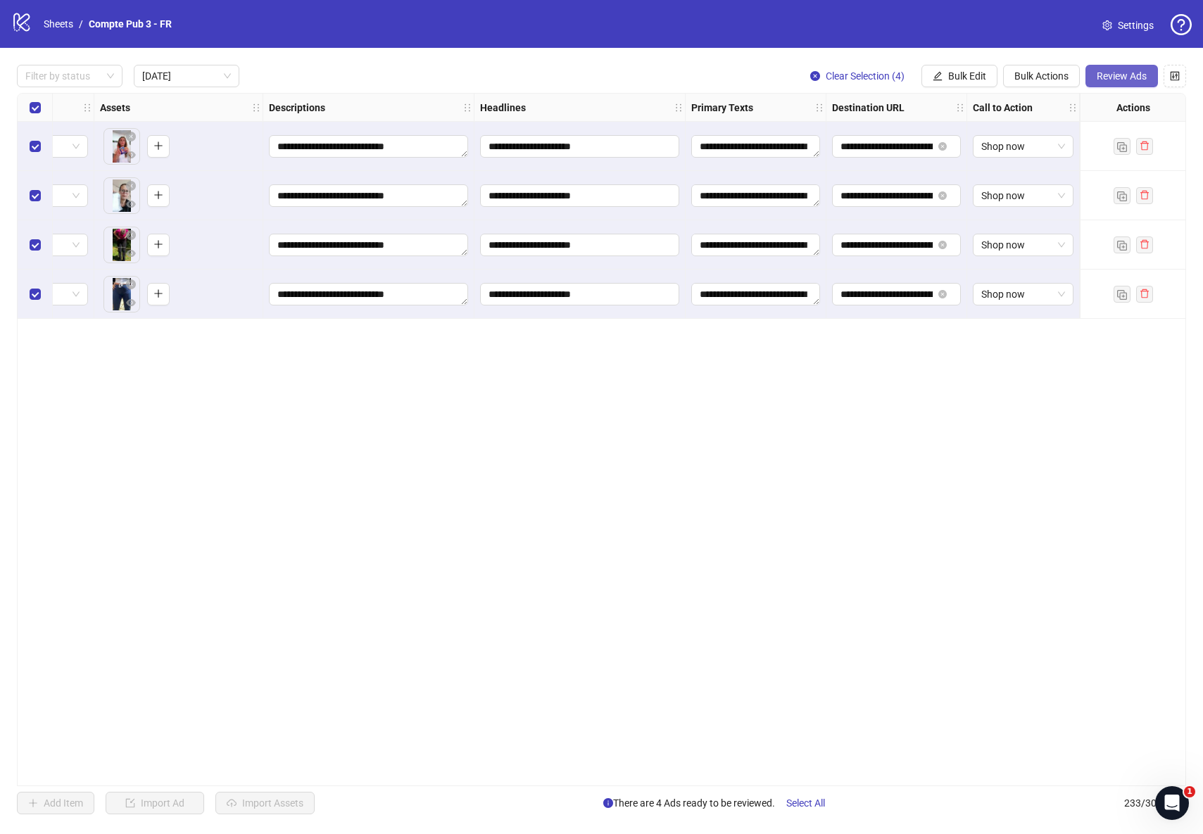
click at [1131, 77] on span "Review Ads" at bounding box center [1122, 75] width 50 height 11
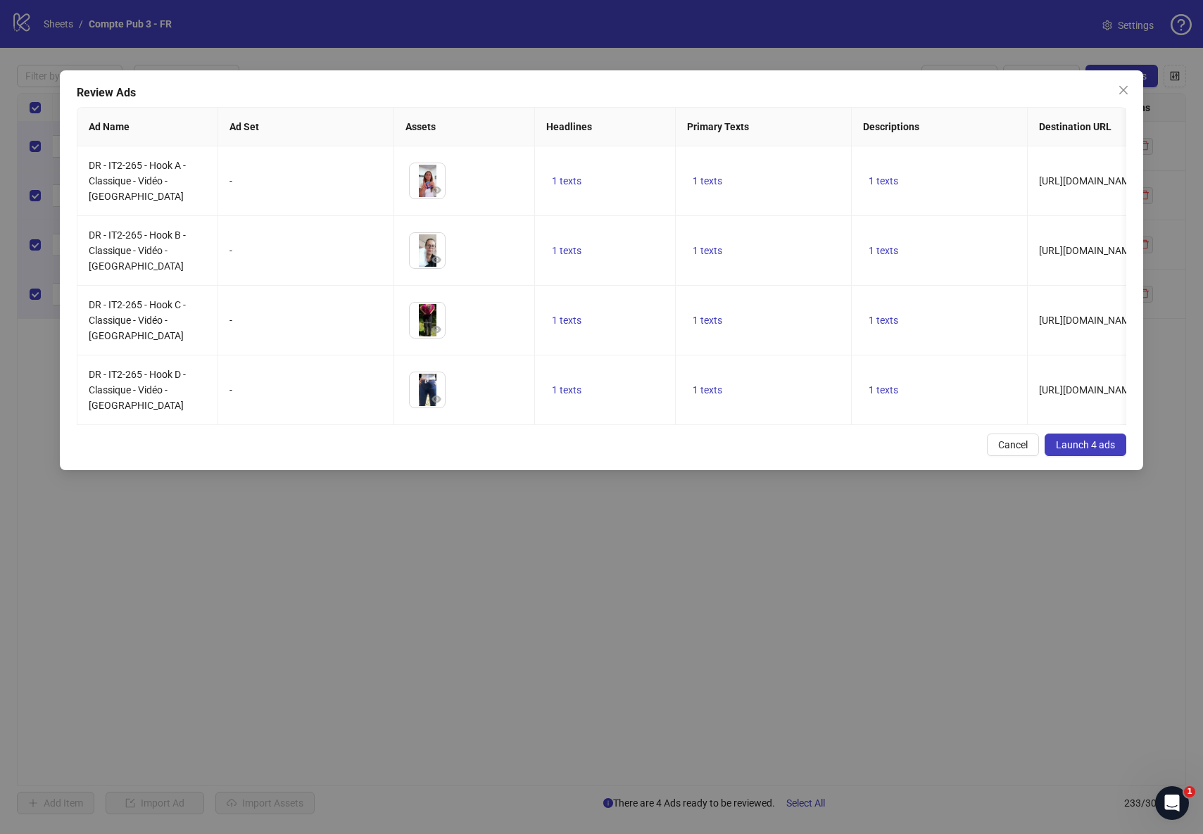
click at [1110, 444] on span "Launch 4 ads" at bounding box center [1085, 444] width 59 height 11
